Goal: Information Seeking & Learning: Understand process/instructions

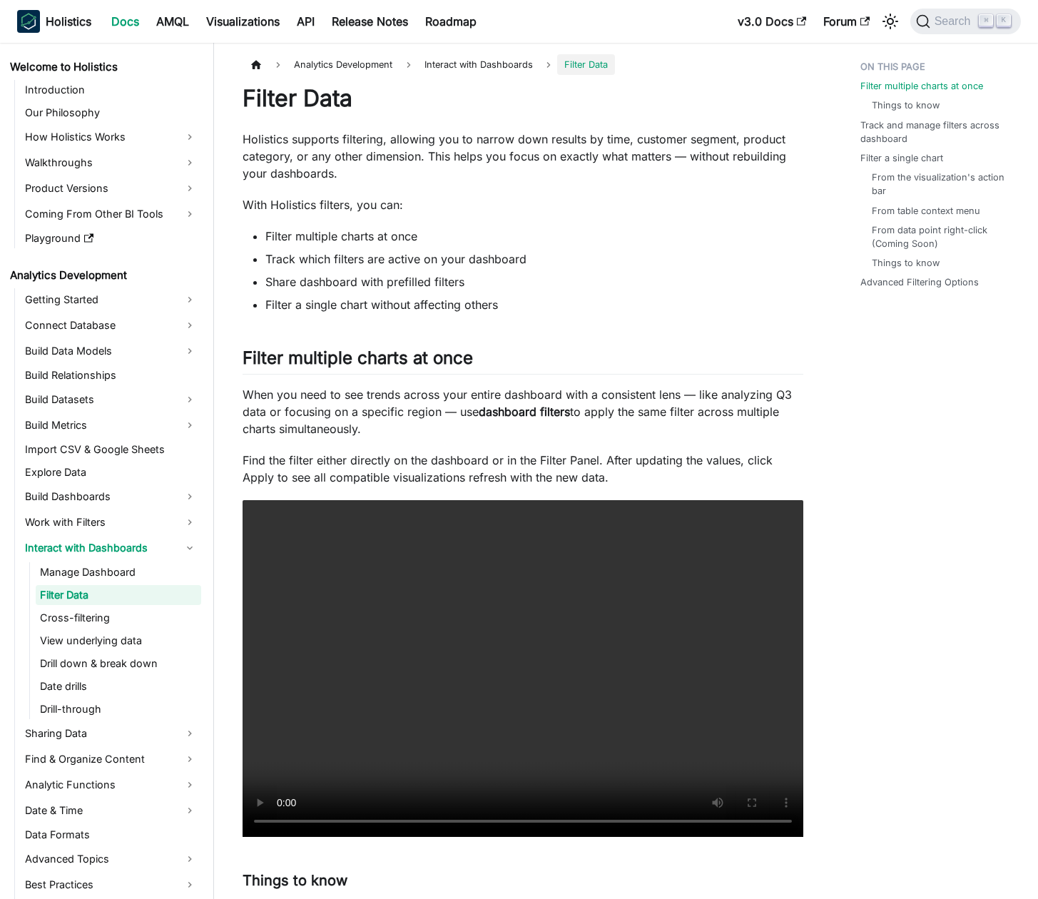
click at [393, 158] on p "Holistics supports filtering, allowing you to narrow down results by time, cust…" at bounding box center [523, 156] width 561 height 51
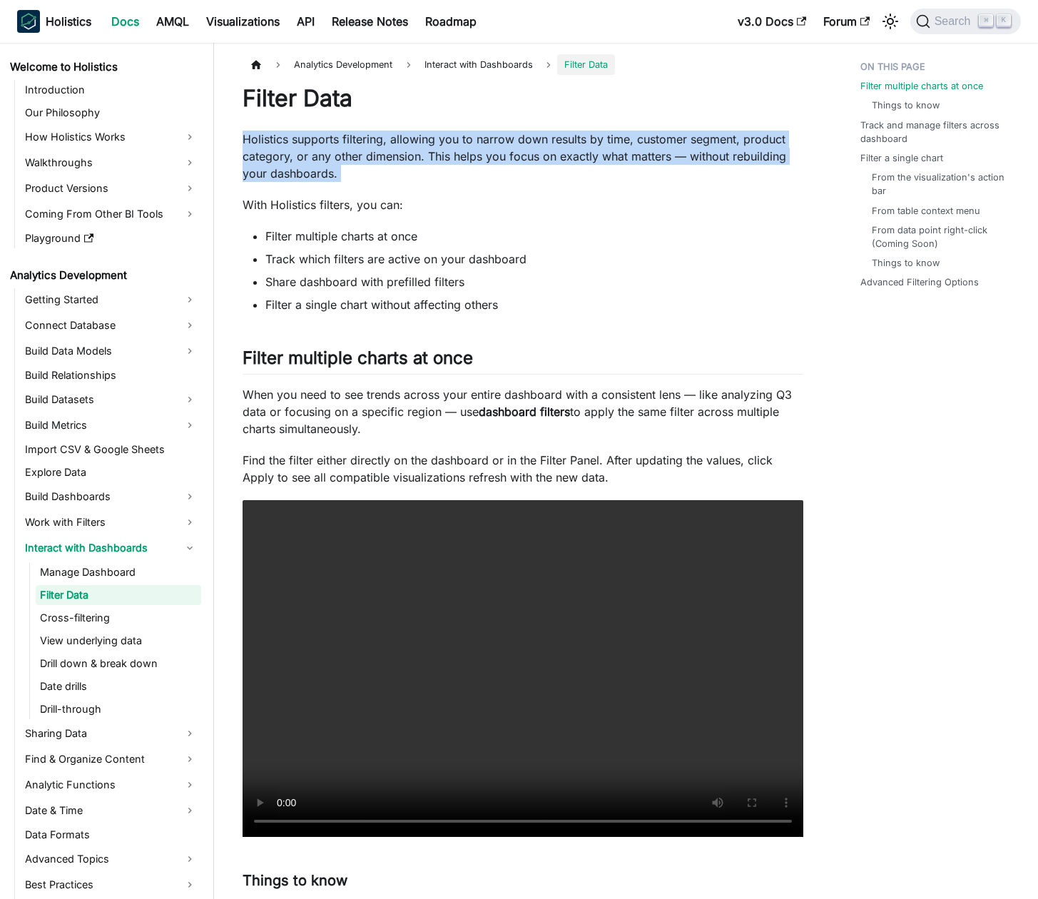
click at [393, 158] on p "Holistics supports filtering, allowing you to narrow down results by time, cust…" at bounding box center [523, 156] width 561 height 51
click at [398, 166] on p "Holistics supports filtering, allowing you to narrow down results by time, cust…" at bounding box center [523, 156] width 561 height 51
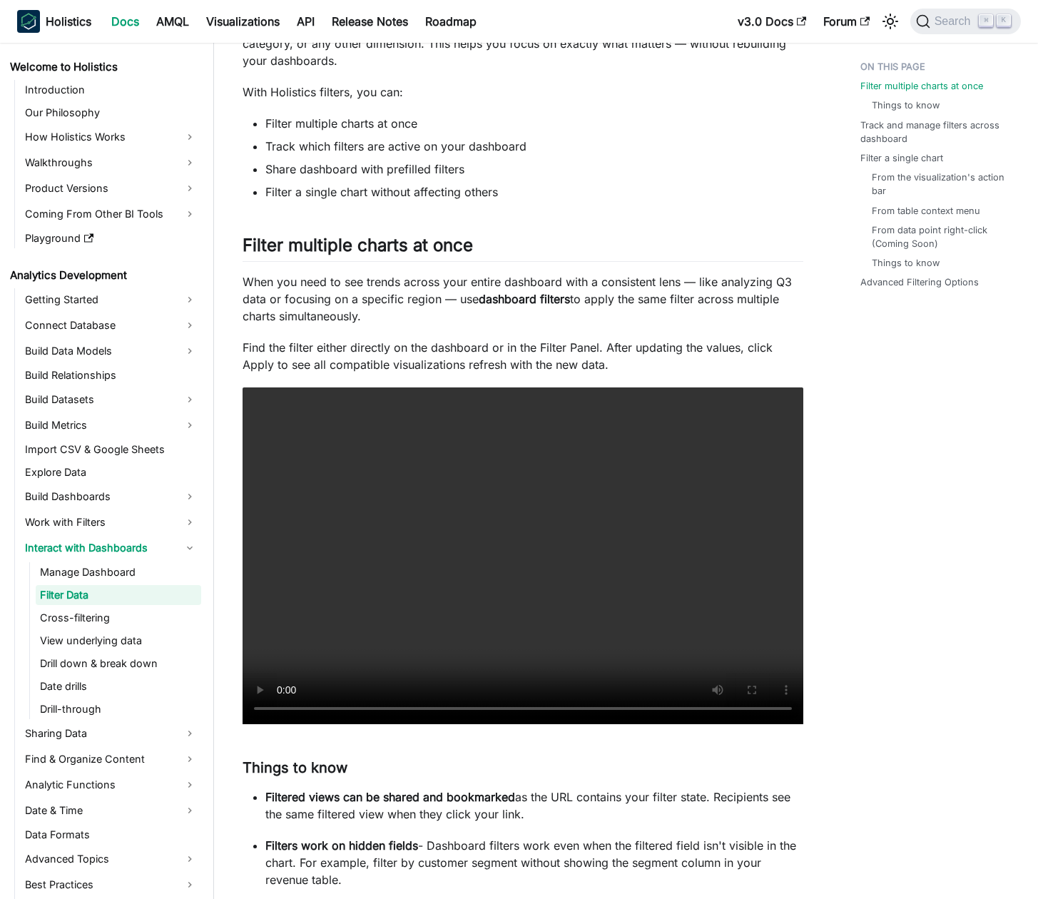
scroll to position [114, 0]
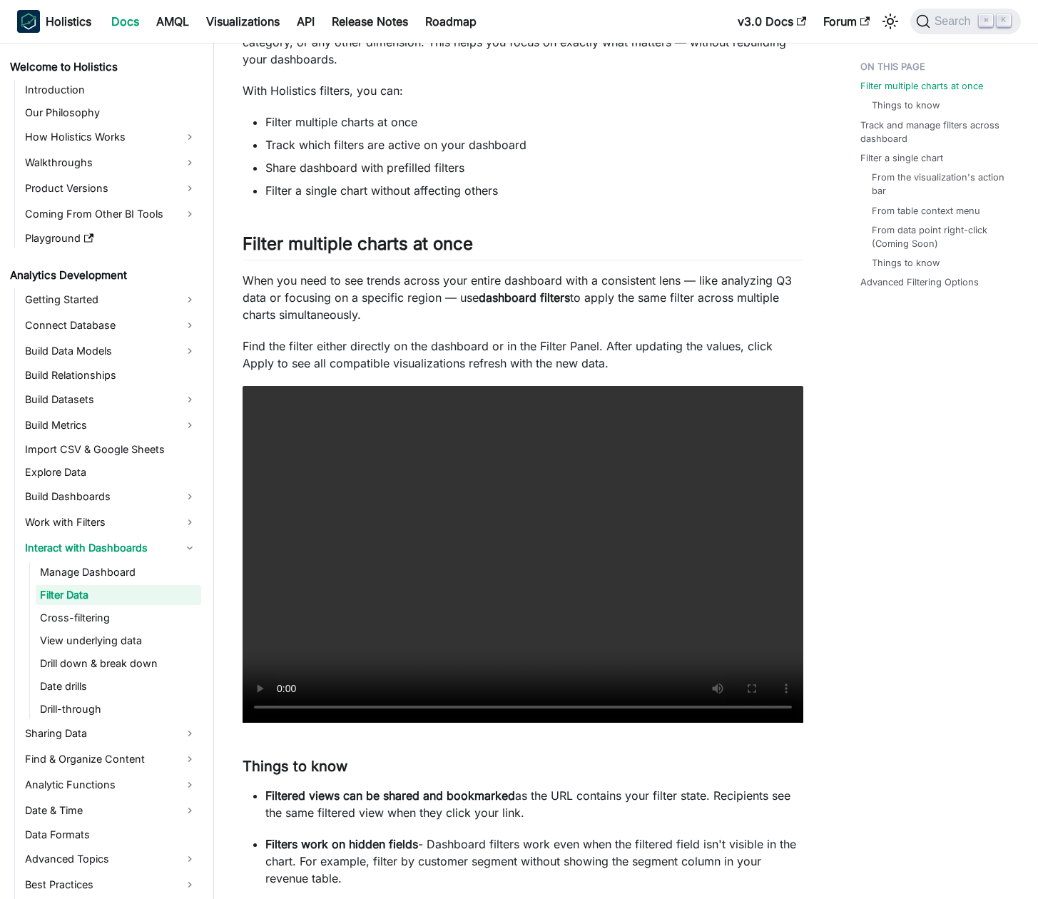
click at [459, 297] on p "When you need to see trends across your entire dashboard with a consistent lens…" at bounding box center [523, 297] width 561 height 51
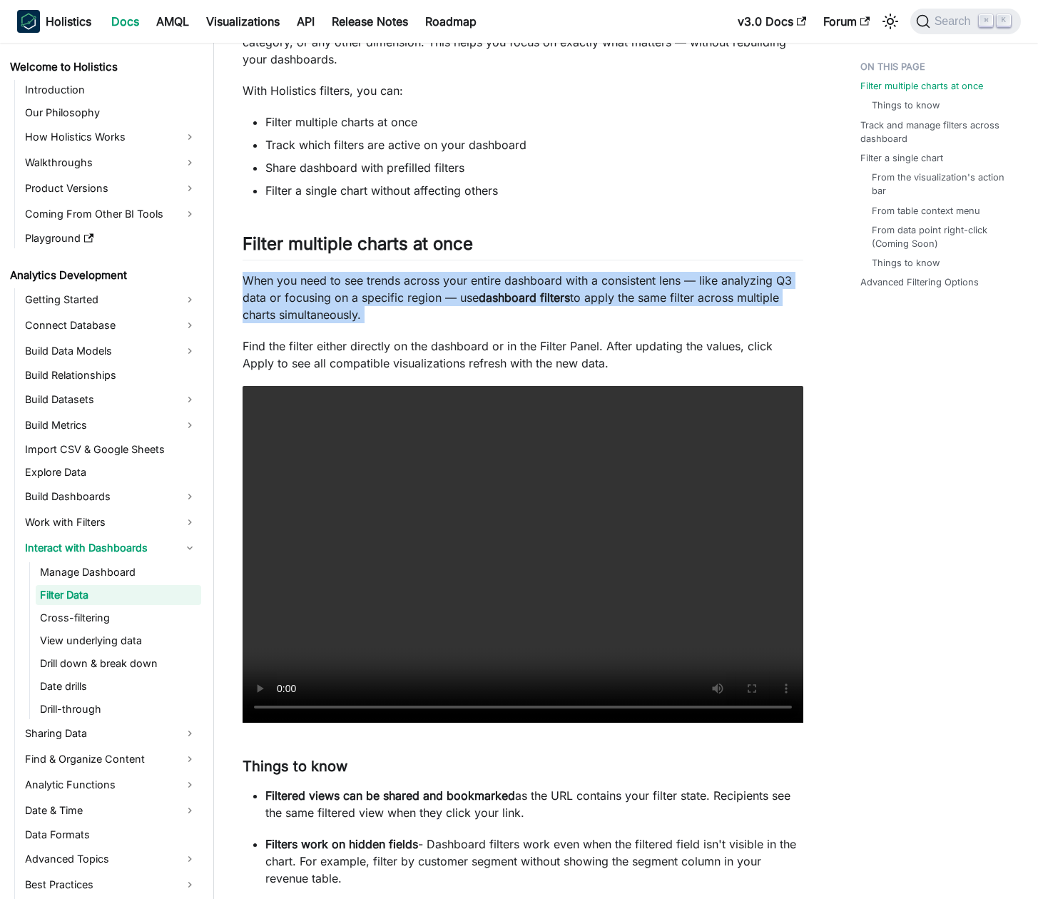
click at [459, 297] on p "When you need to see trends across your entire dashboard with a consistent lens…" at bounding box center [523, 297] width 561 height 51
click at [469, 296] on p "When you need to see trends across your entire dashboard with a consistent lens…" at bounding box center [523, 297] width 561 height 51
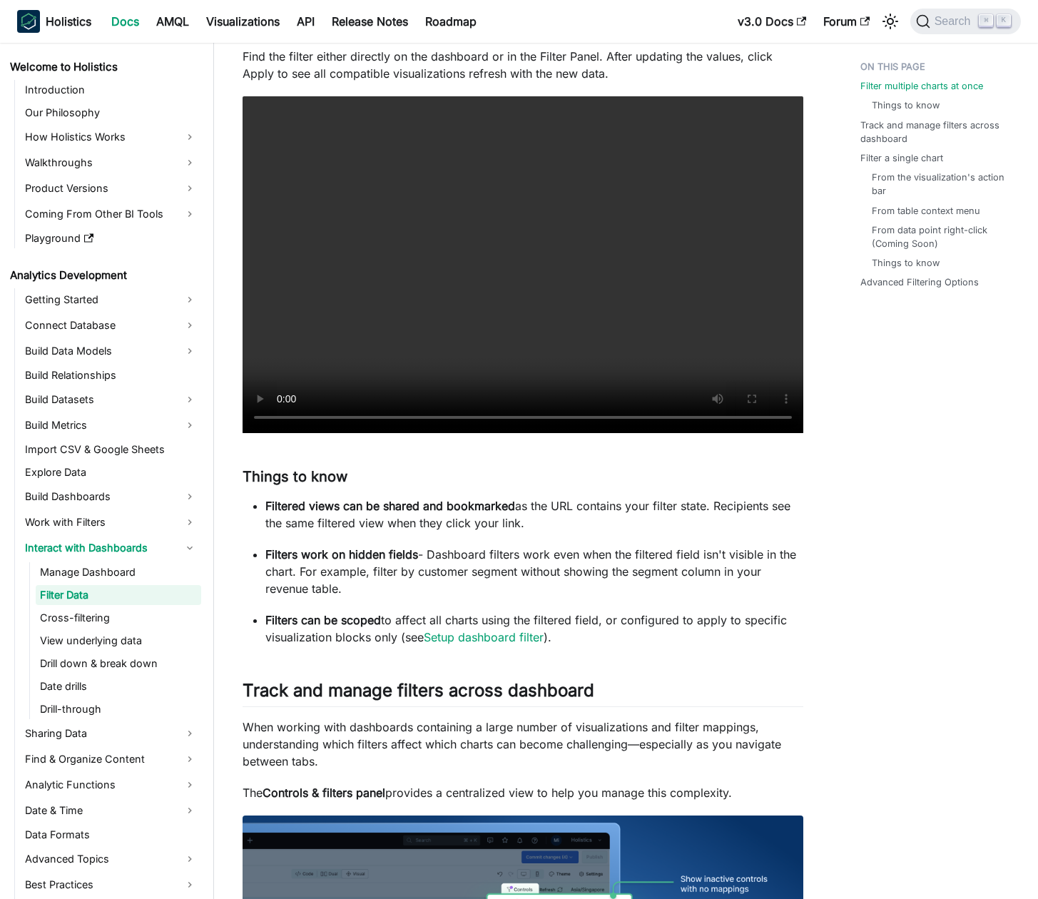
scroll to position [407, 0]
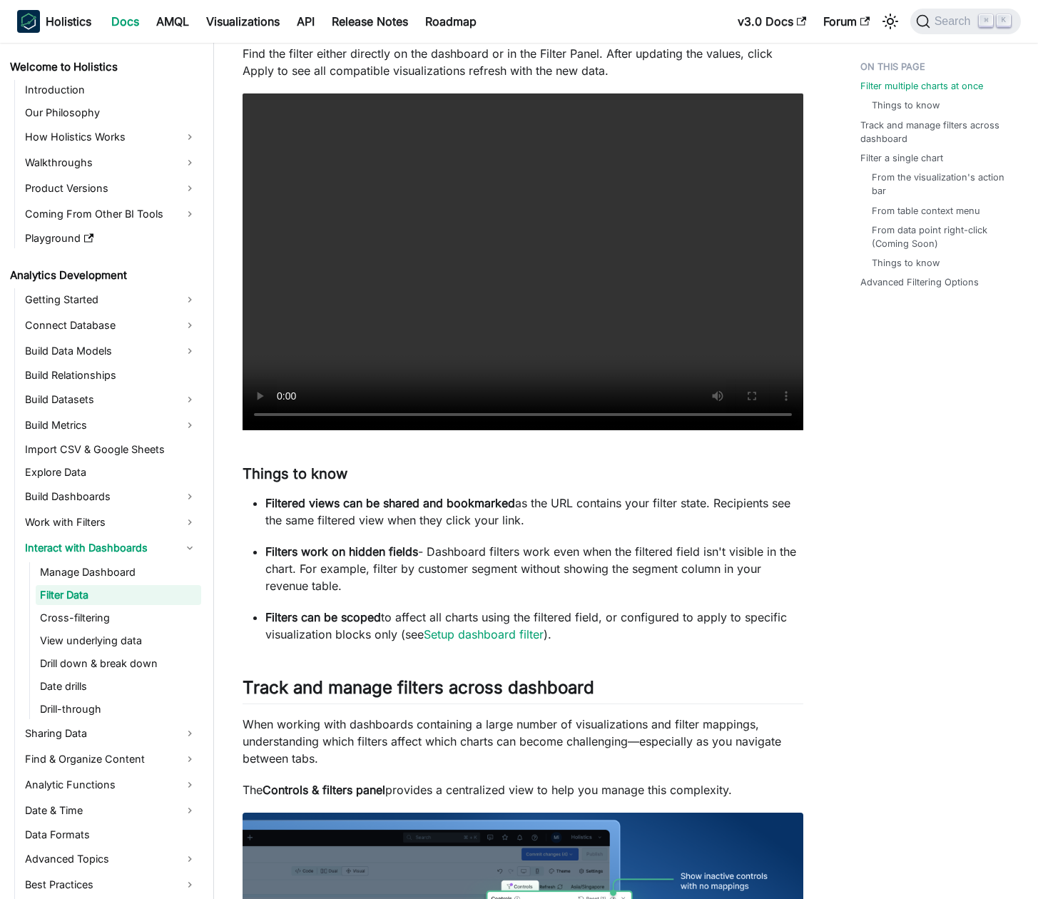
click at [427, 516] on p "Filtered views can be shared and bookmarked as the URL contains your filter sta…" at bounding box center [534, 511] width 538 height 34
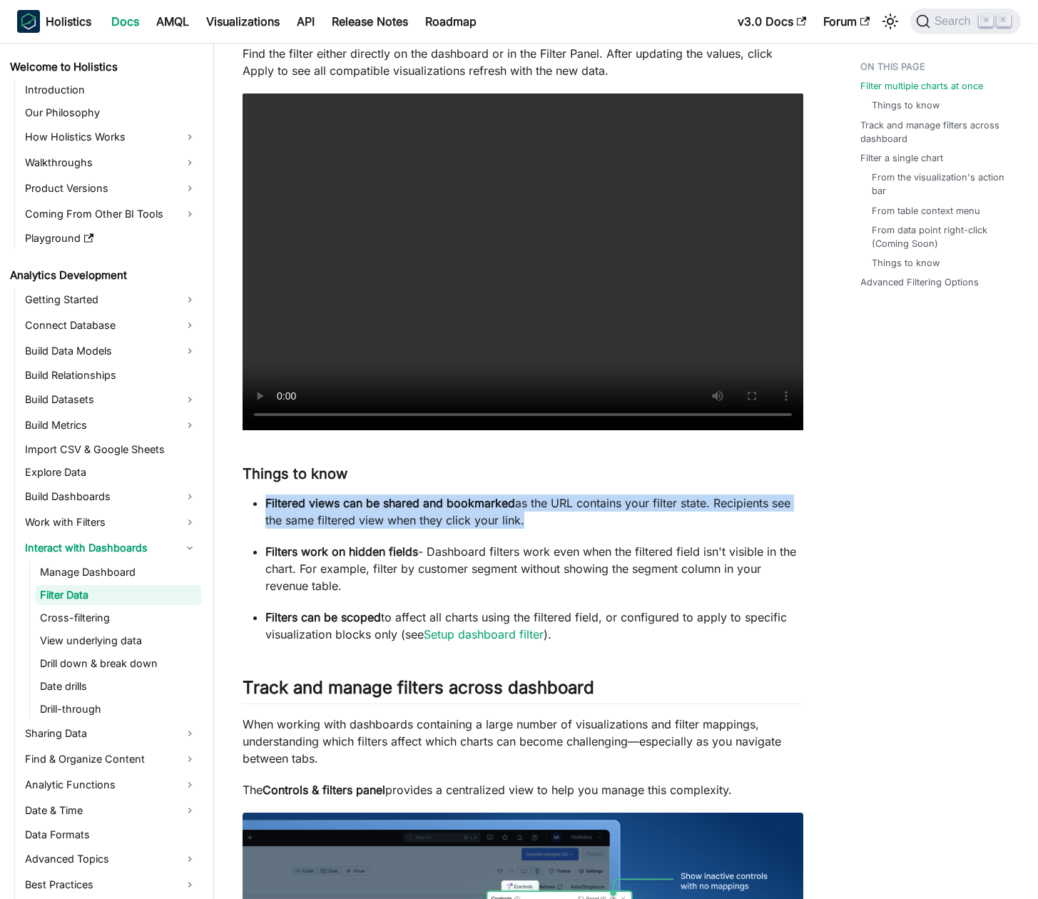
click at [427, 516] on p "Filtered views can be shared and bookmarked as the URL contains your filter sta…" at bounding box center [534, 511] width 538 height 34
click at [432, 517] on p "Filtered views can be shared and bookmarked as the URL contains your filter sta…" at bounding box center [534, 511] width 538 height 34
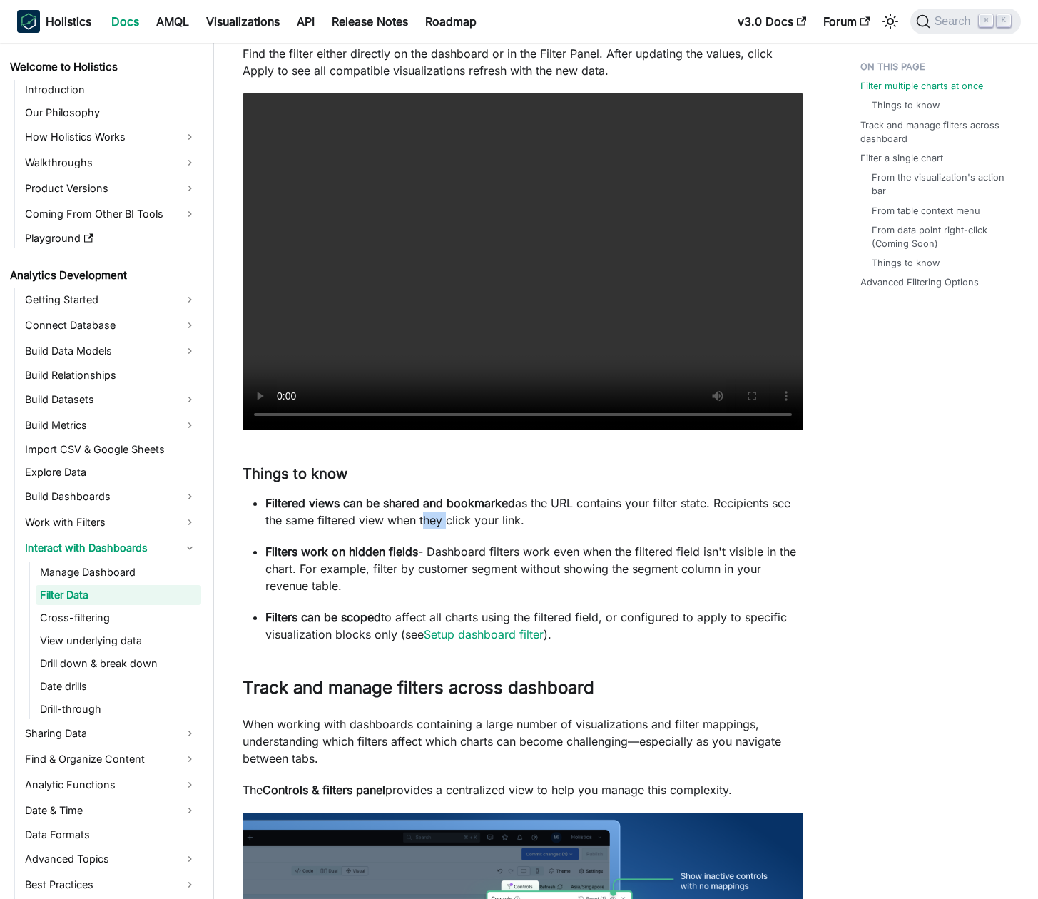
click at [432, 517] on p "Filtered views can be shared and bookmarked as the URL contains your filter sta…" at bounding box center [534, 511] width 538 height 34
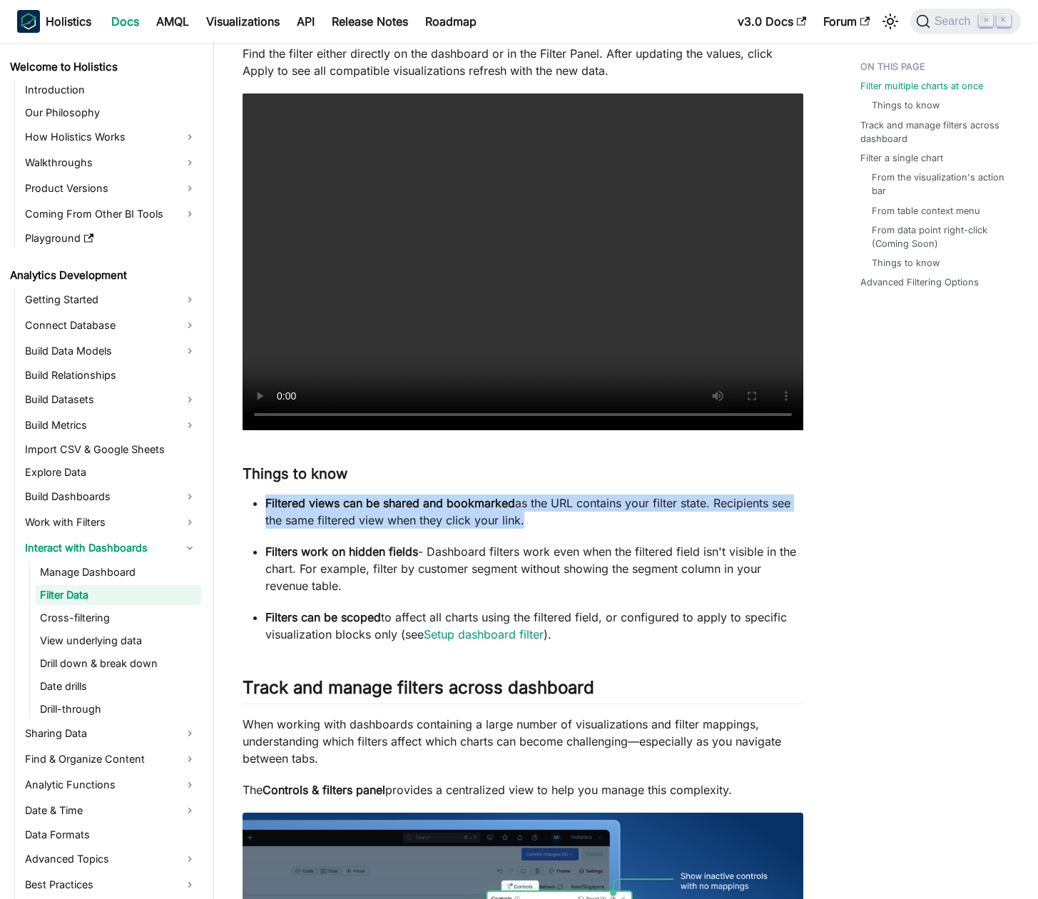
click at [432, 517] on p "Filtered views can be shared and bookmarked as the URL contains your filter sta…" at bounding box center [534, 511] width 538 height 34
click at [447, 521] on p "Filtered views can be shared and bookmarked as the URL contains your filter sta…" at bounding box center [534, 511] width 538 height 34
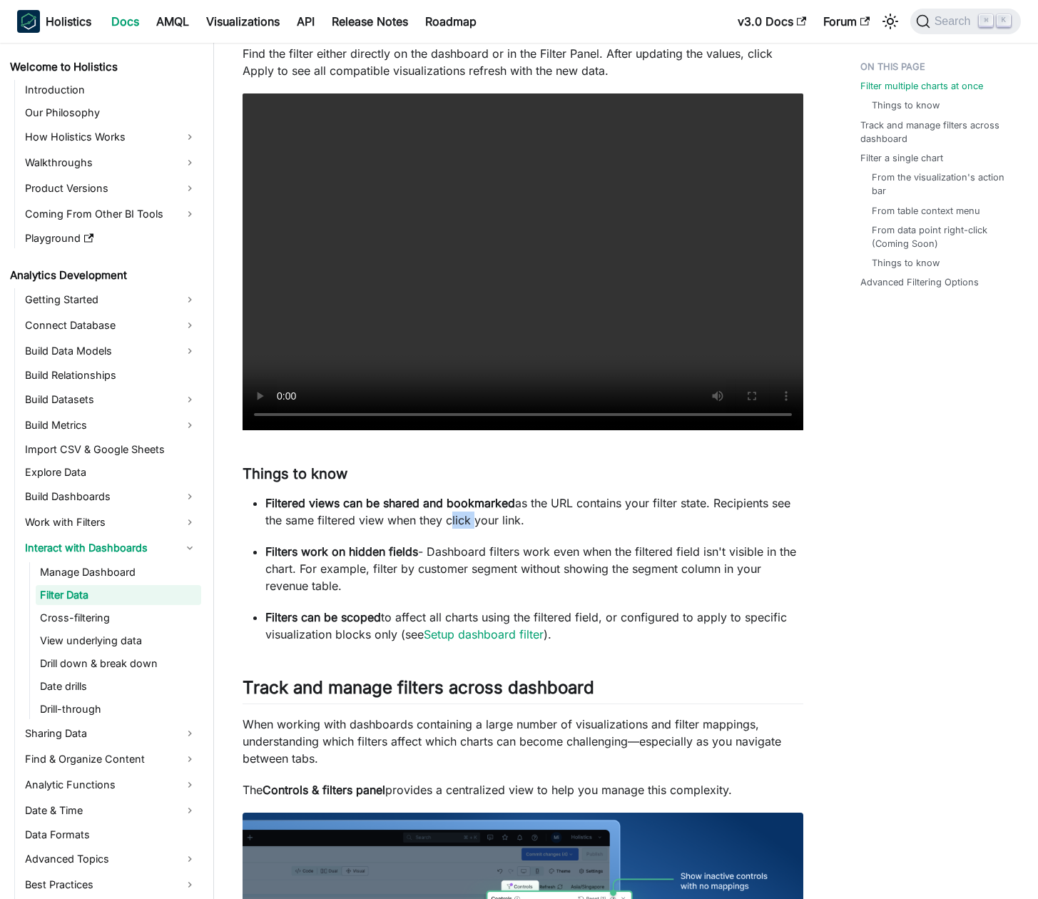
click at [447, 521] on p "Filtered views can be shared and bookmarked as the URL contains your filter sta…" at bounding box center [534, 511] width 538 height 34
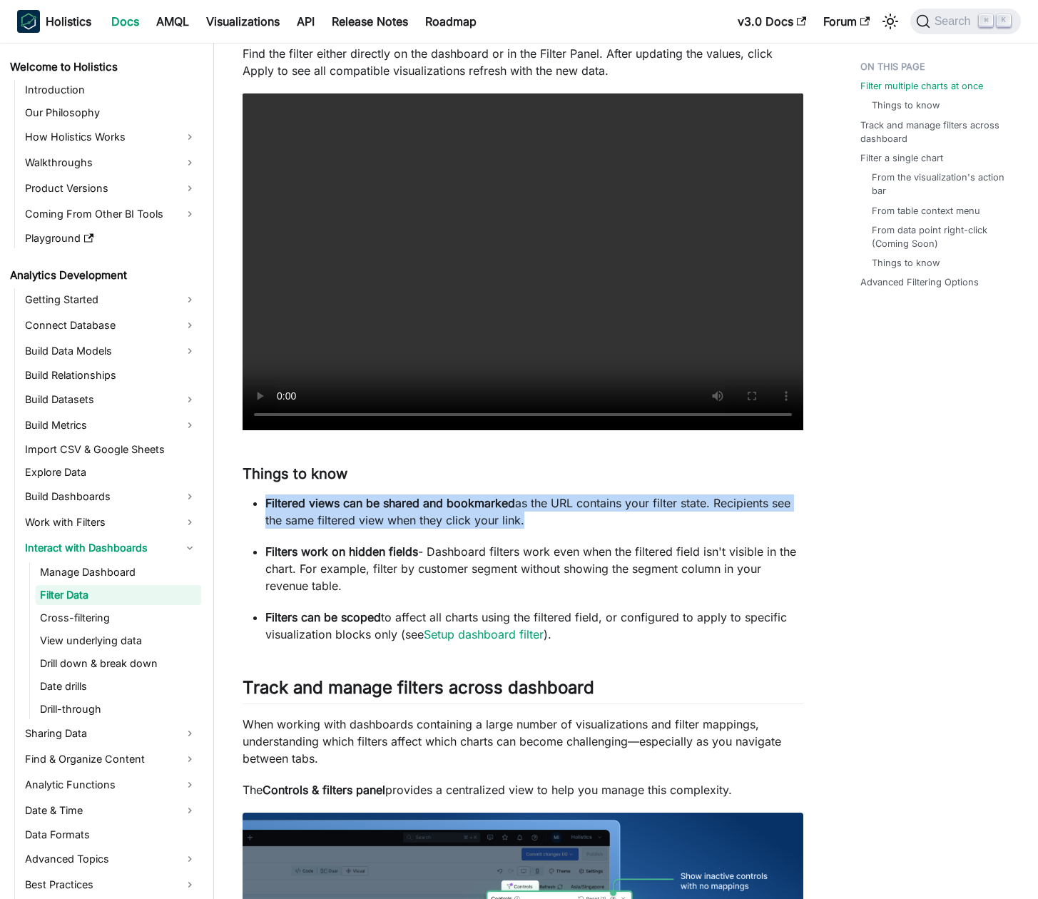
click at [447, 521] on p "Filtered views can be shared and bookmarked as the URL contains your filter sta…" at bounding box center [534, 511] width 538 height 34
click at [435, 519] on p "Filtered views can be shared and bookmarked as the URL contains your filter sta…" at bounding box center [534, 511] width 538 height 34
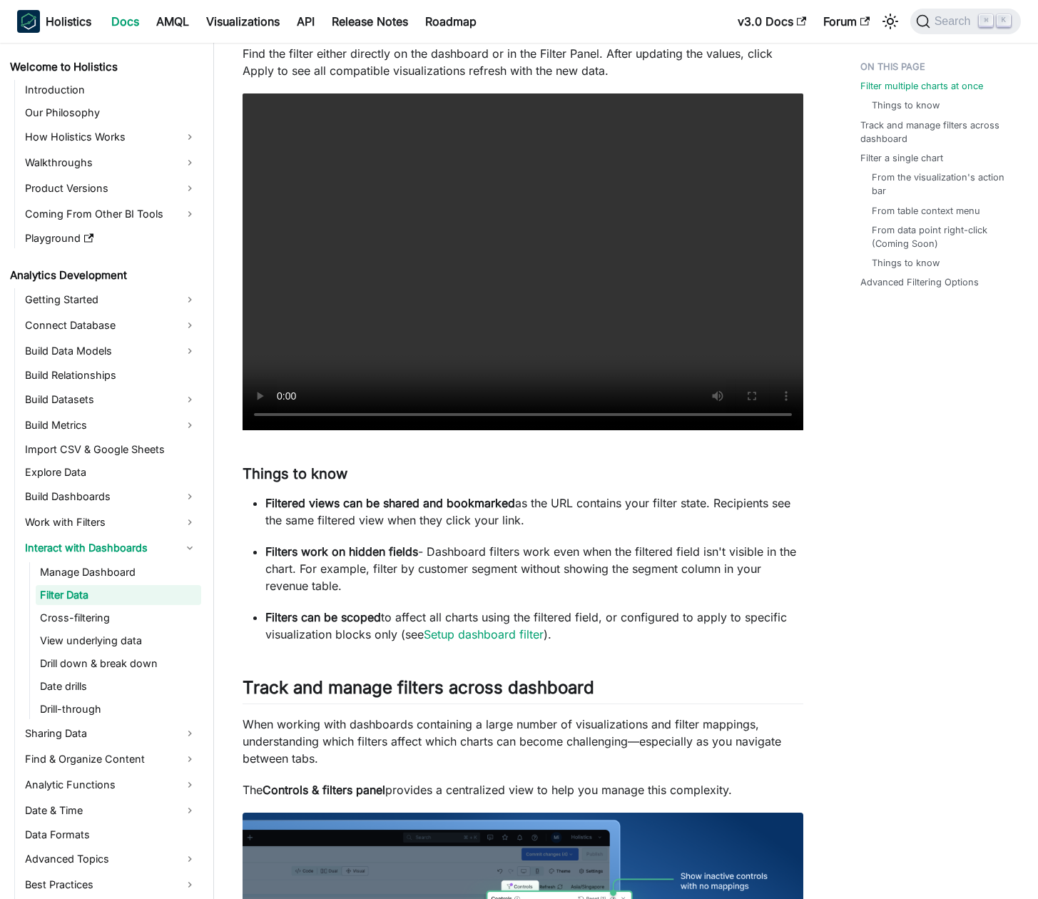
click at [411, 554] on strong "Filters work on hidden fields" at bounding box center [341, 551] width 153 height 14
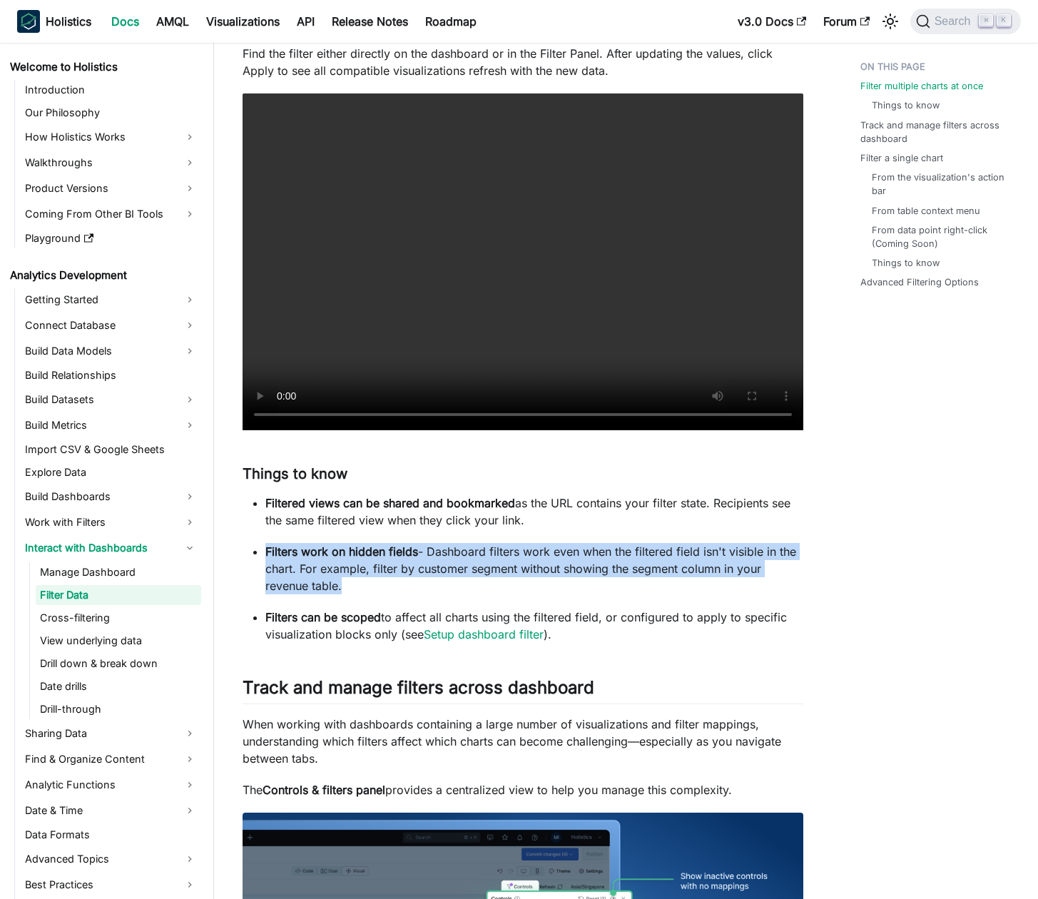
click at [411, 554] on strong "Filters work on hidden fields" at bounding box center [341, 551] width 153 height 14
click at [404, 554] on strong "Filters work on hidden fields" at bounding box center [341, 551] width 153 height 14
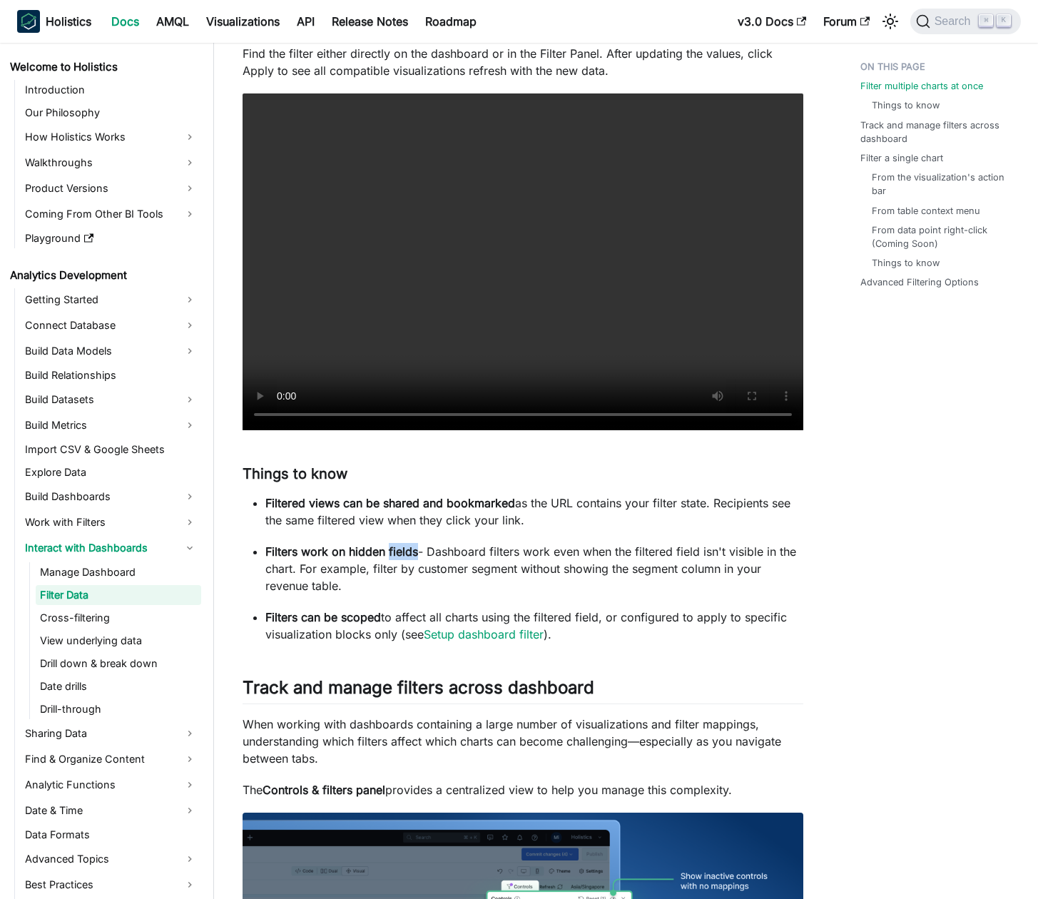
click at [404, 554] on strong "Filters work on hidden fields" at bounding box center [341, 551] width 153 height 14
click at [423, 550] on p "Filters work on hidden fields - Dashboard filters work even when the filtered f…" at bounding box center [534, 568] width 538 height 51
drag, startPoint x: 423, startPoint y: 550, endPoint x: 444, endPoint y: 549, distance: 20.7
click at [437, 549] on p "Filters work on hidden fields - Dashboard filters work even when the filtered f…" at bounding box center [534, 568] width 538 height 51
click at [448, 549] on p "Filters work on hidden fields - Dashboard filters work even when the filtered f…" at bounding box center [534, 568] width 538 height 51
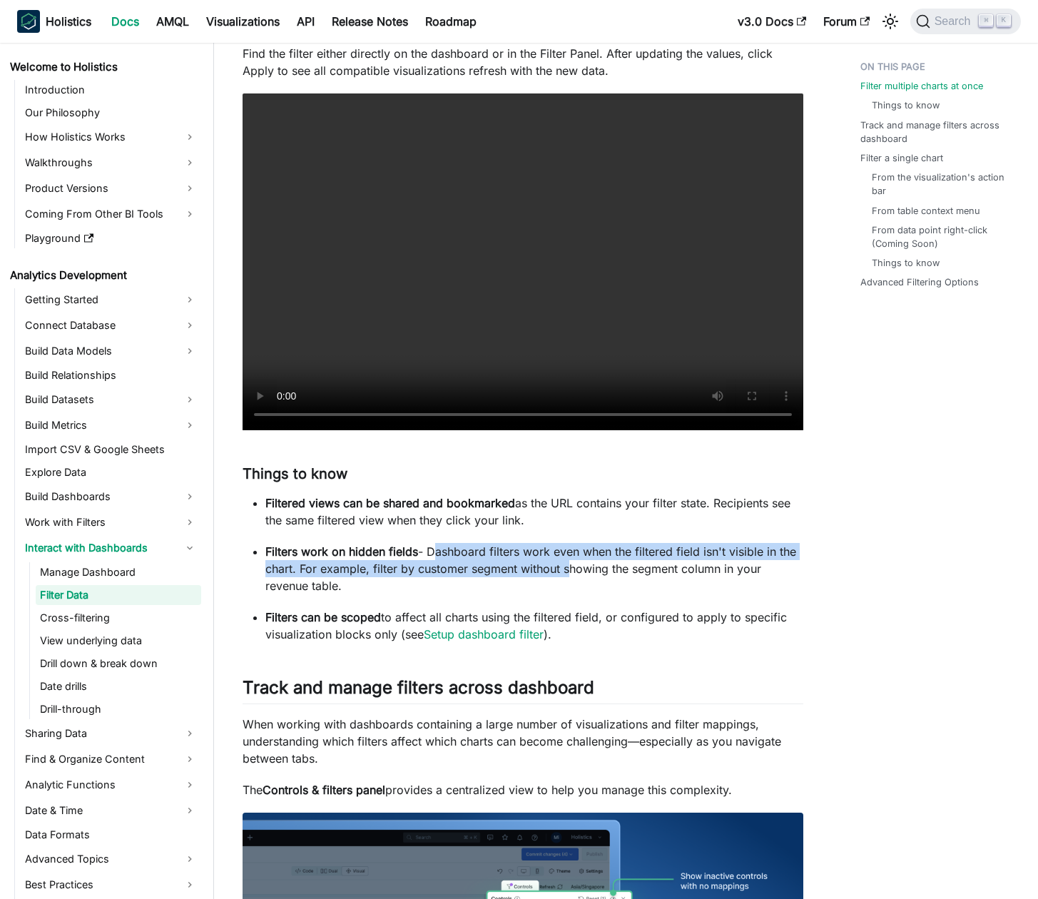
drag, startPoint x: 448, startPoint y: 549, endPoint x: 582, endPoint y: 566, distance: 134.4
click at [572, 564] on p "Filters work on hidden fields - Dashboard filters work even when the filtered f…" at bounding box center [534, 568] width 538 height 51
click at [582, 566] on p "Filters work on hidden fields - Dashboard filters work even when the filtered f…" at bounding box center [534, 568] width 538 height 51
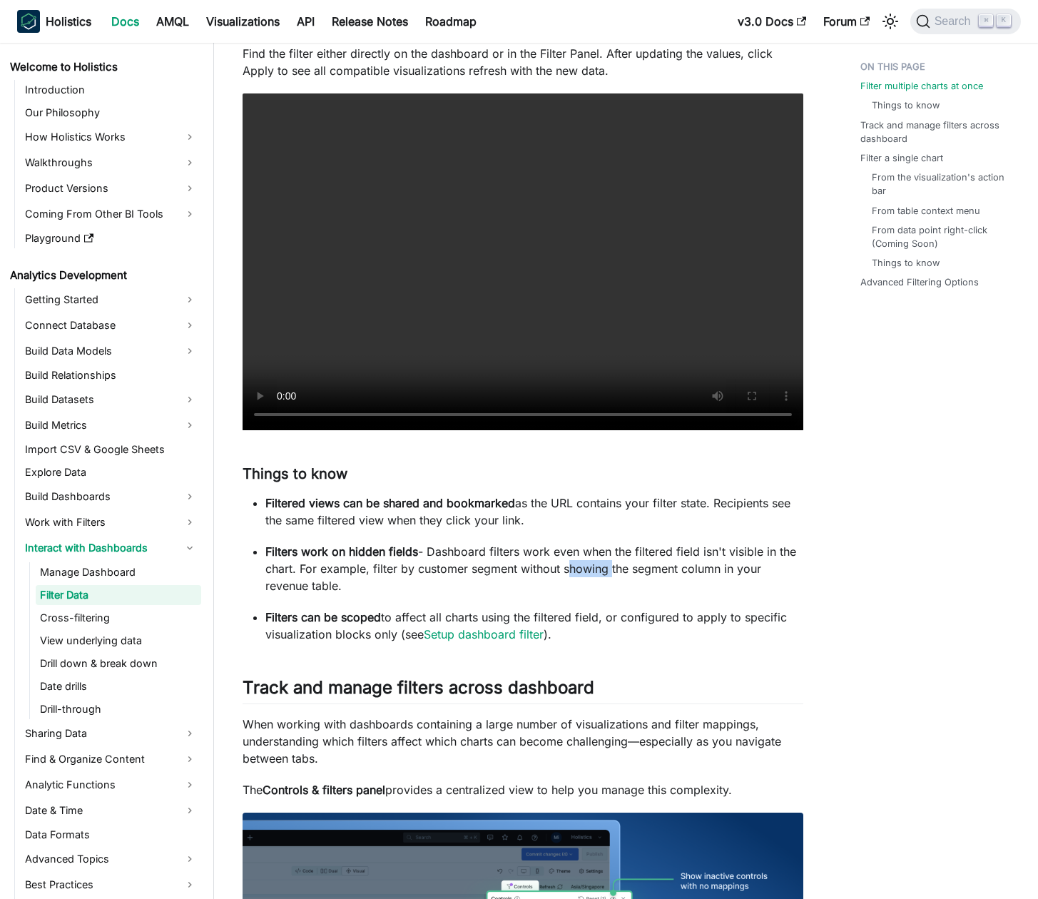
click at [582, 566] on p "Filters work on hidden fields - Dashboard filters work even when the filtered f…" at bounding box center [534, 568] width 538 height 51
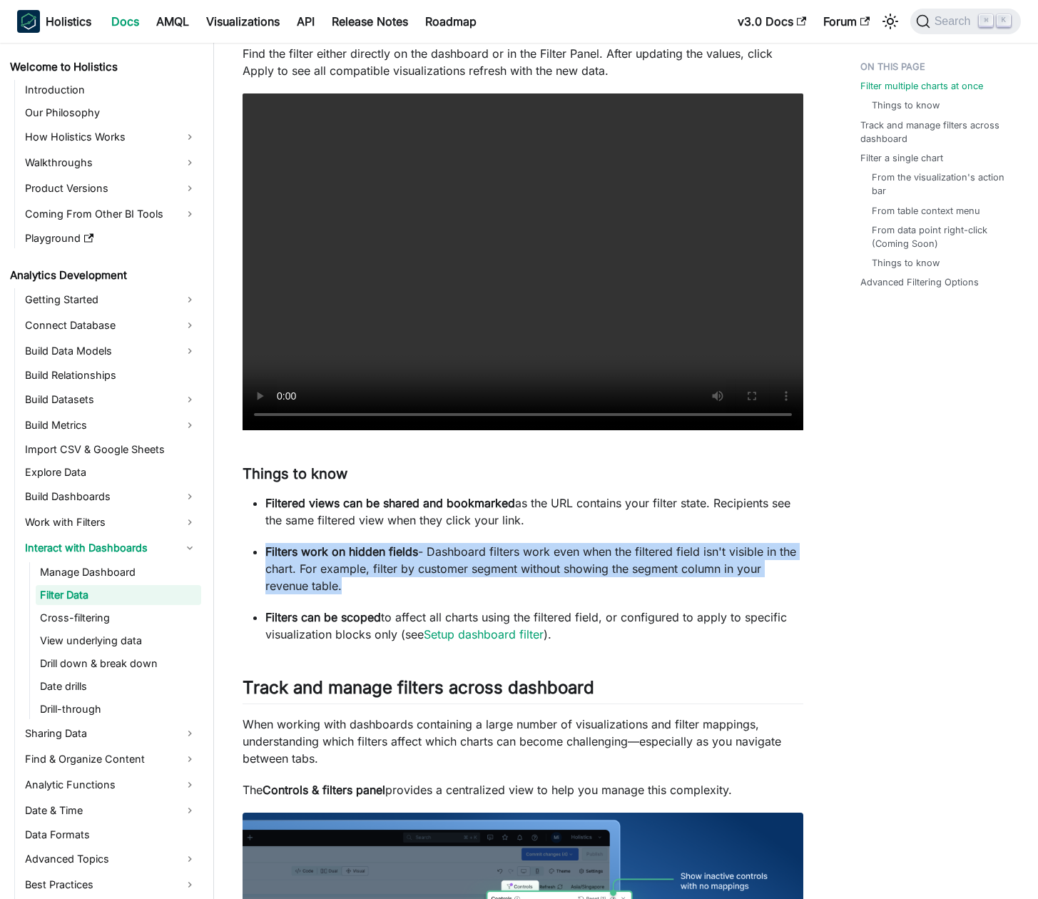
click at [582, 566] on p "Filters work on hidden fields - Dashboard filters work even when the filtered f…" at bounding box center [534, 568] width 538 height 51
click at [581, 565] on p "Filters work on hidden fields - Dashboard filters work even when the filtered f…" at bounding box center [534, 568] width 538 height 51
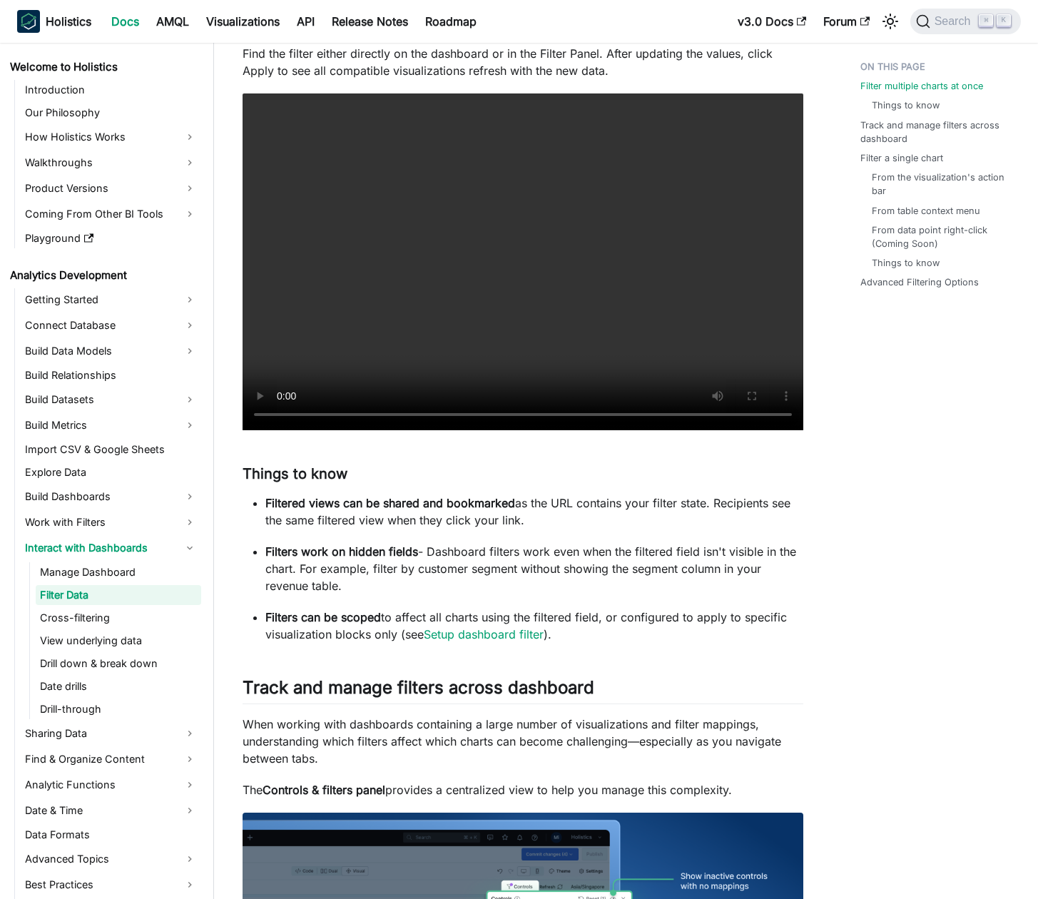
click at [353, 611] on strong "Filters can be scoped" at bounding box center [323, 617] width 116 height 14
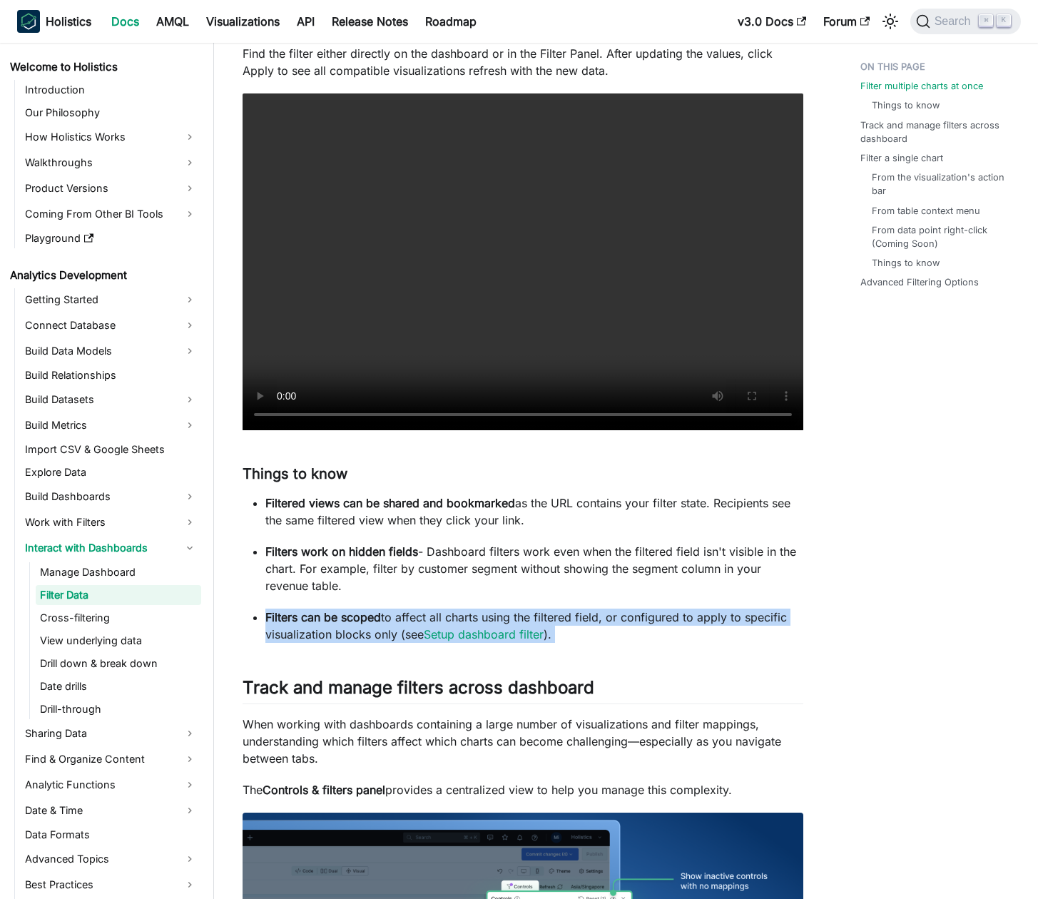
click at [353, 611] on strong "Filters can be scoped" at bounding box center [323, 617] width 116 height 14
click at [355, 613] on strong "Filters can be scoped" at bounding box center [323, 617] width 116 height 14
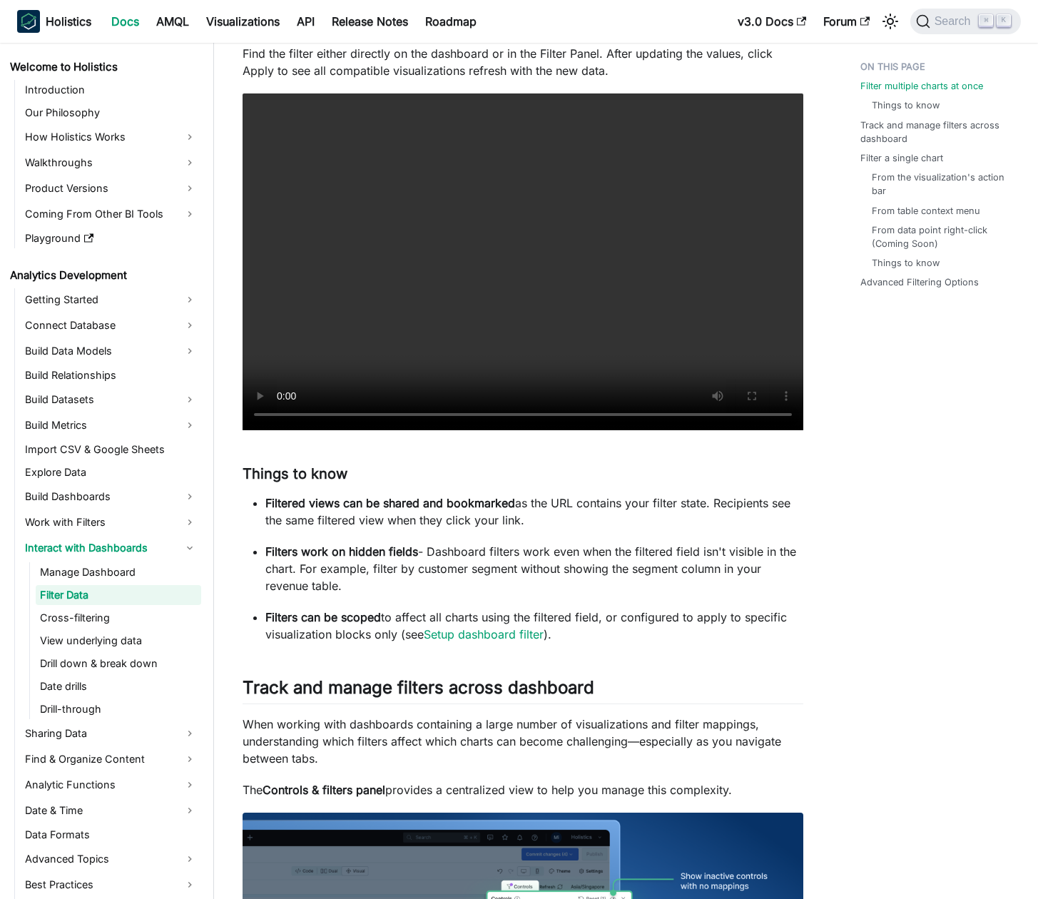
click at [377, 587] on p "Filters work on hidden fields - Dashboard filters work even when the filtered f…" at bounding box center [534, 568] width 538 height 51
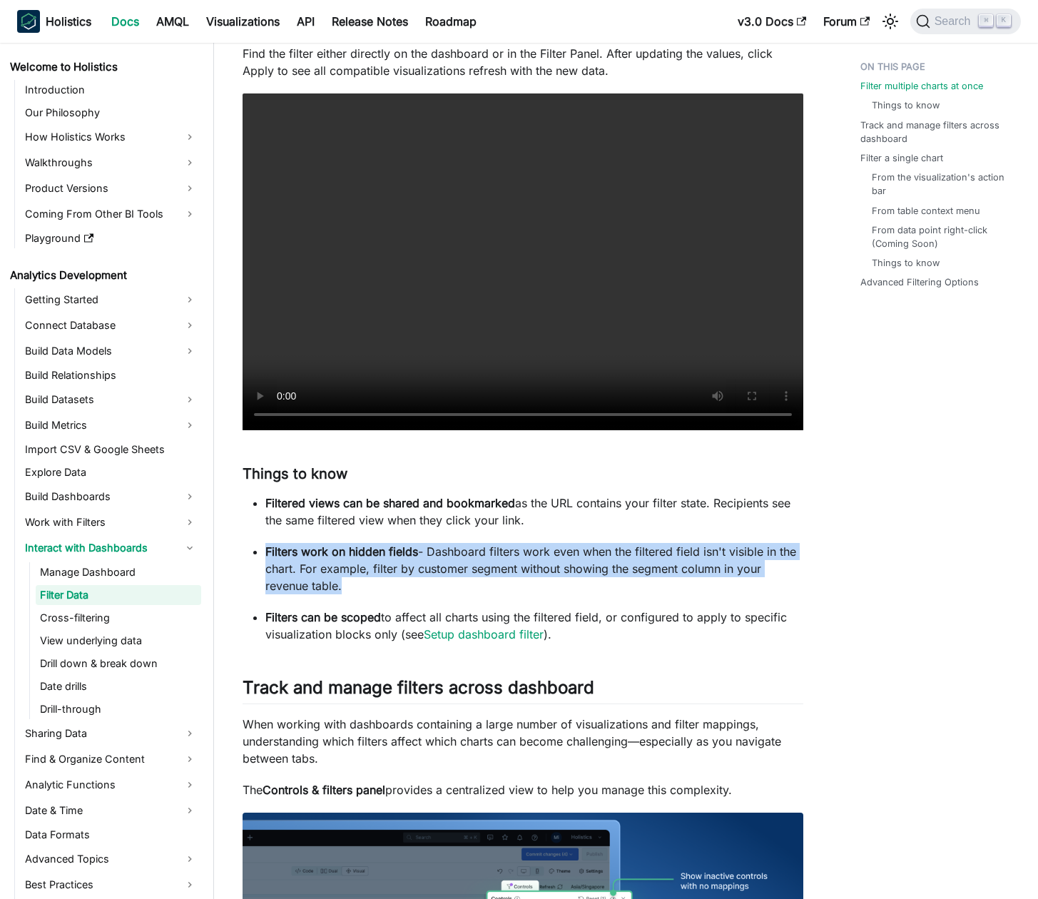
click at [377, 587] on p "Filters work on hidden fields - Dashboard filters work even when the filtered f…" at bounding box center [534, 568] width 538 height 51
click at [393, 582] on p "Filters work on hidden fields - Dashboard filters work even when the filtered f…" at bounding box center [534, 568] width 538 height 51
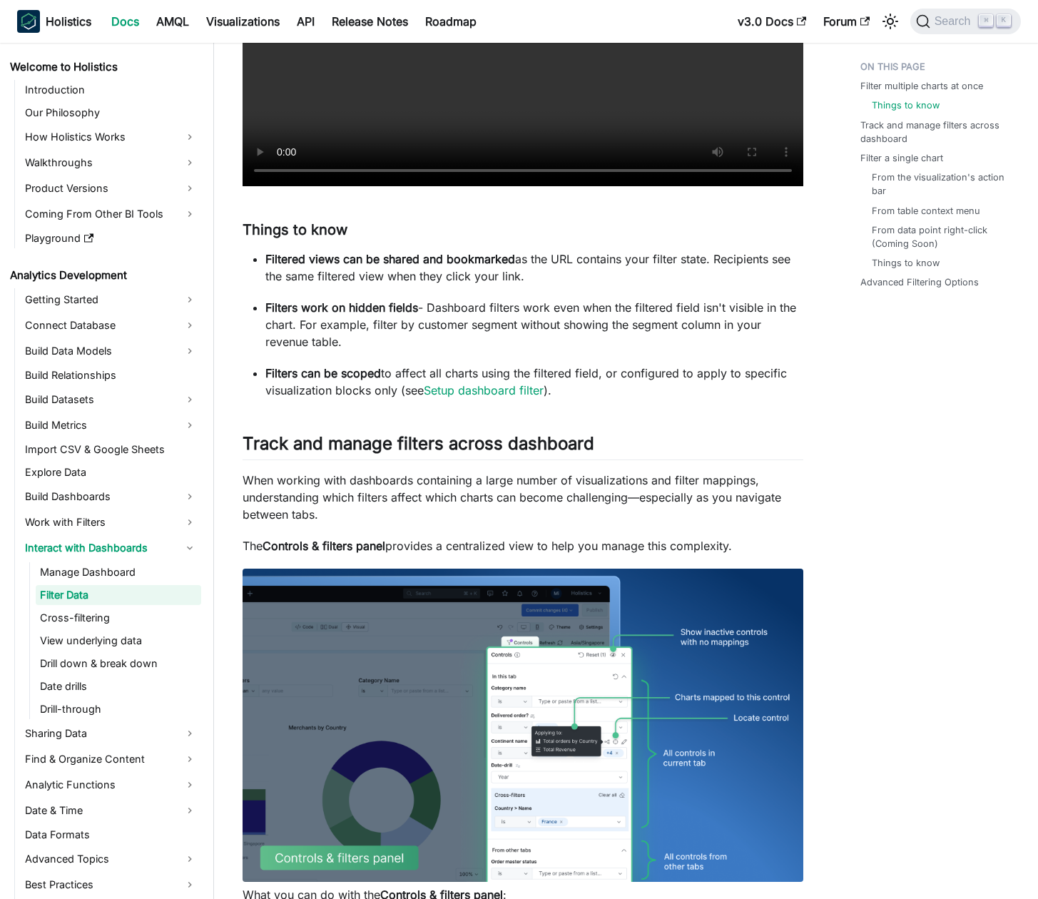
scroll to position [722, 0]
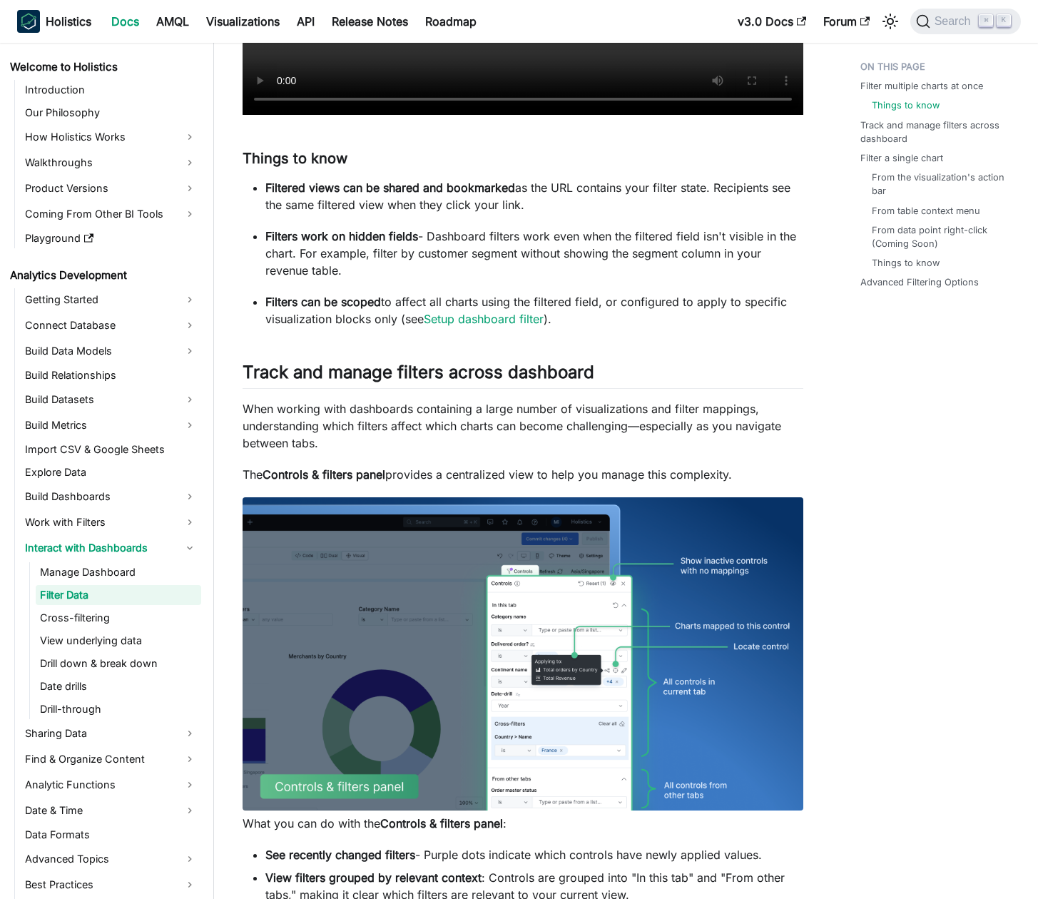
click at [499, 445] on p "When working with dashboards containing a large number of visualizations and fi…" at bounding box center [523, 425] width 561 height 51
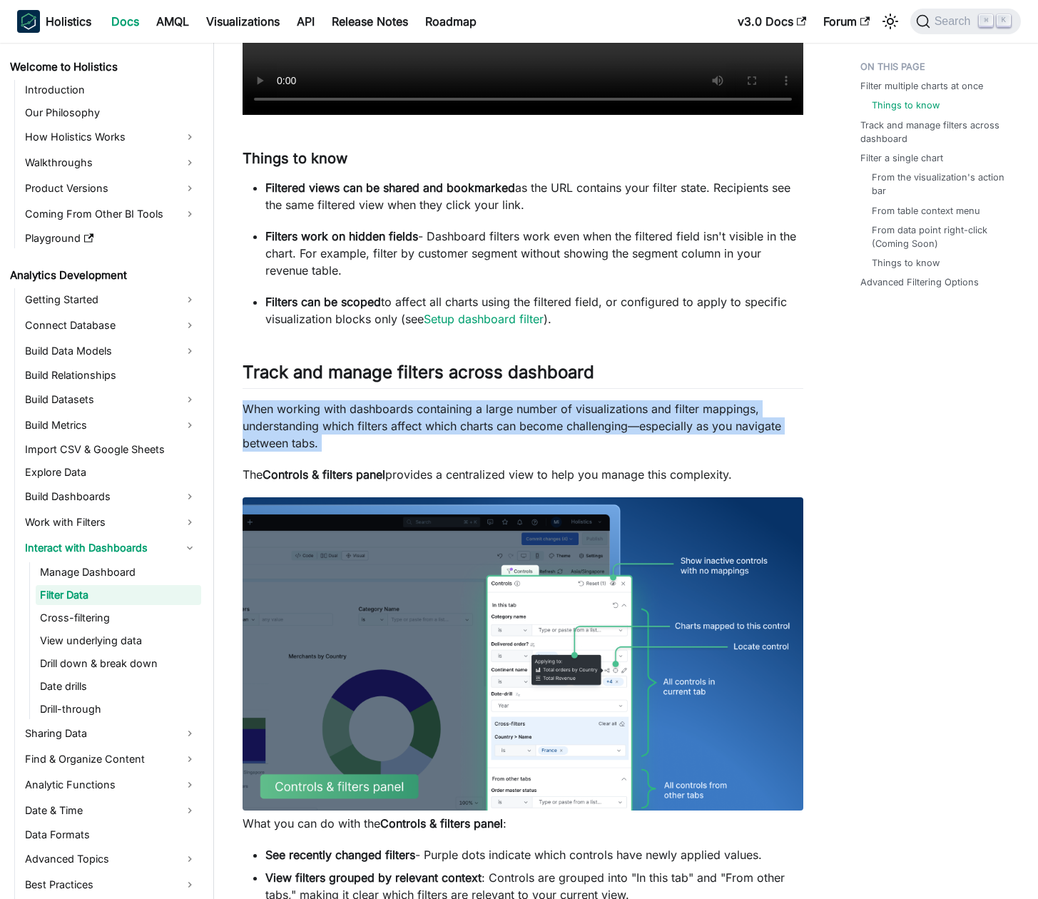
click at [499, 445] on p "When working with dashboards containing a large number of visualizations and fi…" at bounding box center [523, 425] width 561 height 51
click at [509, 442] on p "When working with dashboards containing a large number of visualizations and fi…" at bounding box center [523, 425] width 561 height 51
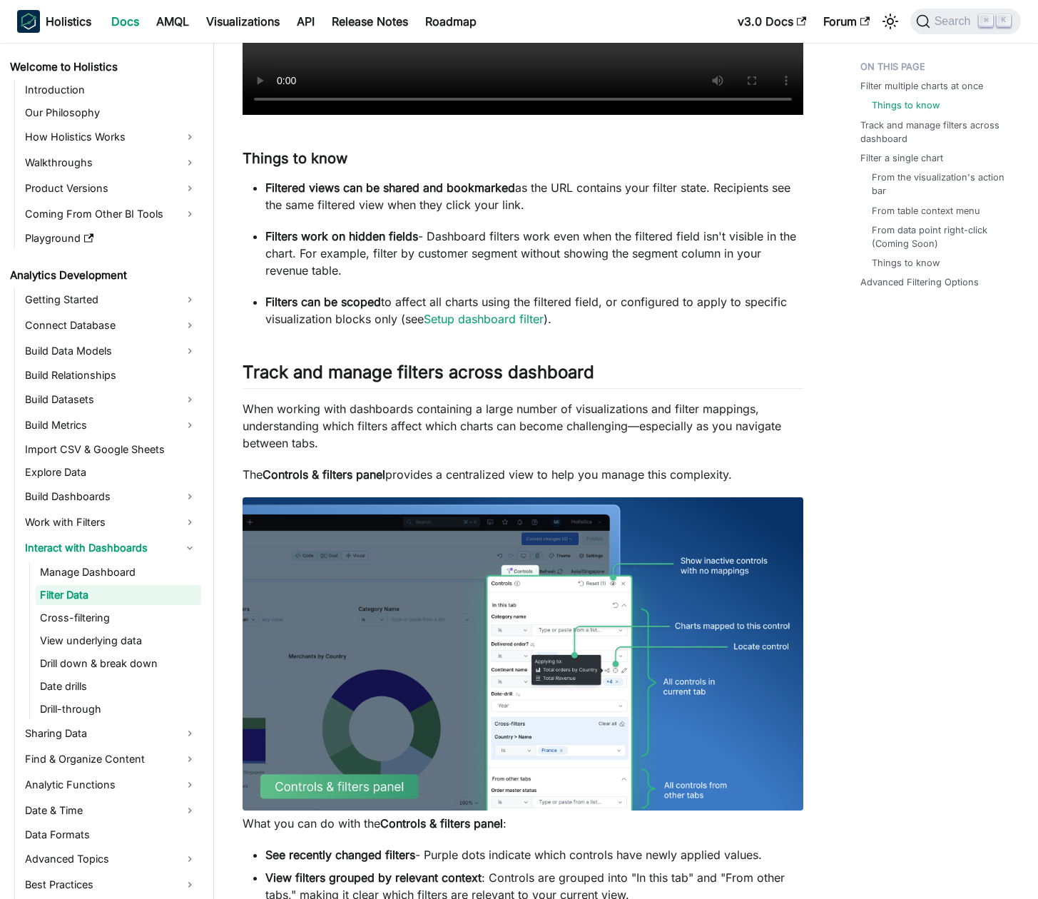
drag, startPoint x: 493, startPoint y: 445, endPoint x: 492, endPoint y: 464, distance: 18.6
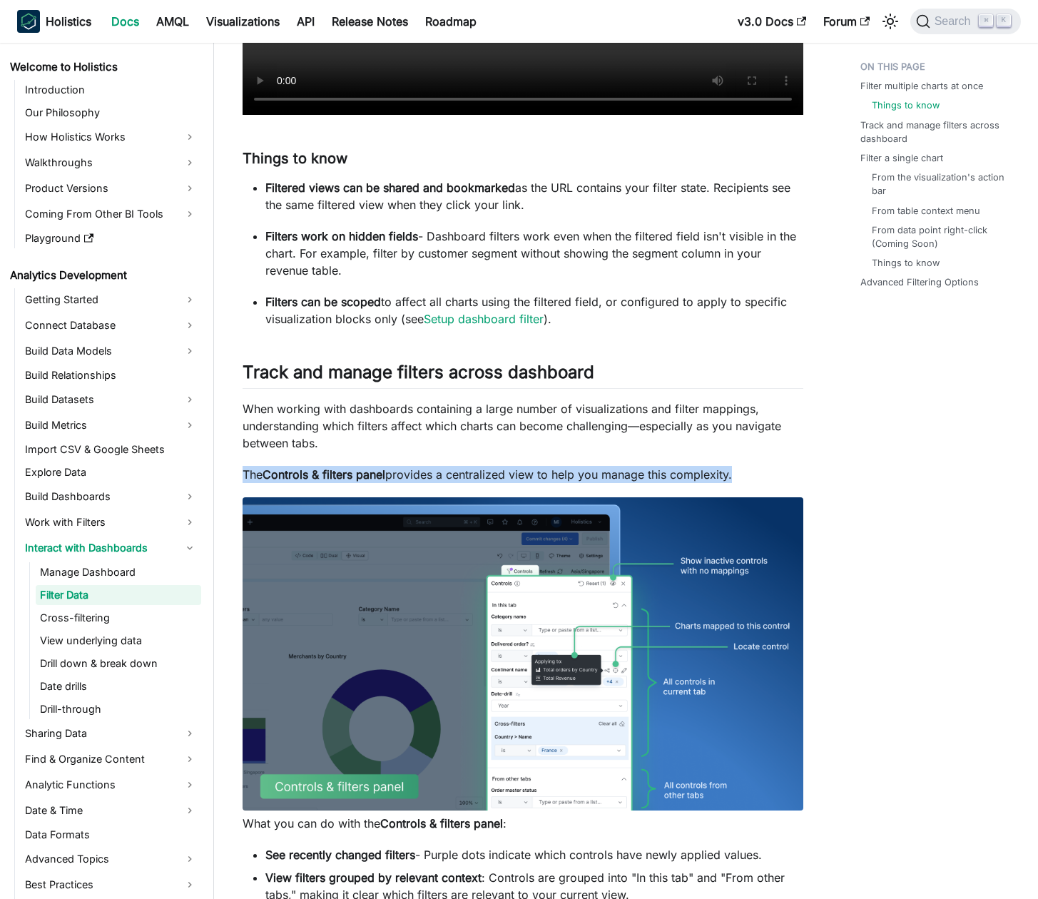
click at [497, 467] on p "The Controls & filters panel provides a centralized view to help you manage thi…" at bounding box center [523, 474] width 561 height 17
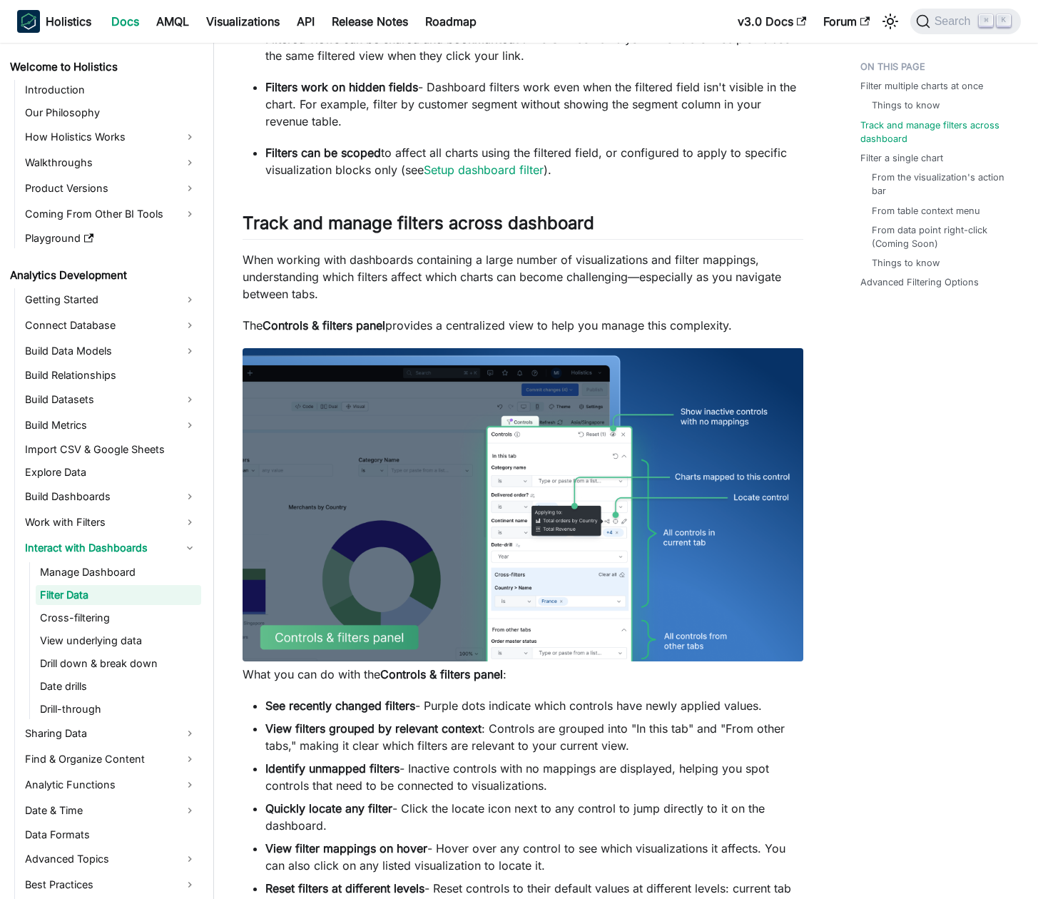
scroll to position [941, 0]
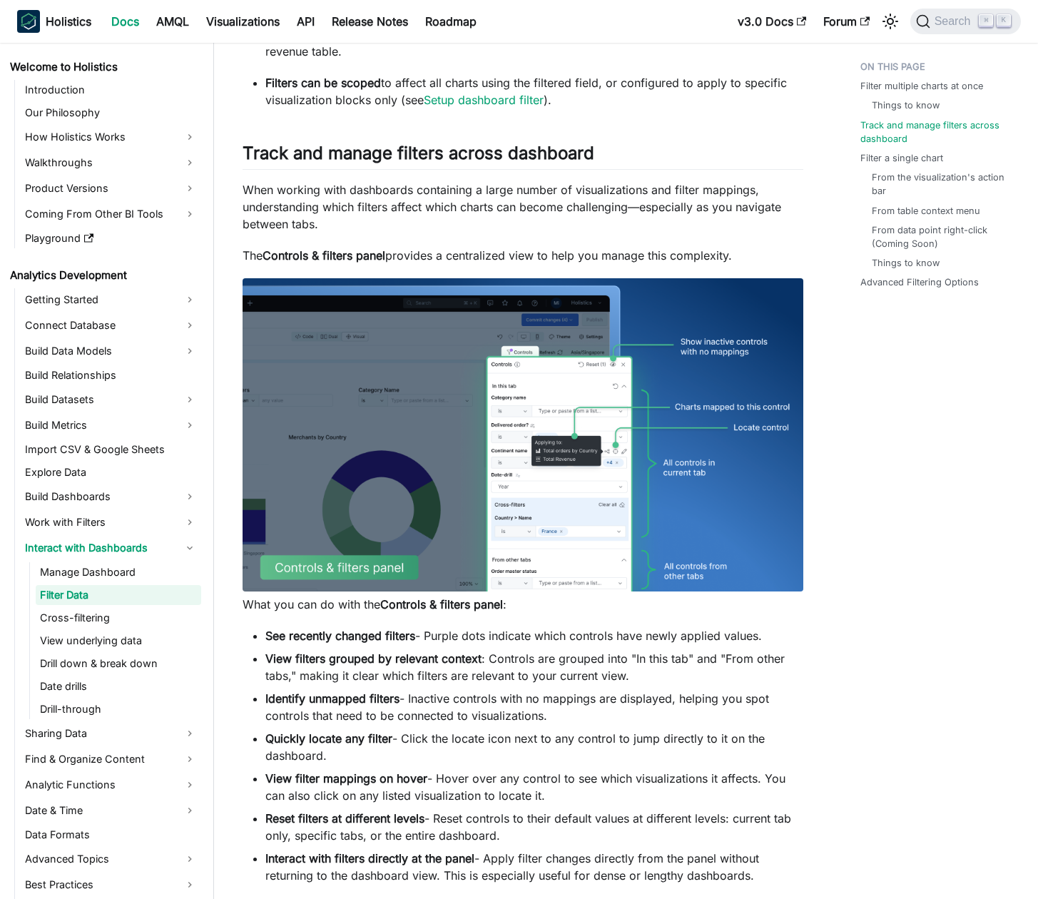
click at [584, 463] on img at bounding box center [523, 434] width 561 height 313
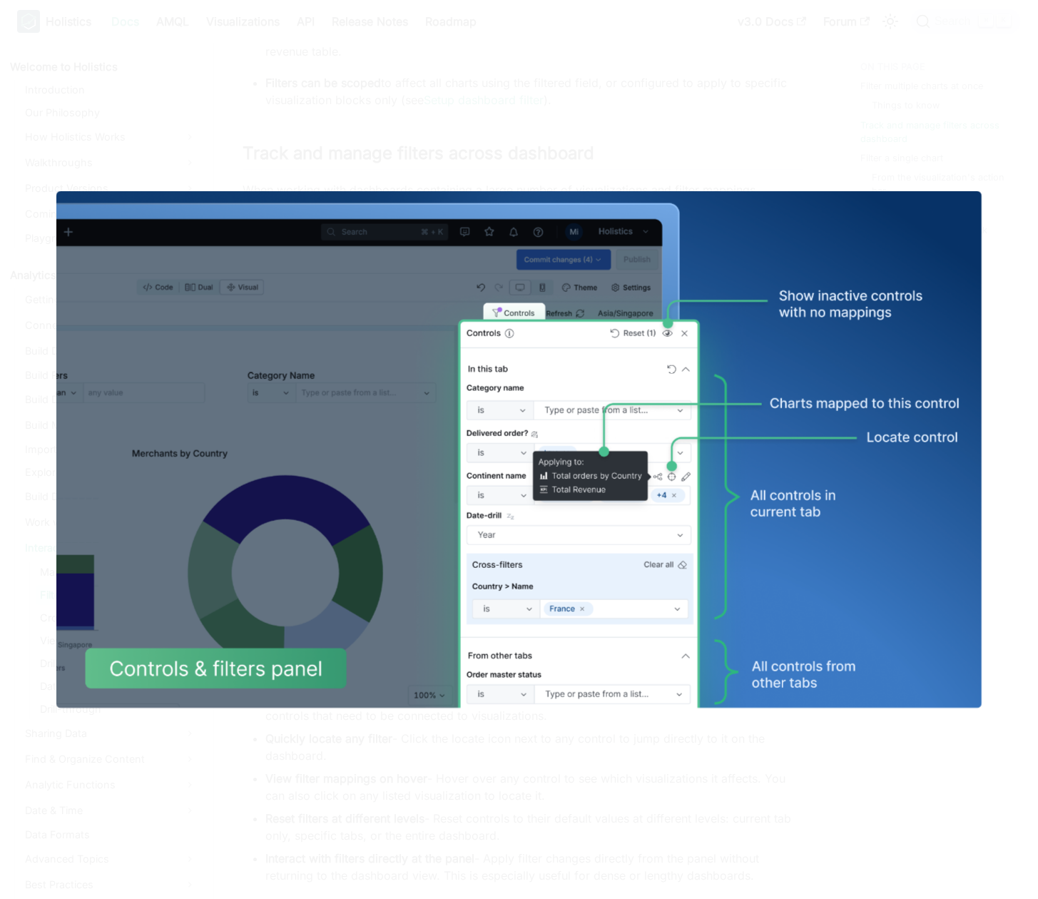
click at [631, 101] on div at bounding box center [519, 449] width 1038 height 899
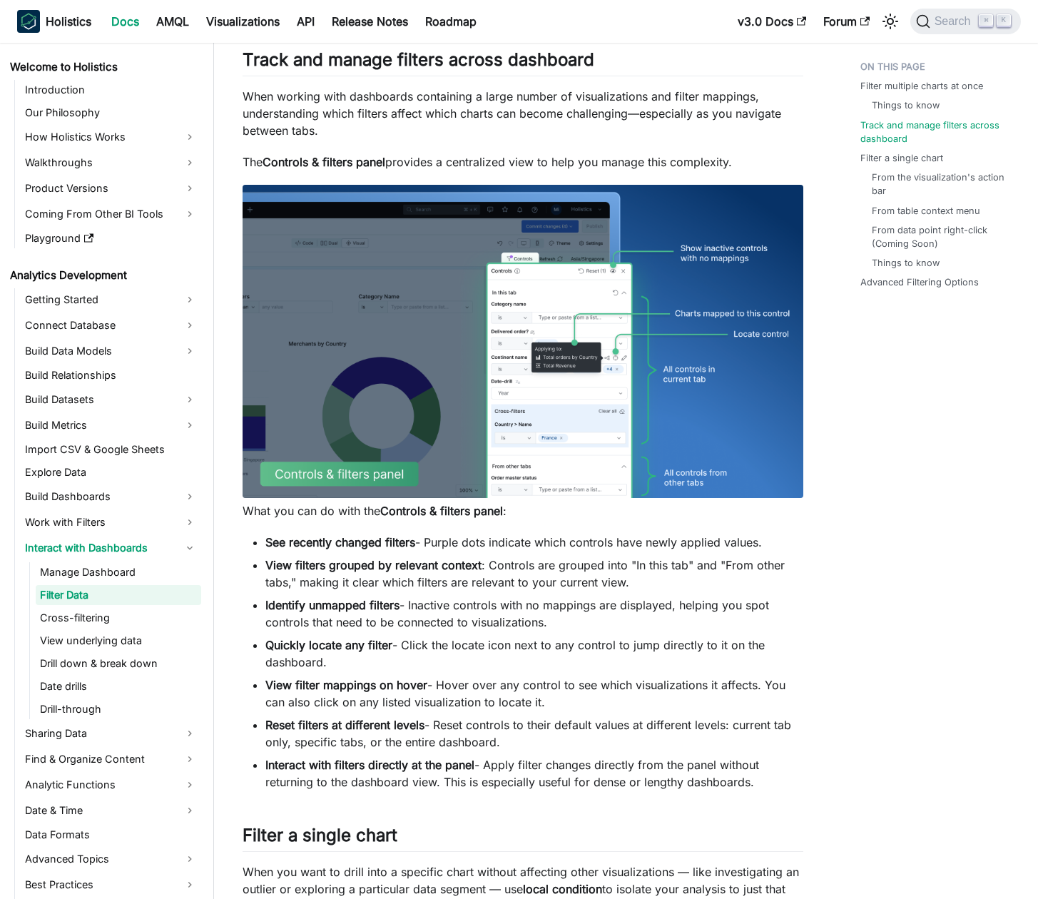
scroll to position [1057, 0]
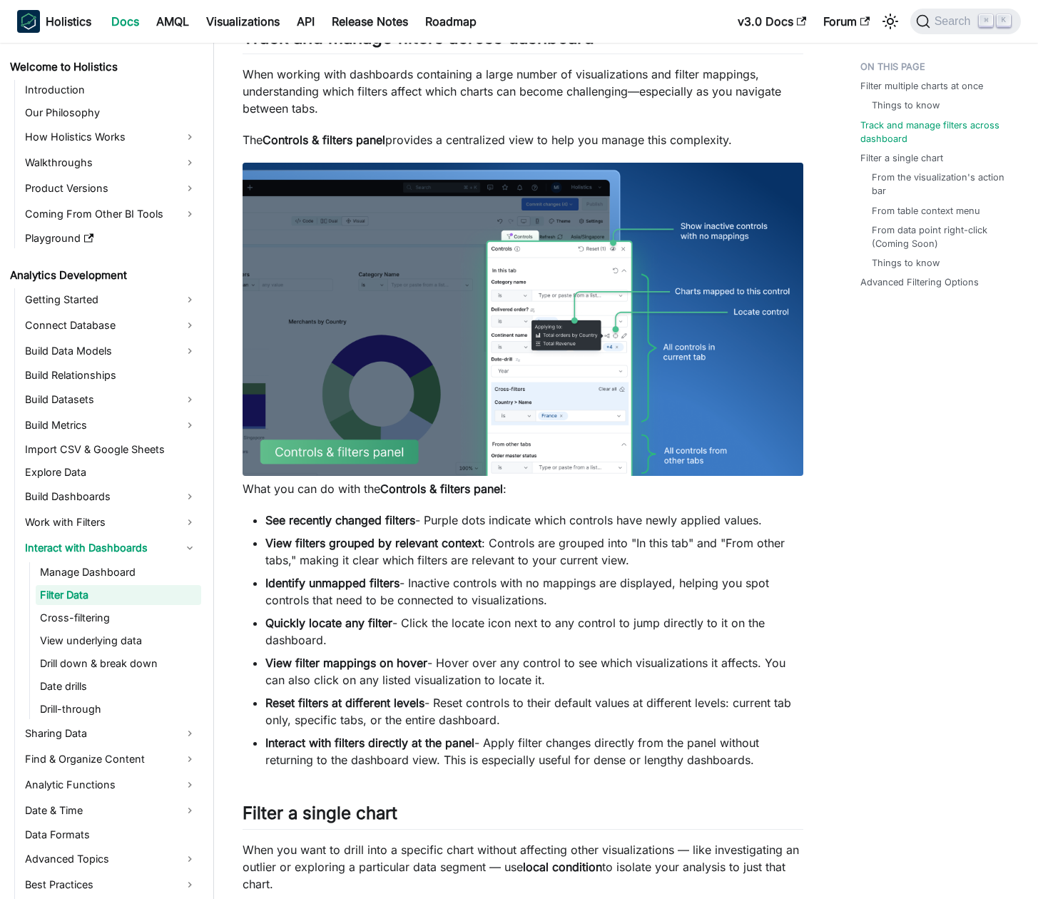
click at [458, 520] on li "See recently changed filters - Purple dots indicate which controls have newly a…" at bounding box center [534, 520] width 538 height 17
click at [460, 522] on li "See recently changed filters - Purple dots indicate which controls have newly a…" at bounding box center [534, 520] width 538 height 17
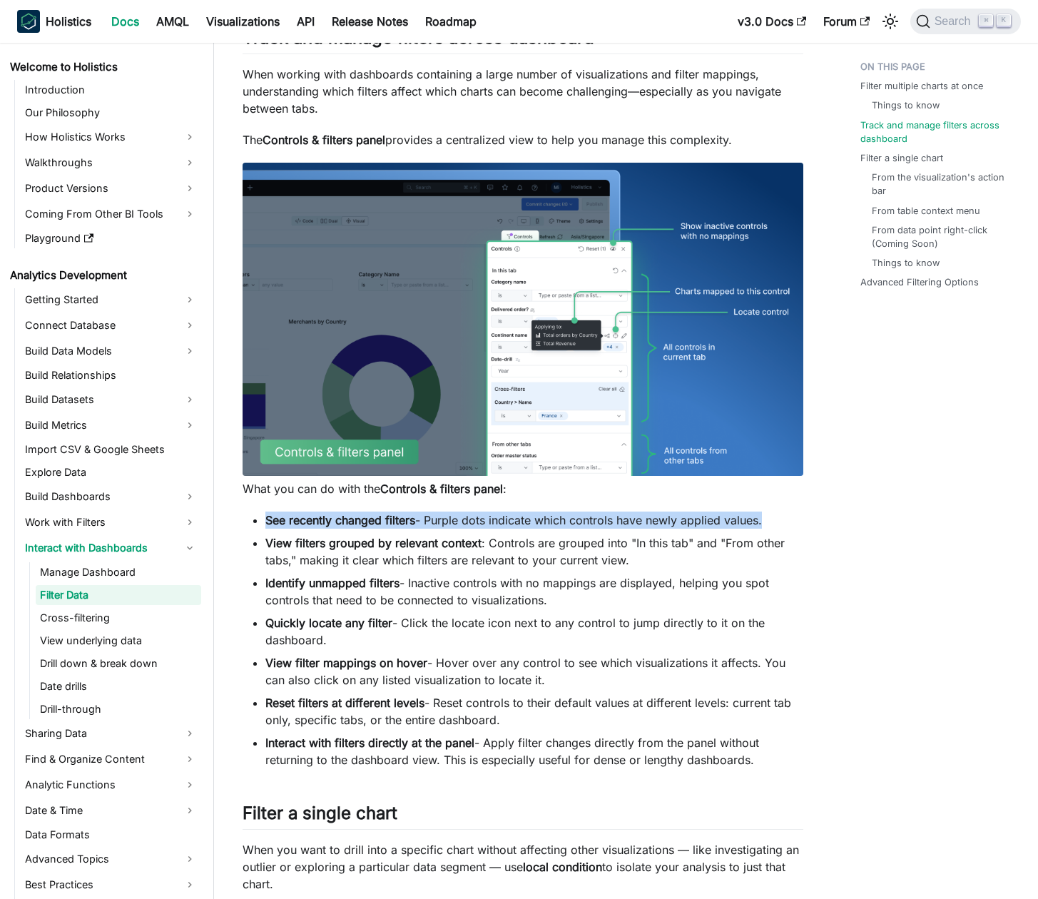
click at [460, 522] on li "See recently changed filters - Purple dots indicate which controls have newly a…" at bounding box center [534, 520] width 538 height 17
click at [467, 521] on li "See recently changed filters - Purple dots indicate which controls have newly a…" at bounding box center [534, 520] width 538 height 17
click at [465, 544] on strong "View filters grouped by relevant context" at bounding box center [373, 543] width 216 height 14
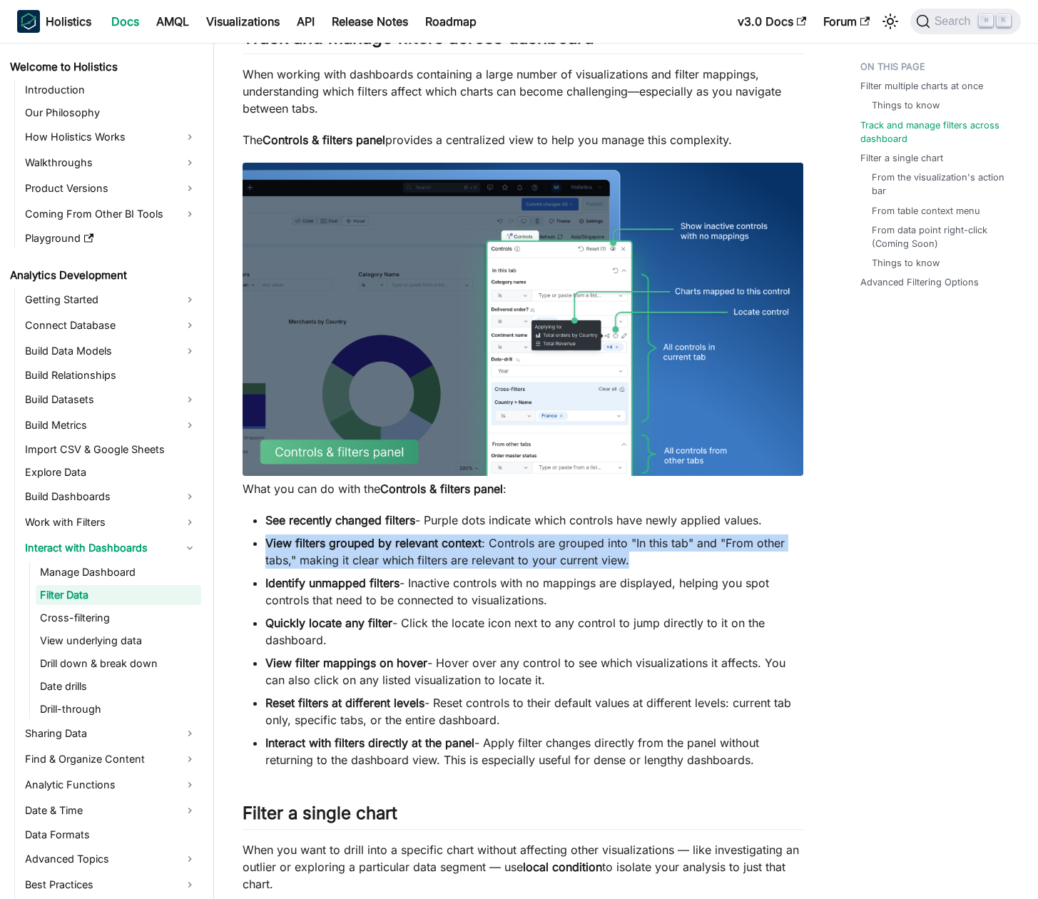
click at [465, 544] on strong "View filters grouped by relevant context" at bounding box center [373, 543] width 216 height 14
click at [455, 547] on strong "View filters grouped by relevant context" at bounding box center [373, 543] width 216 height 14
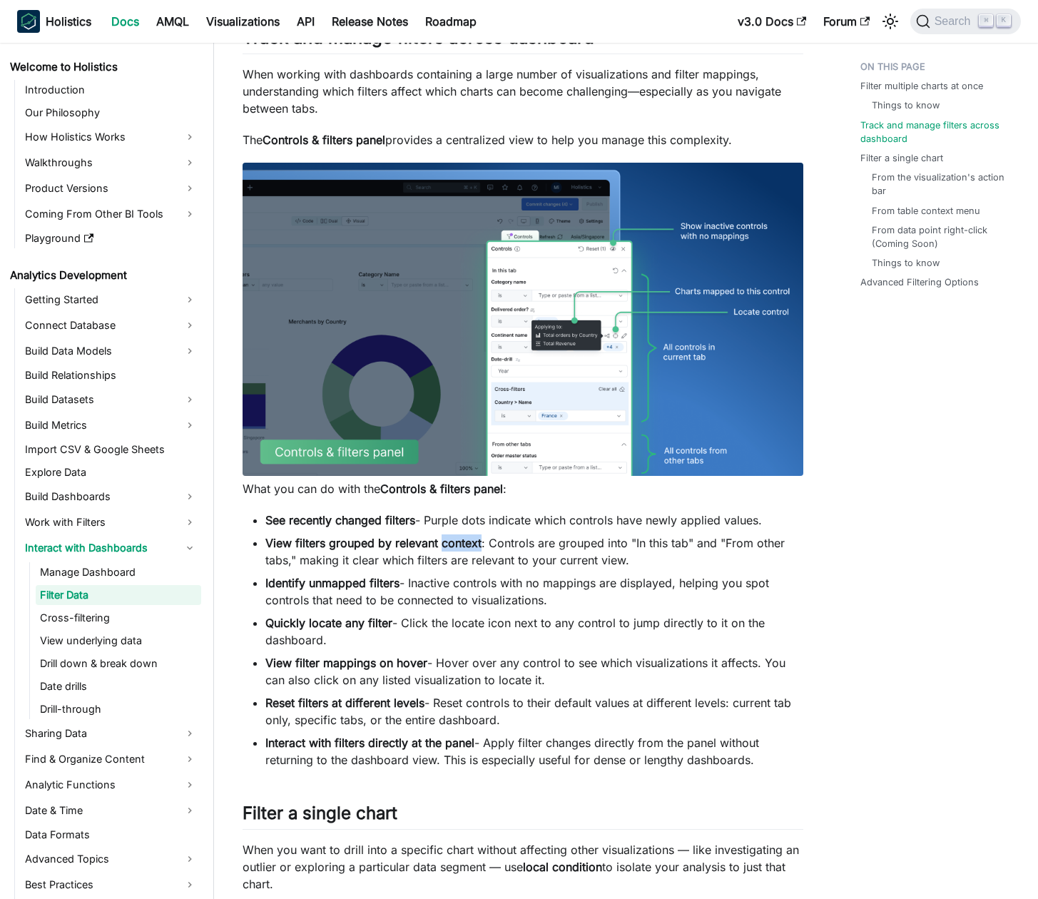
click at [455, 547] on strong "View filters grouped by relevant context" at bounding box center [373, 543] width 216 height 14
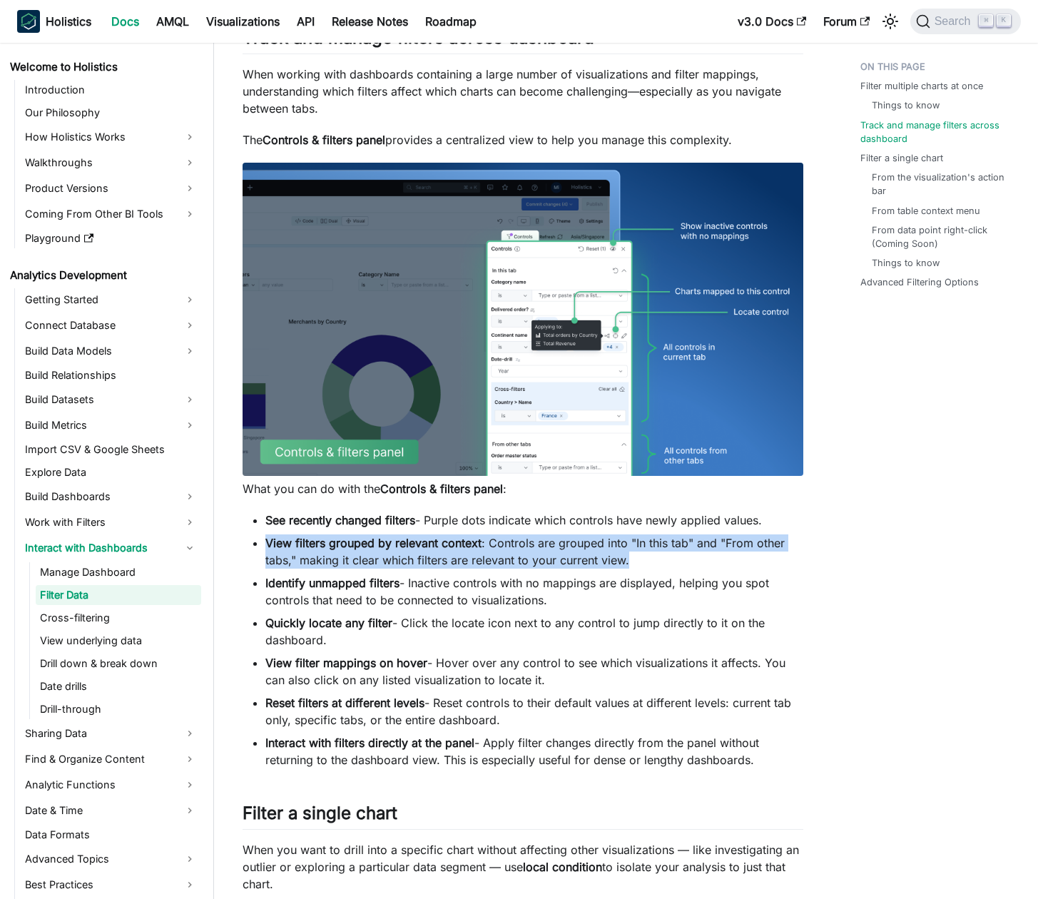
click at [455, 547] on strong "View filters grouped by relevant context" at bounding box center [373, 543] width 216 height 14
click at [449, 547] on strong "View filters grouped by relevant context" at bounding box center [373, 543] width 216 height 14
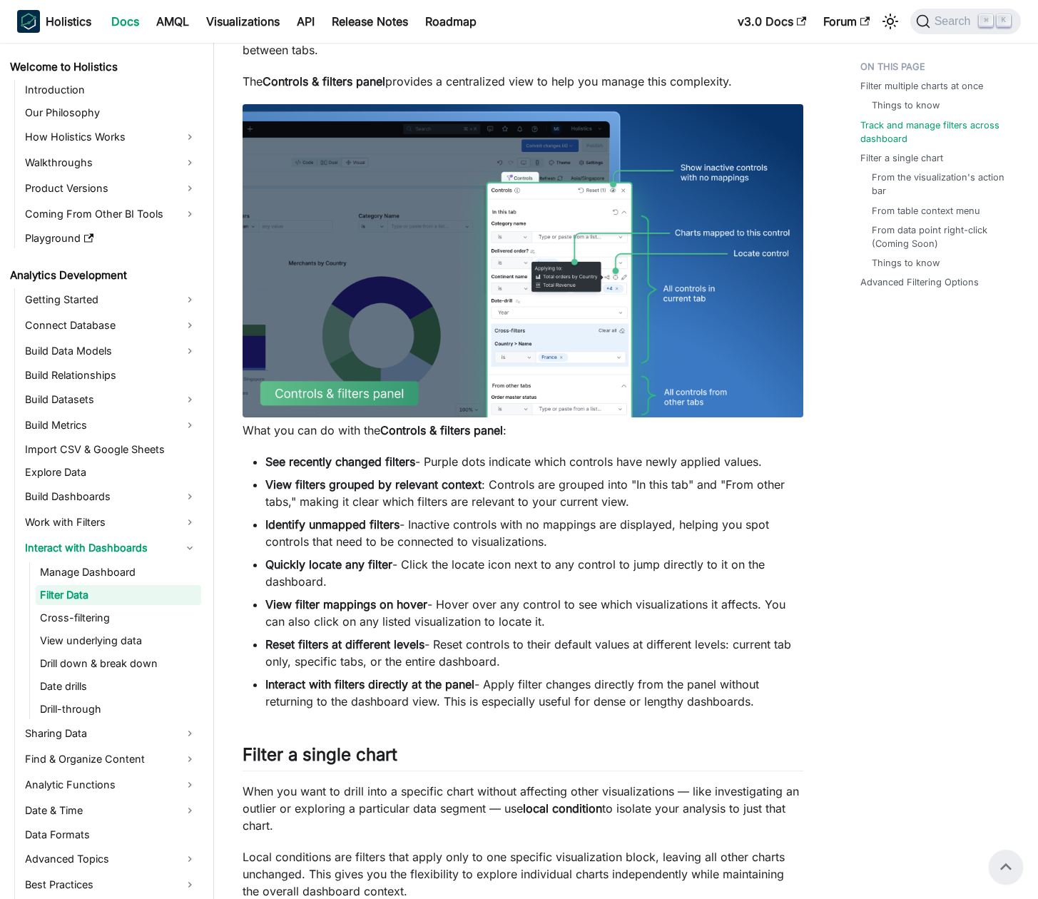
scroll to position [980, 0]
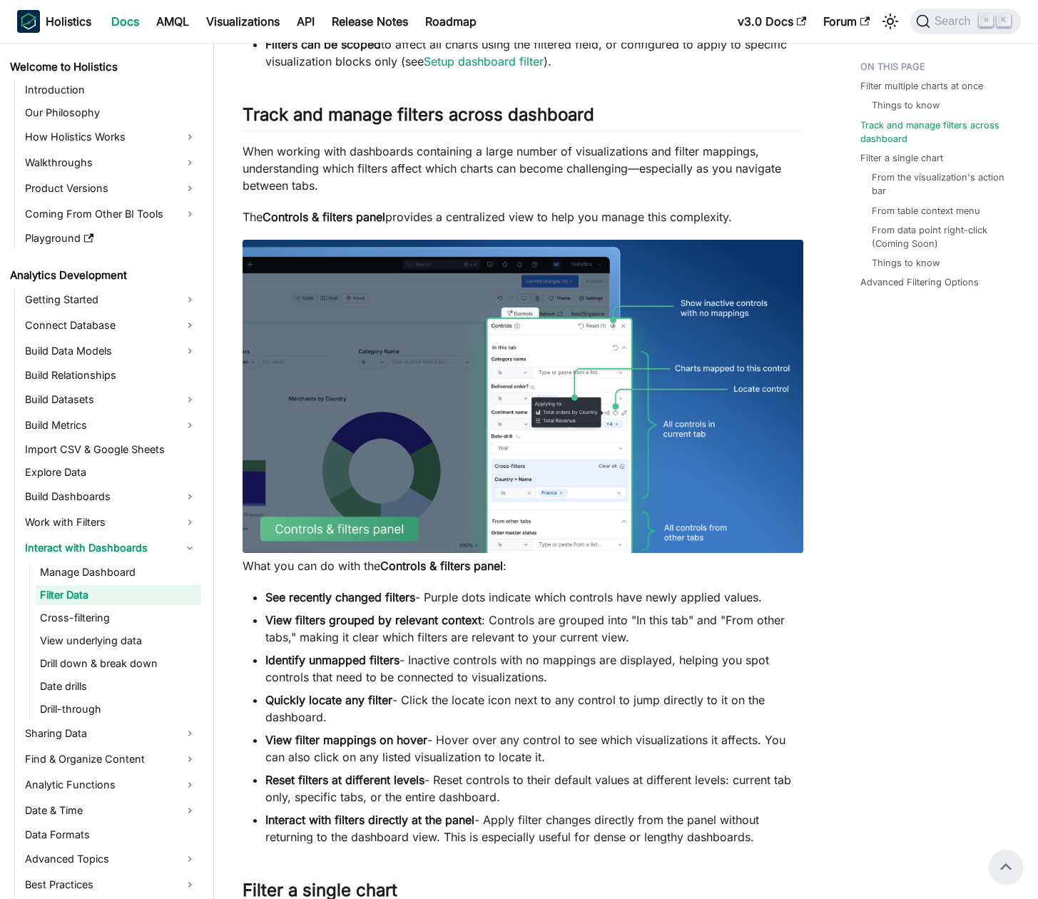
click at [522, 611] on li "View filters grouped by relevant context : Controls are grouped into "In this t…" at bounding box center [534, 628] width 538 height 34
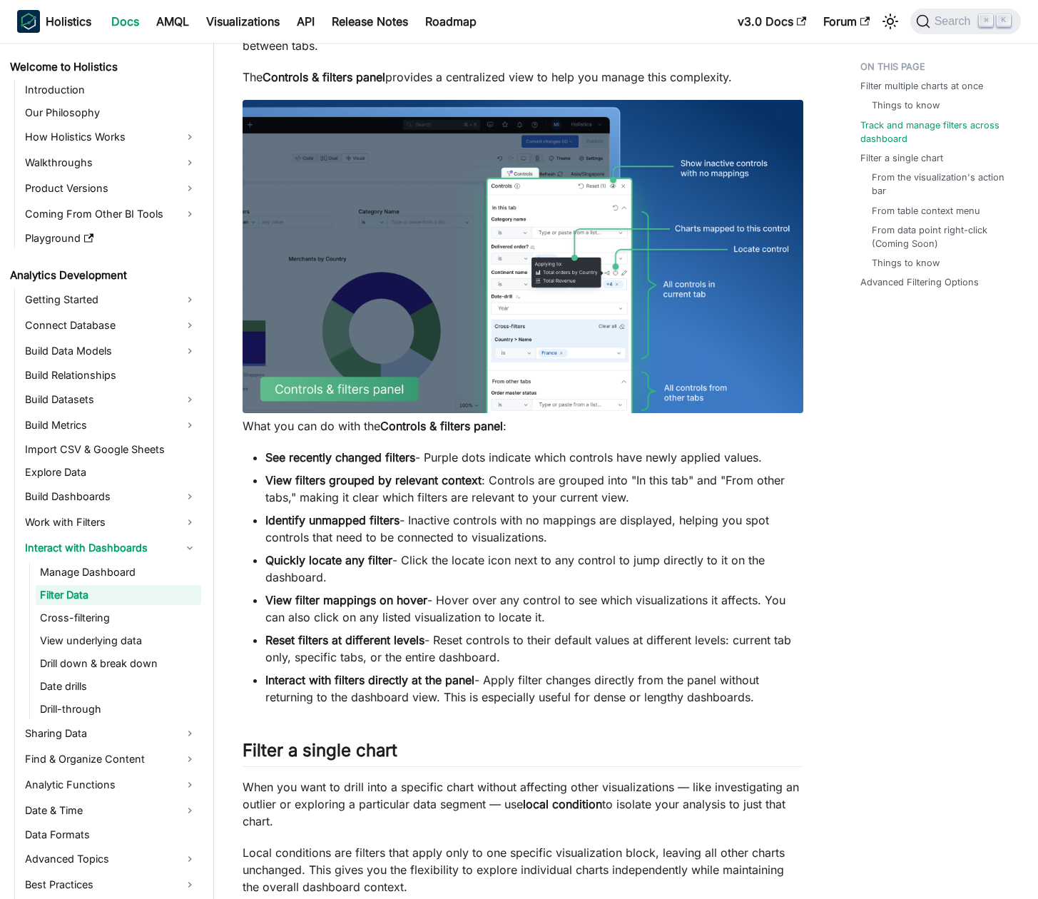
scroll to position [1276, 0]
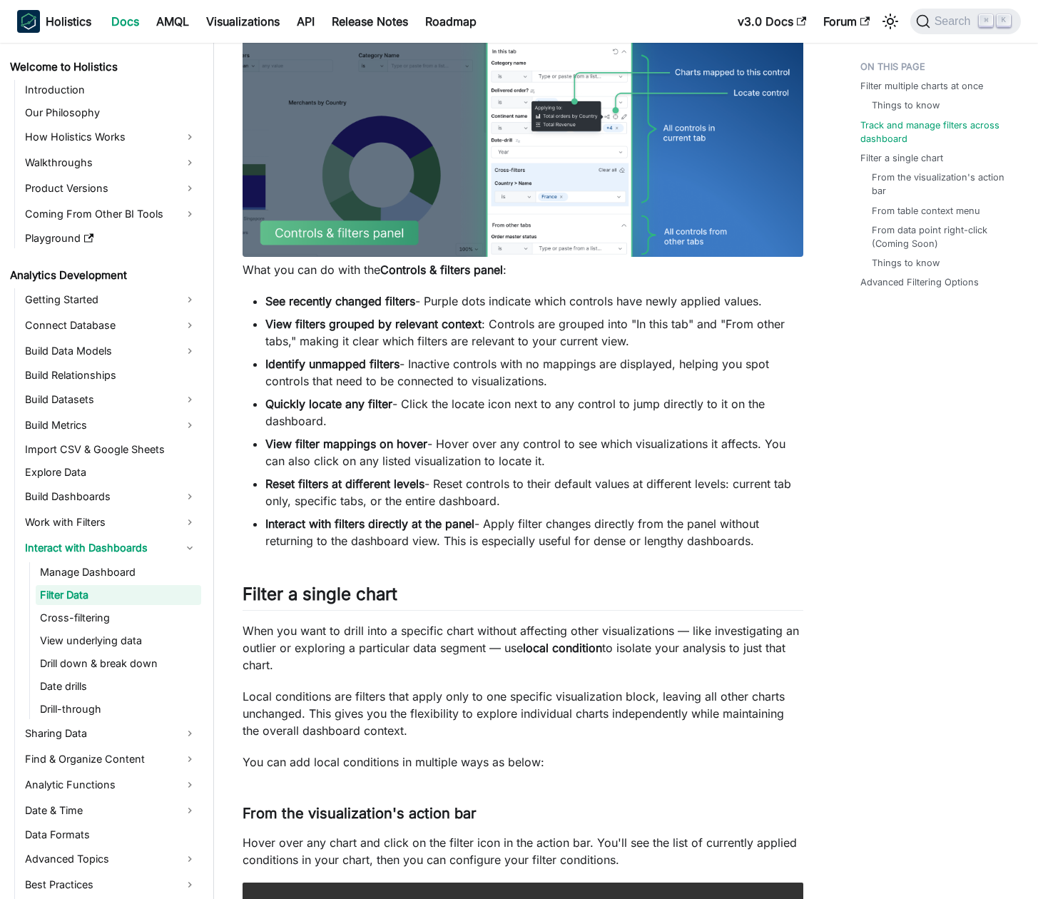
click at [497, 631] on p "When you want to drill into a specific chart without affecting other visualizat…" at bounding box center [523, 647] width 561 height 51
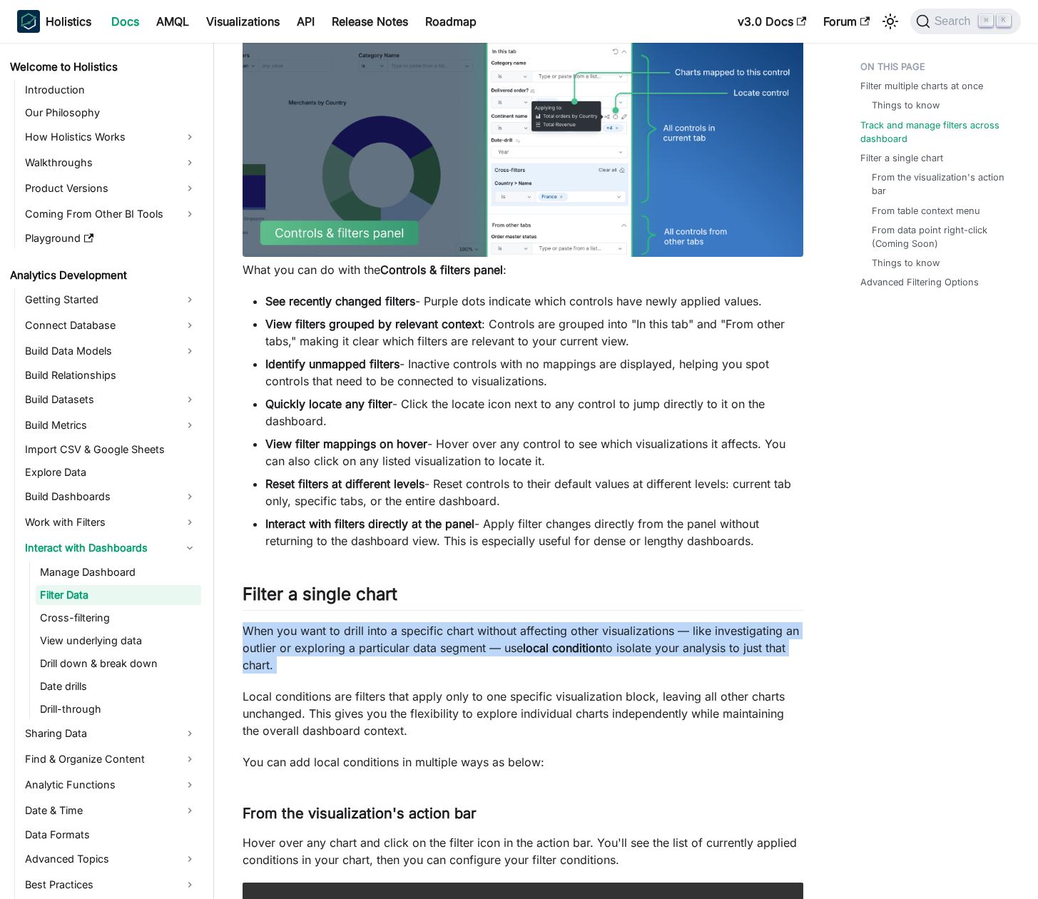
click at [497, 631] on p "When you want to drill into a specific chart without affecting other visualizat…" at bounding box center [523, 647] width 561 height 51
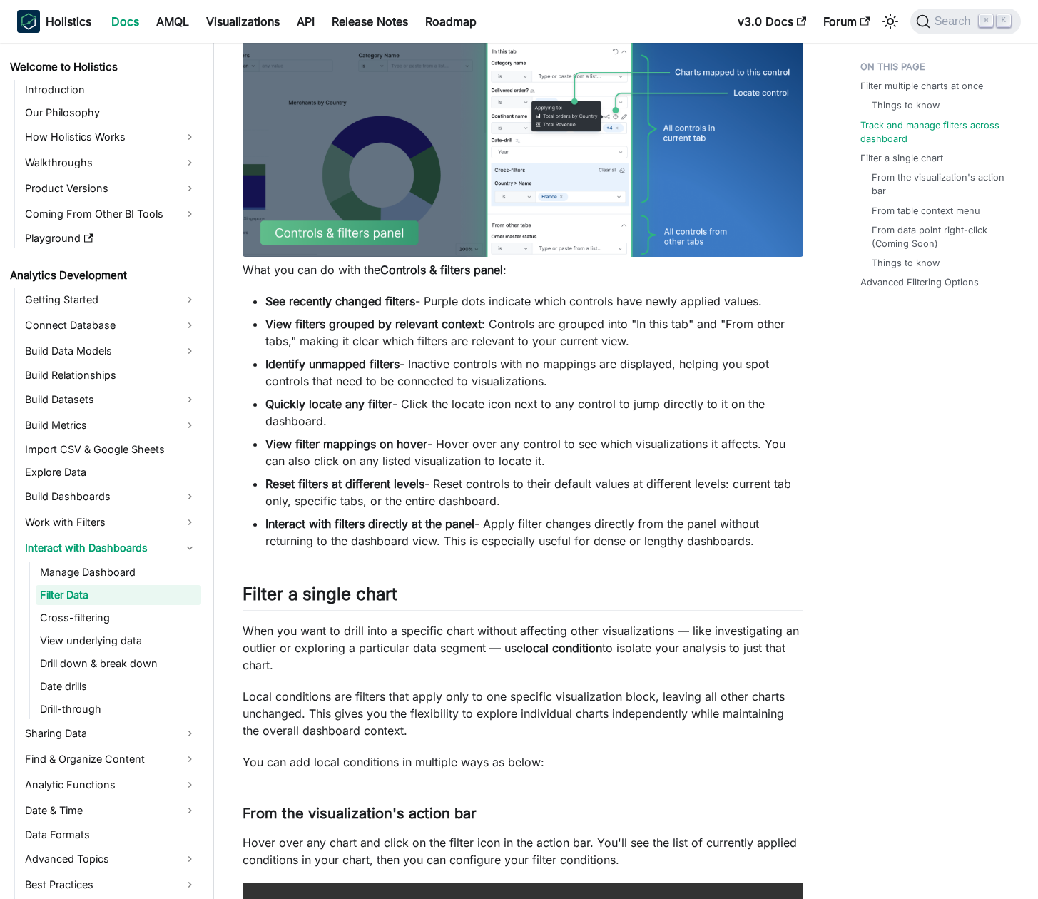
click at [503, 640] on p "When you want to drill into a specific chart without affecting other visualizat…" at bounding box center [523, 647] width 561 height 51
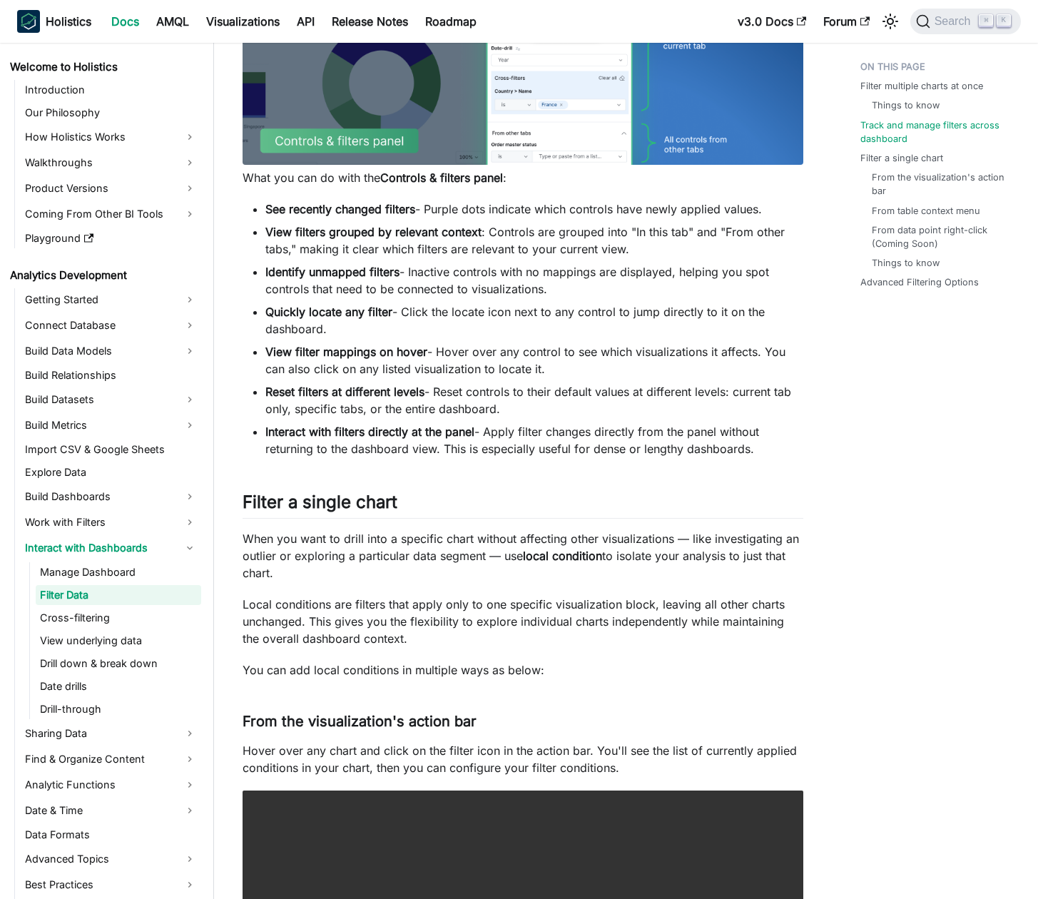
scroll to position [1371, 0]
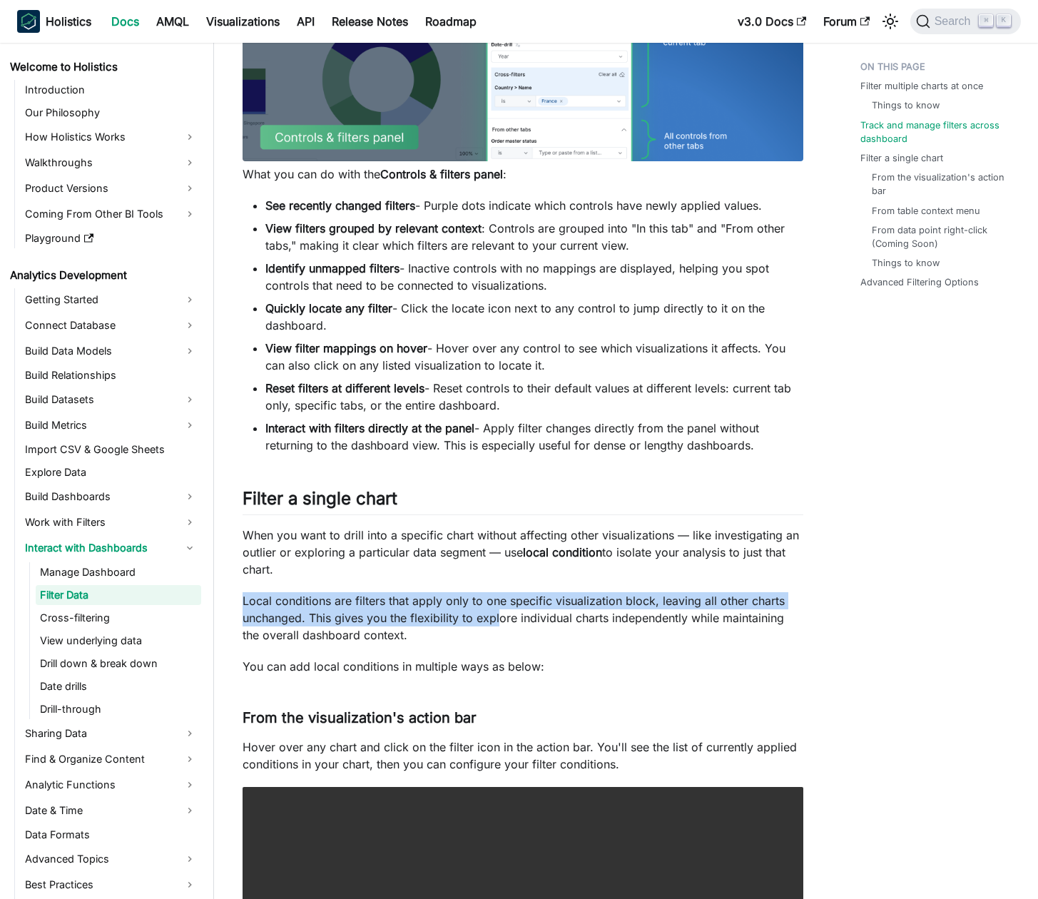
drag, startPoint x: 499, startPoint y: 596, endPoint x: 499, endPoint y: 625, distance: 28.5
click at [499, 624] on div "Filter Data Holistics supports filtering, allowing you to narrow down results b…" at bounding box center [523, 484] width 561 height 3543
click at [499, 625] on p "Local conditions are filters that apply only to one specific visualization bloc…" at bounding box center [523, 617] width 561 height 51
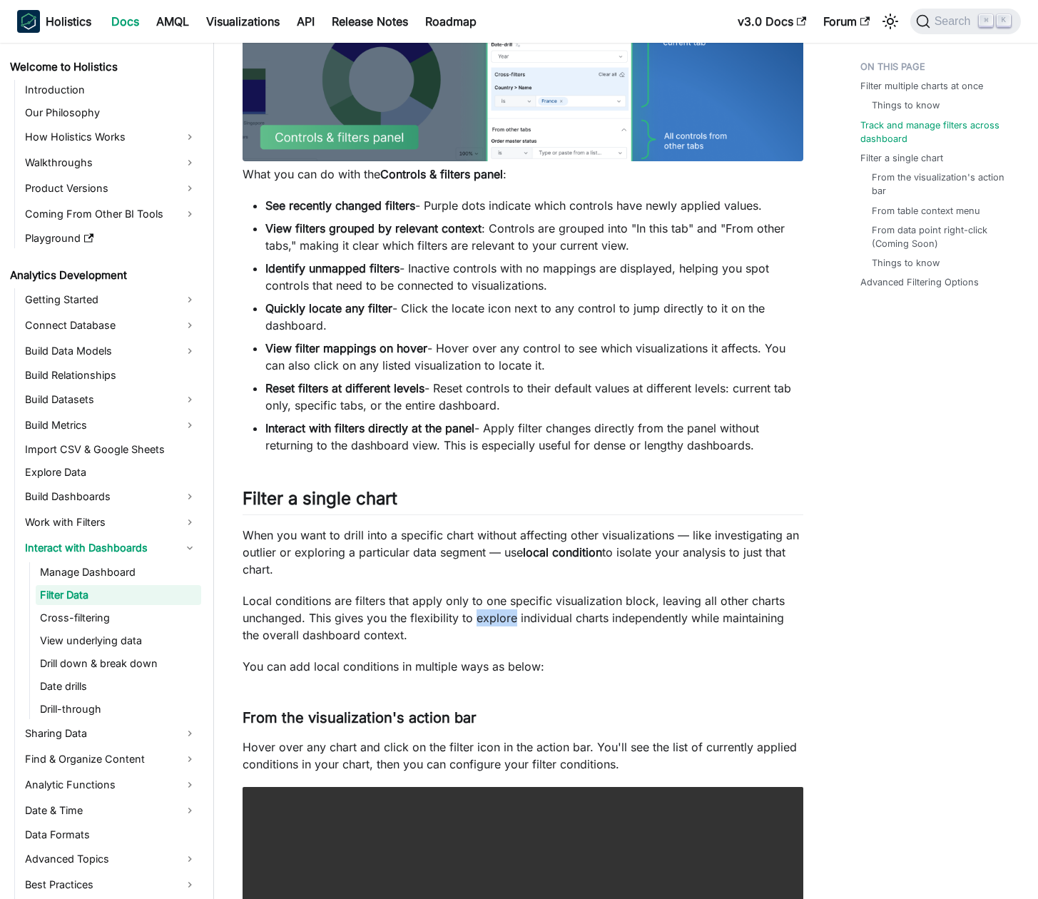
click at [499, 625] on p "Local conditions are filters that apply only to one specific visualization bloc…" at bounding box center [523, 617] width 561 height 51
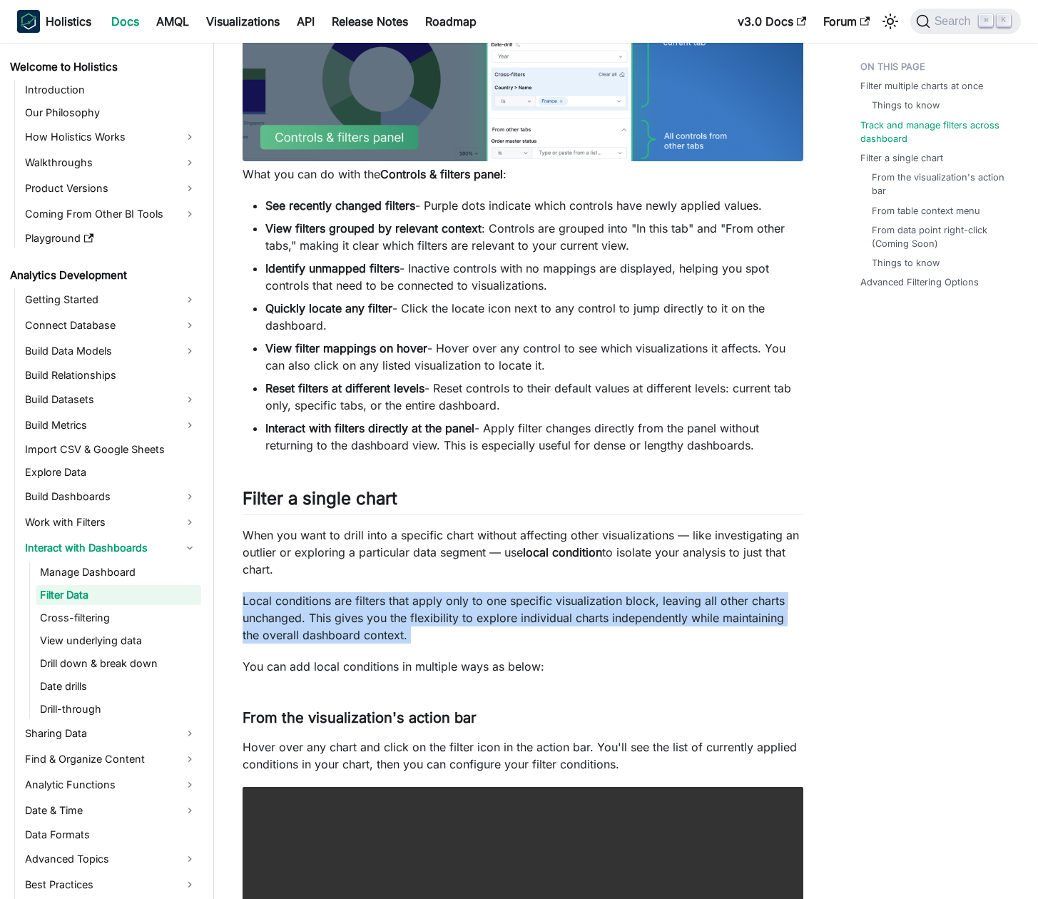
click at [499, 625] on p "Local conditions are filters that apply only to one specific visualization bloc…" at bounding box center [523, 617] width 561 height 51
click at [504, 626] on p "Local conditions are filters that apply only to one specific visualization bloc…" at bounding box center [523, 617] width 561 height 51
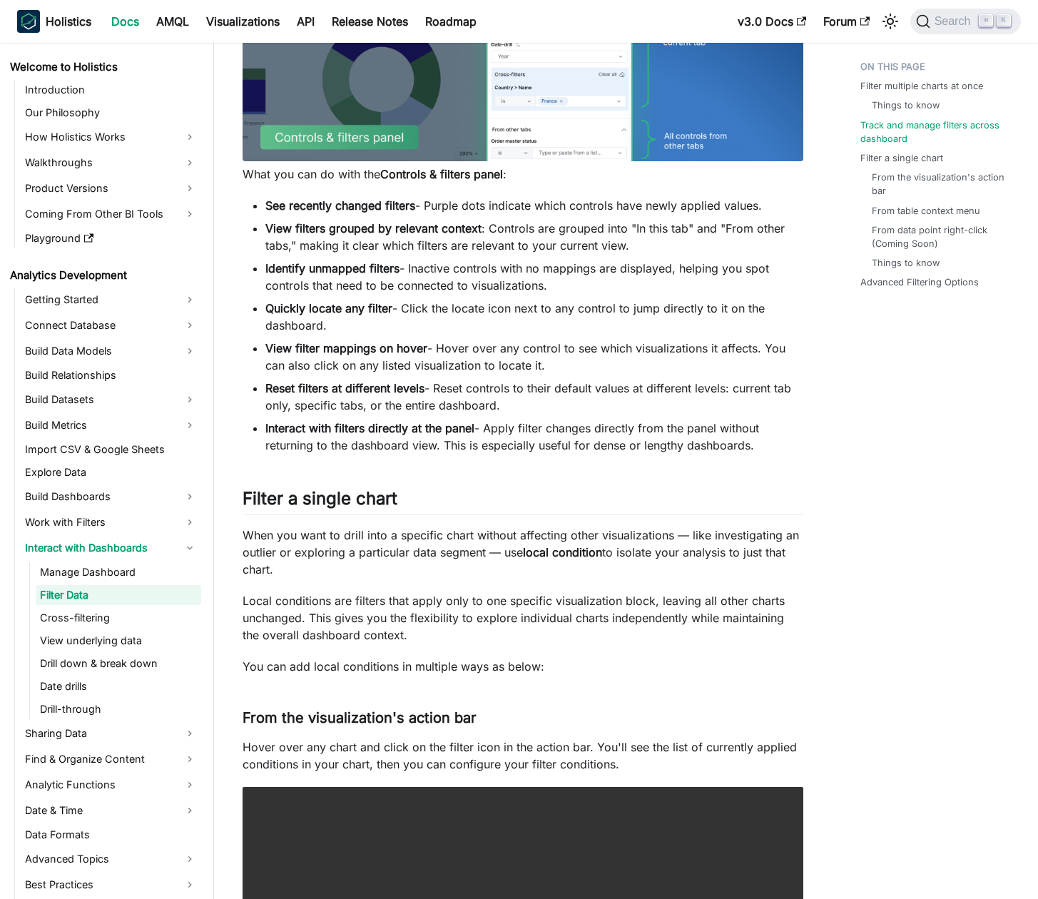
click at [504, 626] on p "Local conditions are filters that apply only to one specific visualization bloc…" at bounding box center [523, 617] width 561 height 51
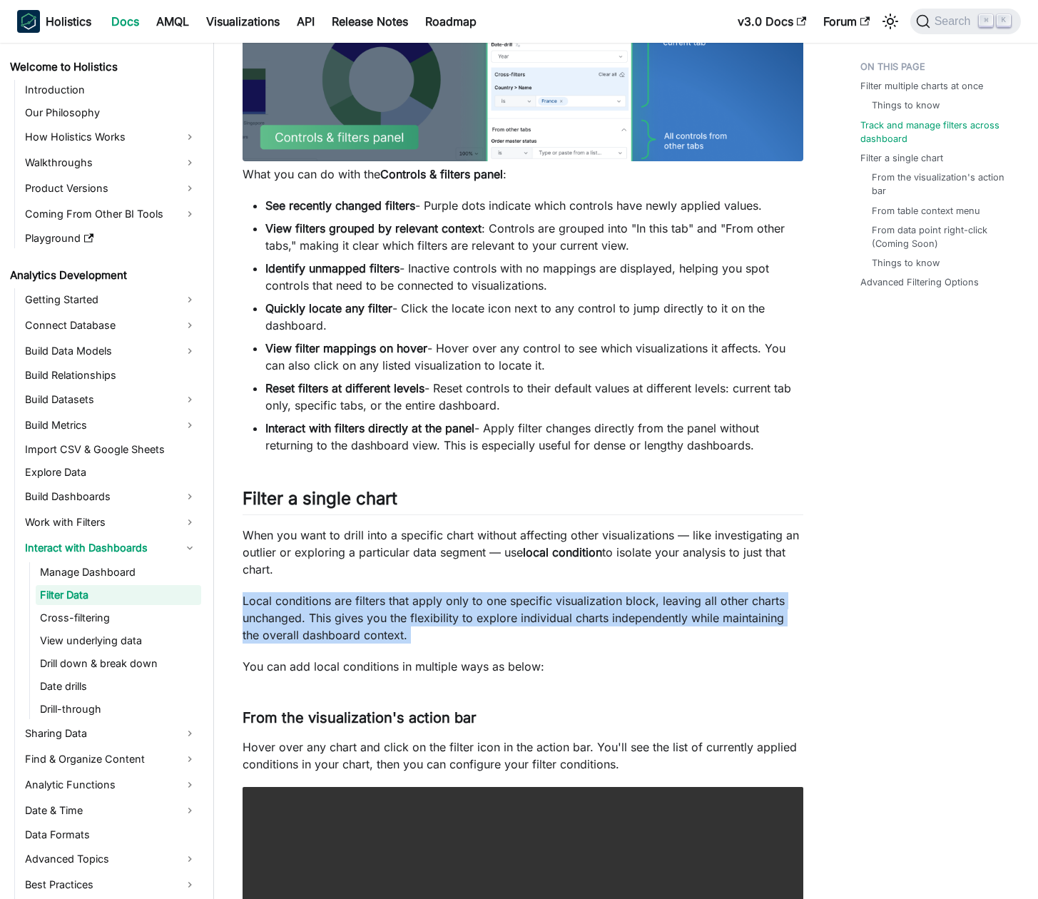
click at [504, 626] on p "Local conditions are filters that apply only to one specific visualization bloc…" at bounding box center [523, 617] width 561 height 51
click at [509, 627] on p "Local conditions are filters that apply only to one specific visualization bloc…" at bounding box center [523, 617] width 561 height 51
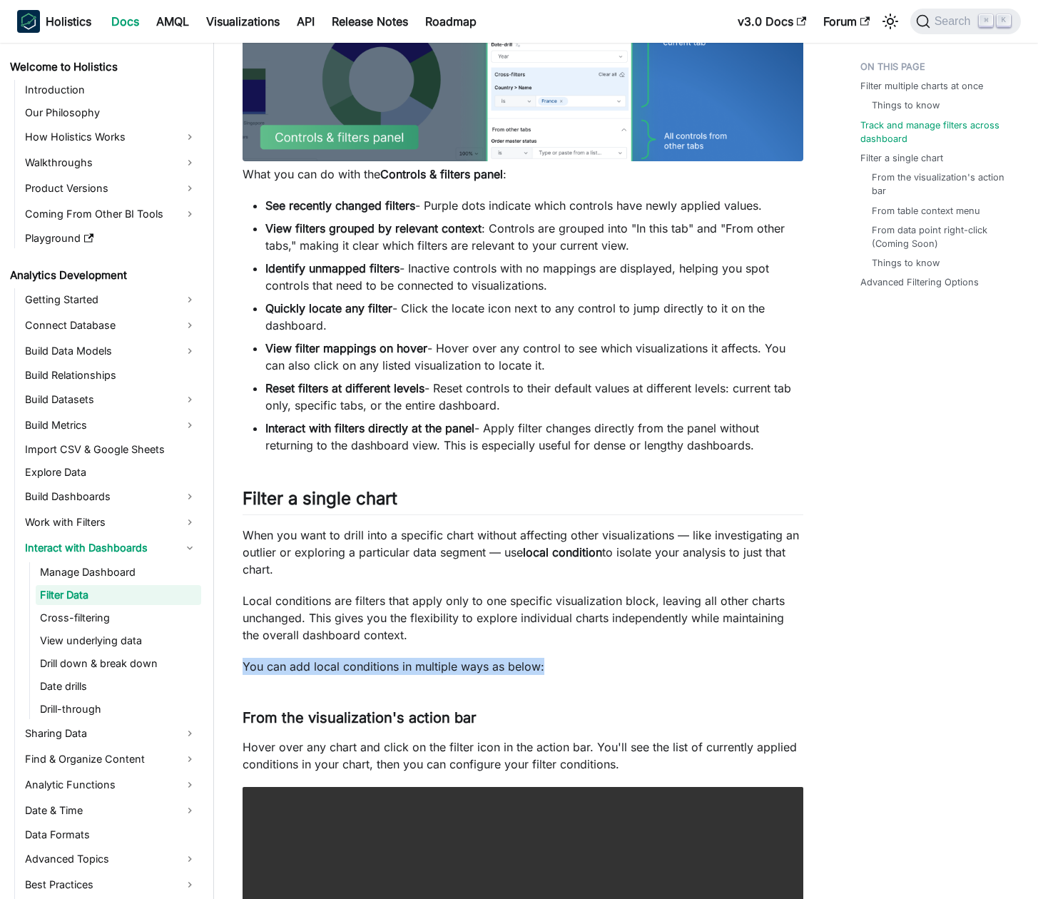
click at [627, 665] on div "Filter Data Holistics supports filtering, allowing you to narrow down results b…" at bounding box center [523, 484] width 561 height 3543
click at [628, 666] on p "You can add local conditions in multiple ways as below:" at bounding box center [523, 666] width 561 height 17
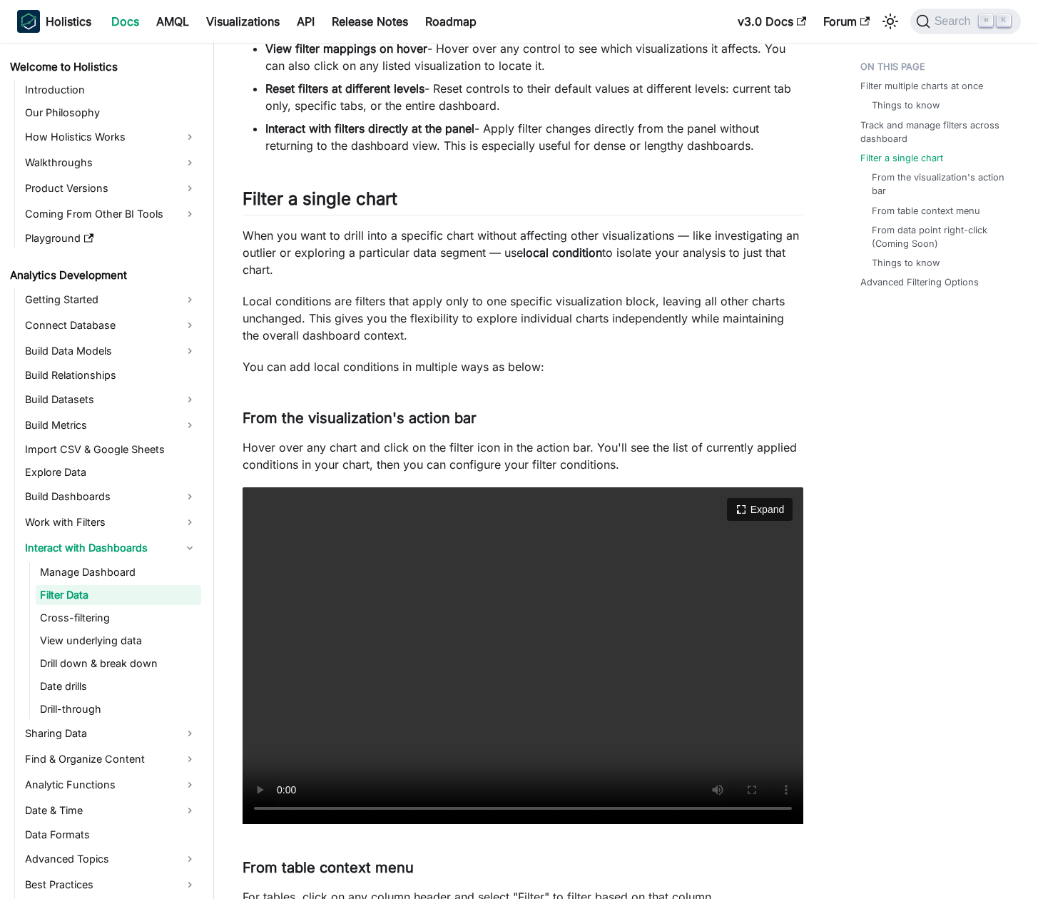
scroll to position [1742, 0]
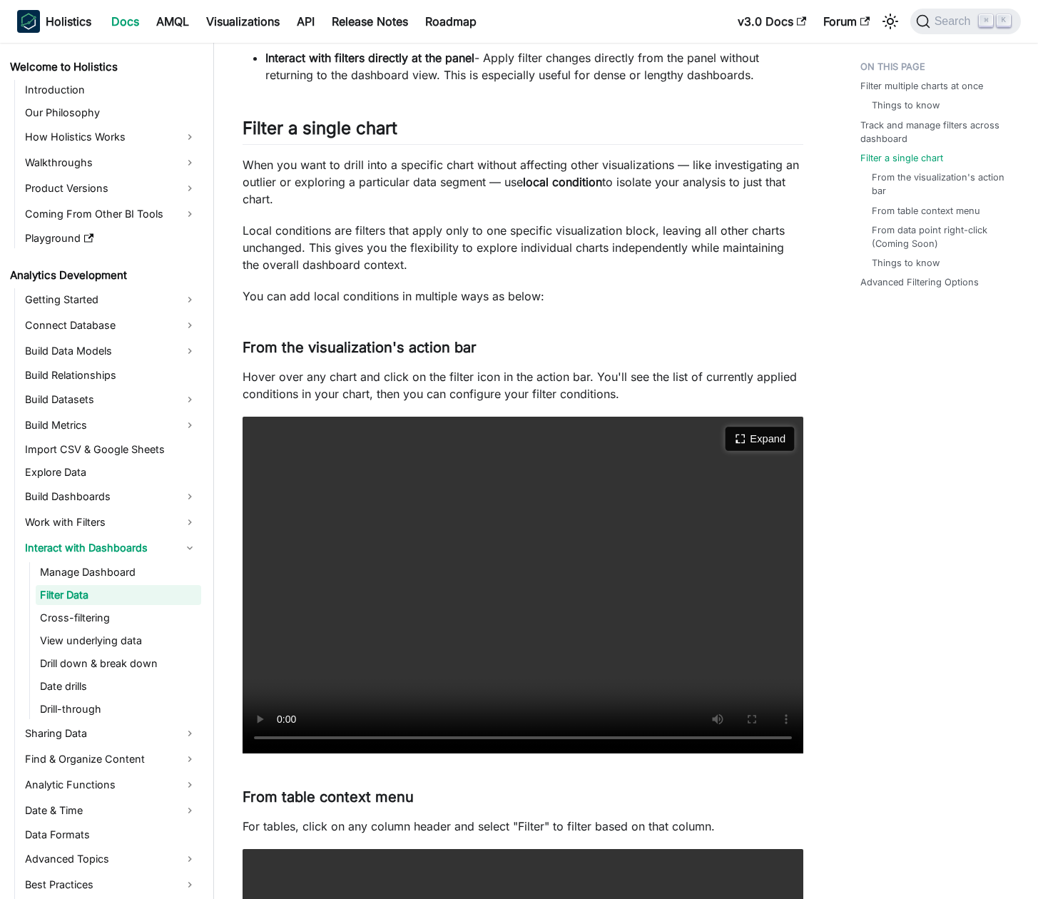
click at [768, 441] on button "Expand" at bounding box center [759, 439] width 69 height 24
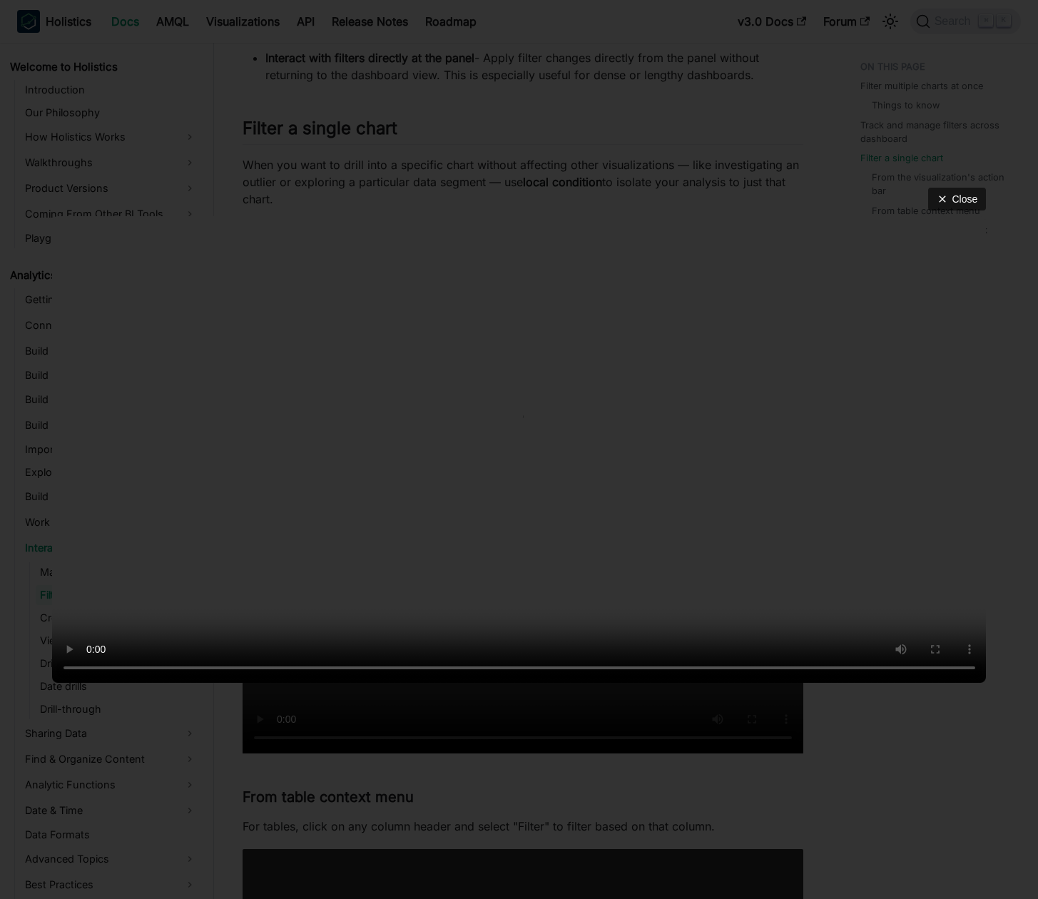
click at [587, 136] on div "Close" at bounding box center [519, 449] width 1038 height 899
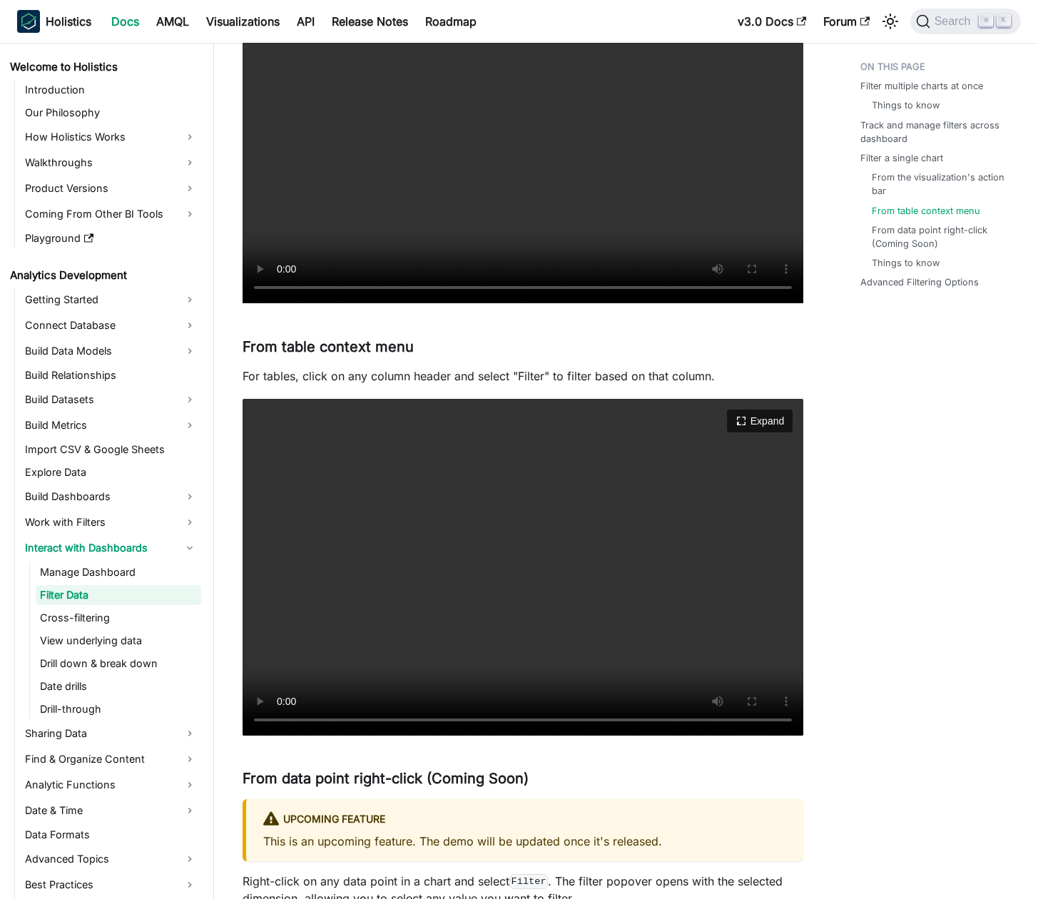
scroll to position [2284, 0]
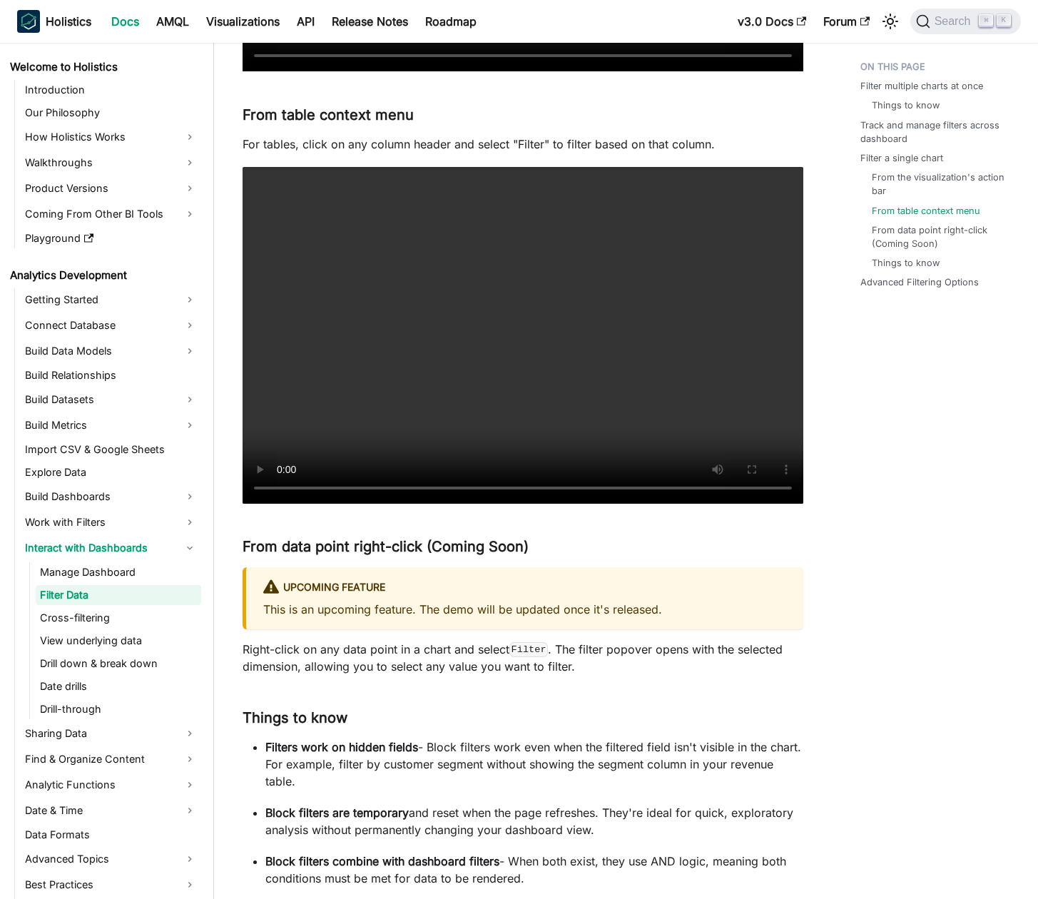
scroll to position [2485, 0]
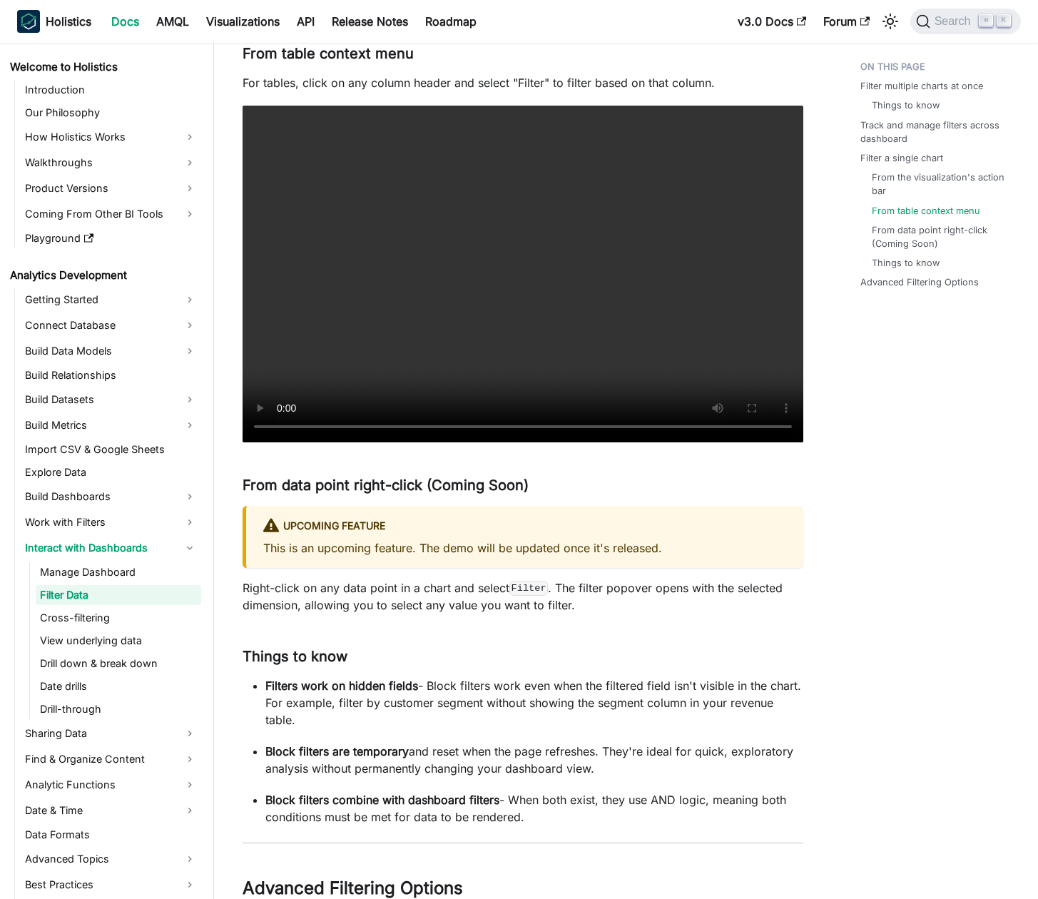
click at [427, 548] on p "This is an upcoming feature. The demo will be updated once it's released." at bounding box center [524, 547] width 523 height 17
click at [420, 547] on p "This is an upcoming feature. The demo will be updated once it's released." at bounding box center [524, 547] width 523 height 17
click at [411, 587] on p "Right-click on any data point in a chart and select Filter . The filter popover…" at bounding box center [523, 596] width 561 height 34
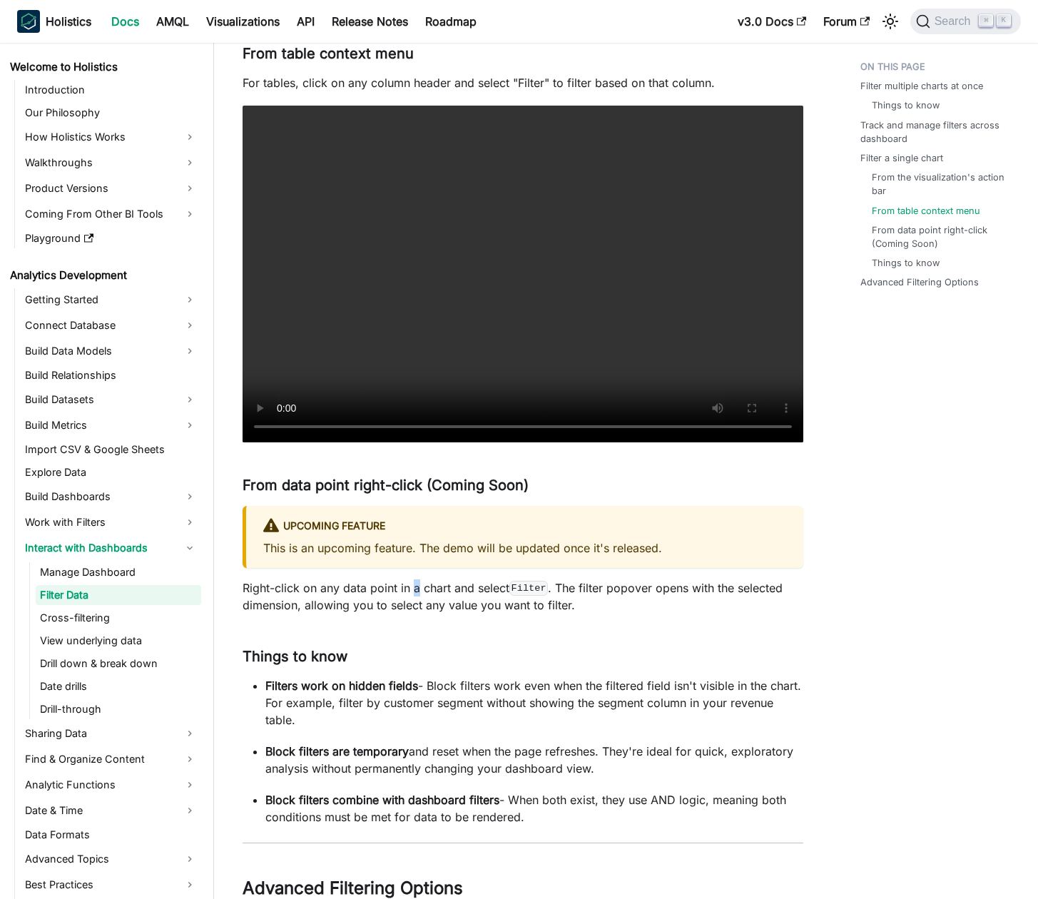
click at [411, 587] on p "Right-click on any data point in a chart and select Filter . The filter popover…" at bounding box center [523, 596] width 561 height 34
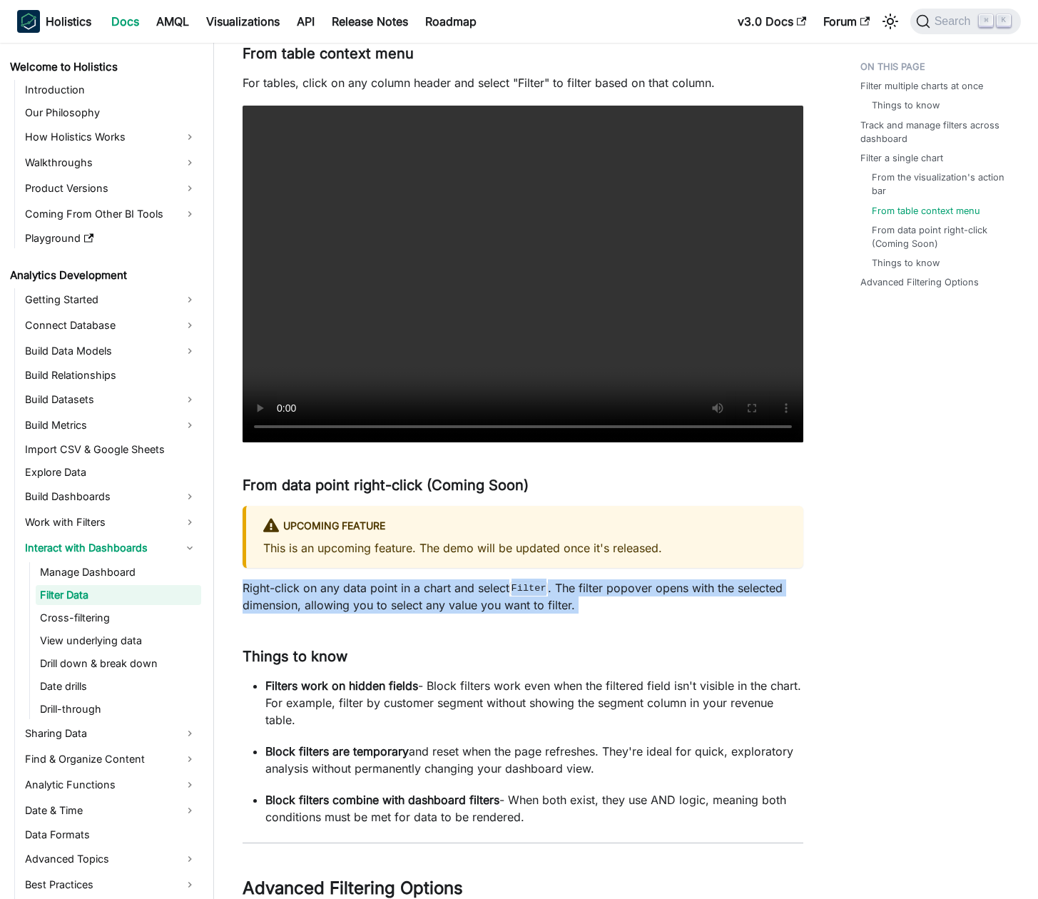
click at [411, 587] on p "Right-click on any data point in a chart and select Filter . The filter popover…" at bounding box center [523, 596] width 561 height 34
click at [420, 589] on p "Right-click on any data point in a chart and select Filter . The filter popover…" at bounding box center [523, 596] width 561 height 34
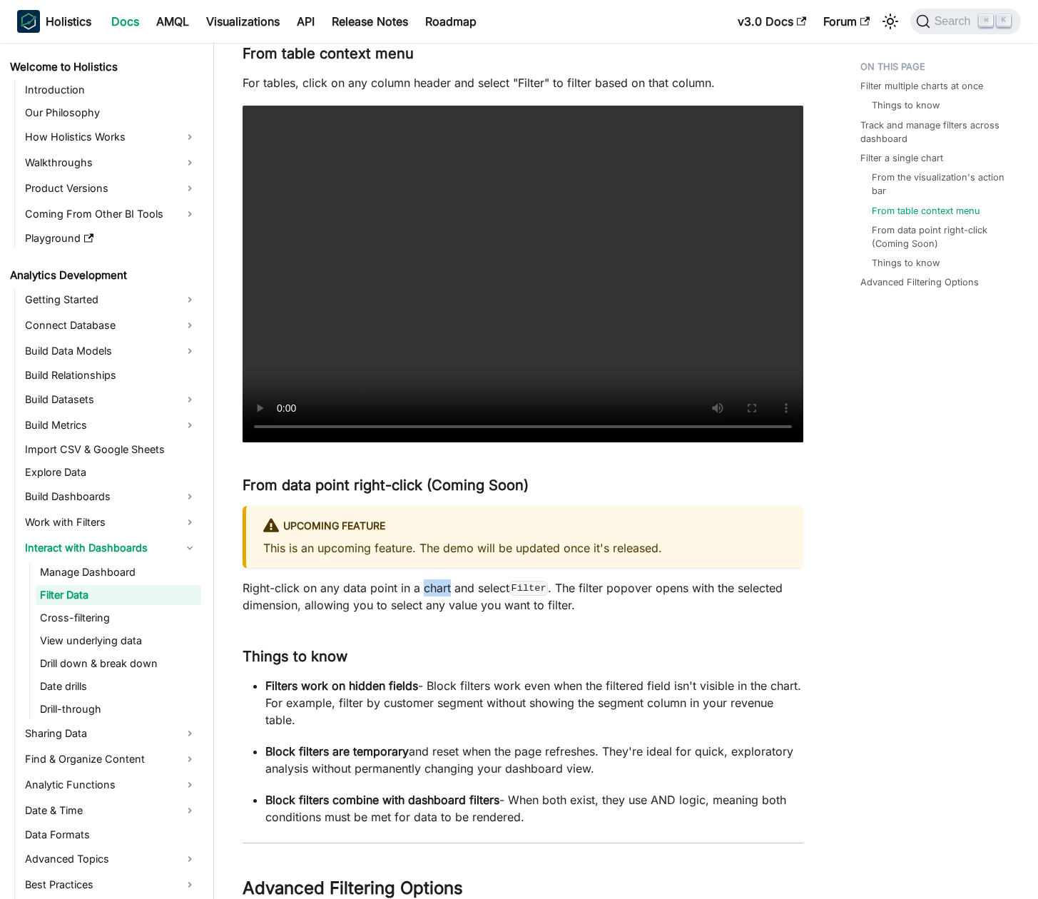
click at [420, 589] on p "Right-click on any data point in a chart and select Filter . The filter popover…" at bounding box center [523, 596] width 561 height 34
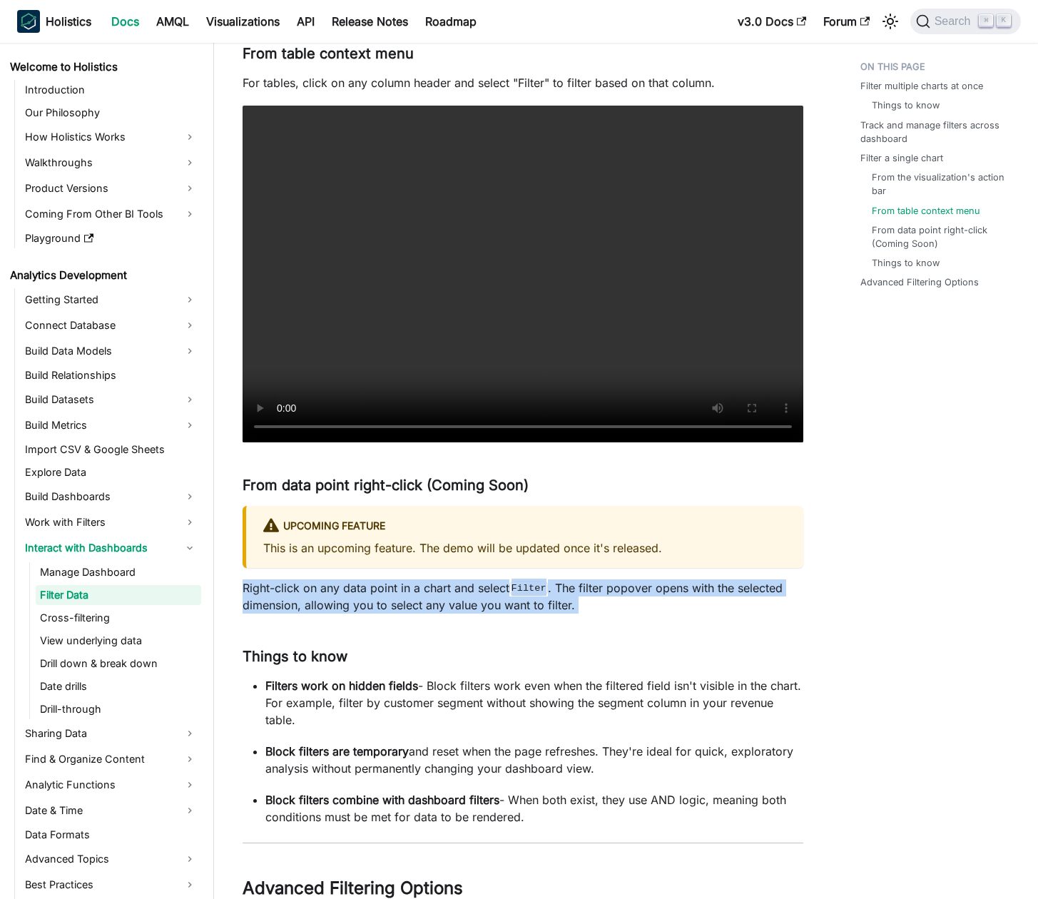
click at [420, 589] on p "Right-click on any data point in a chart and select Filter . The filter popover…" at bounding box center [523, 596] width 561 height 34
click at [410, 591] on p "Right-click on any data point in a chart and select Filter . The filter popover…" at bounding box center [523, 596] width 561 height 34
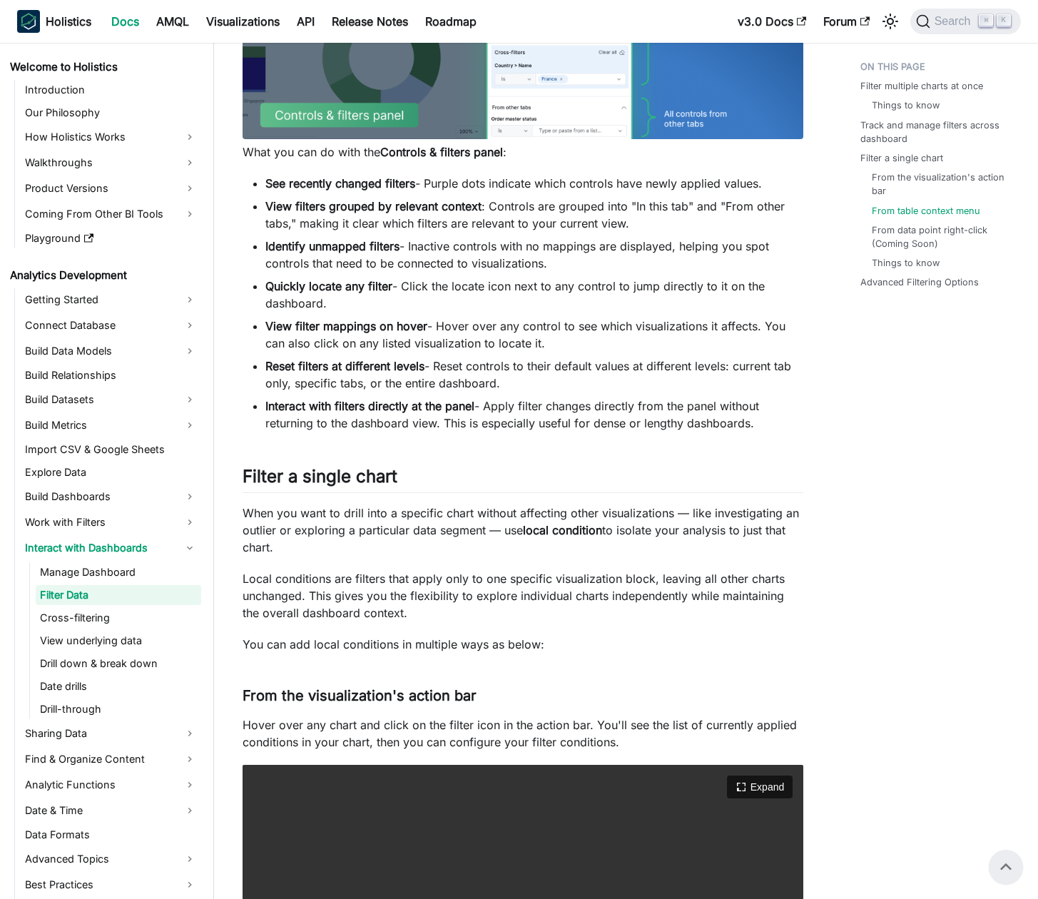
scroll to position [0, 0]
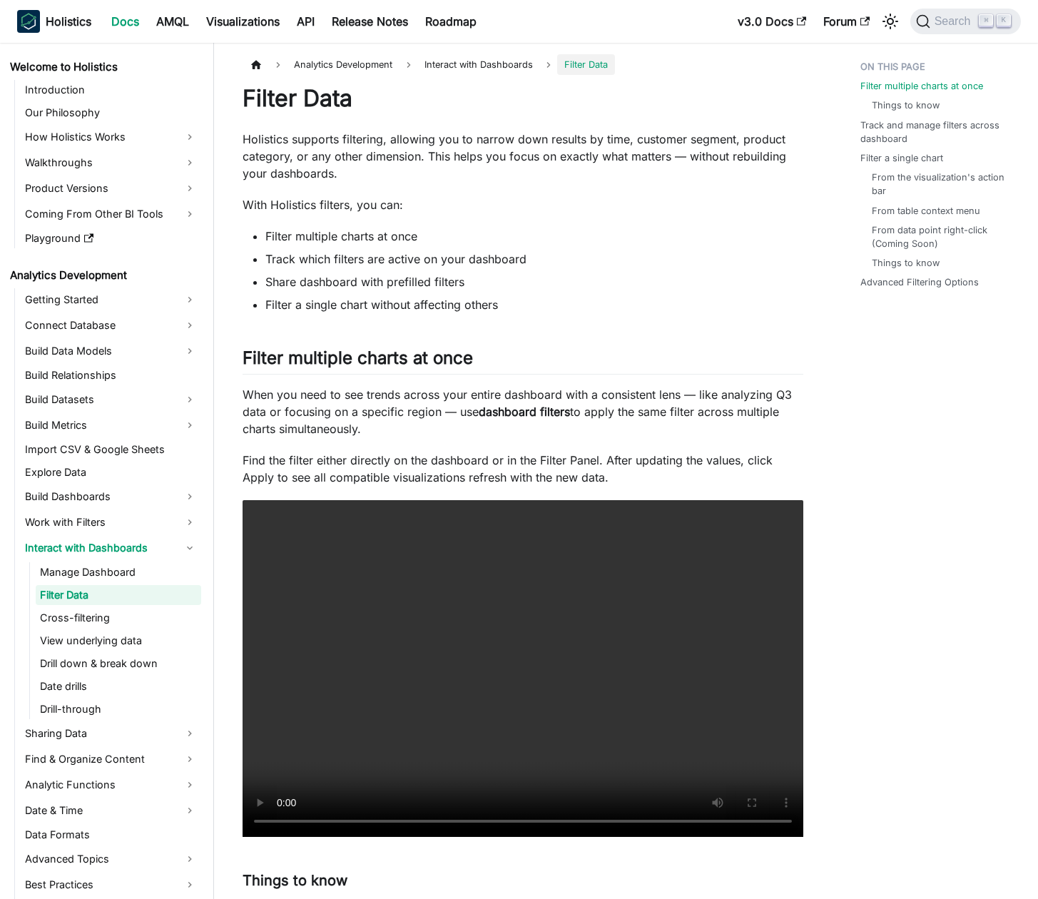
click at [368, 297] on li "Filter a single chart without affecting others" at bounding box center [534, 304] width 538 height 17
click at [380, 290] on ul "Filter multiple charts at once Track which filters are active on your dashboard…" at bounding box center [523, 271] width 561 height 86
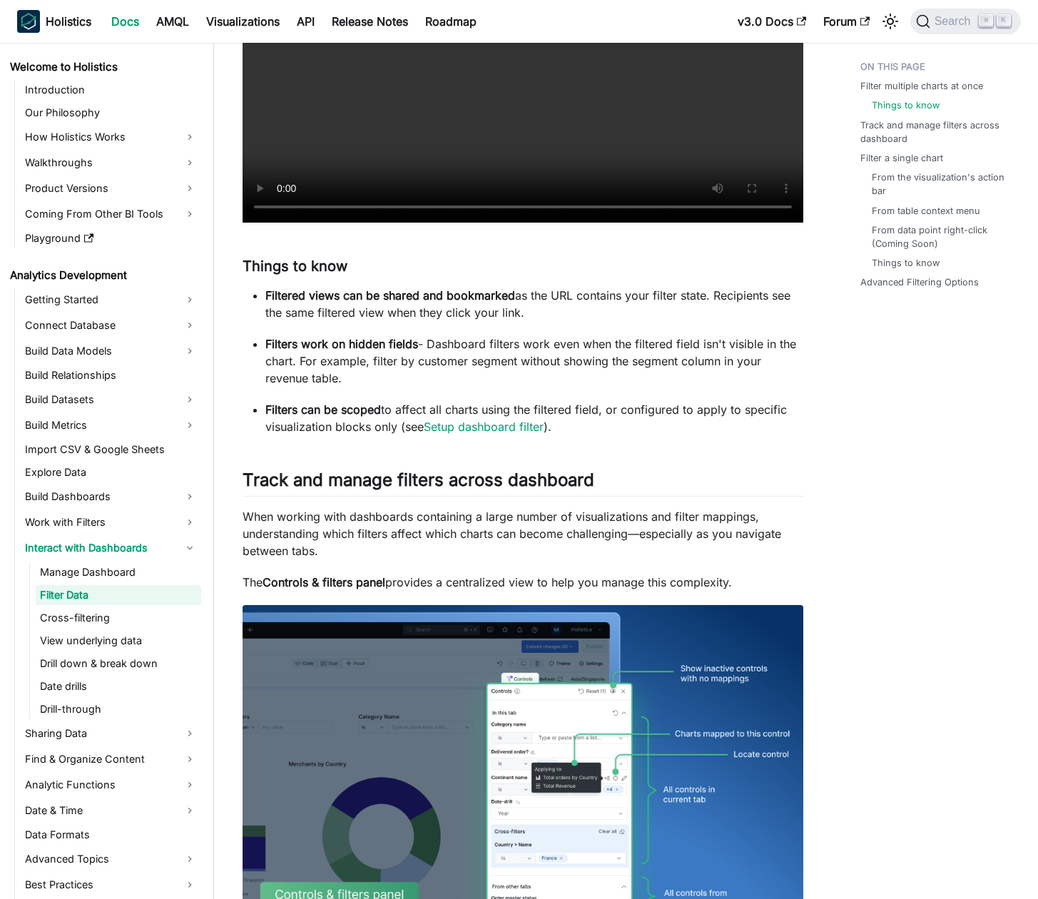
scroll to position [685, 0]
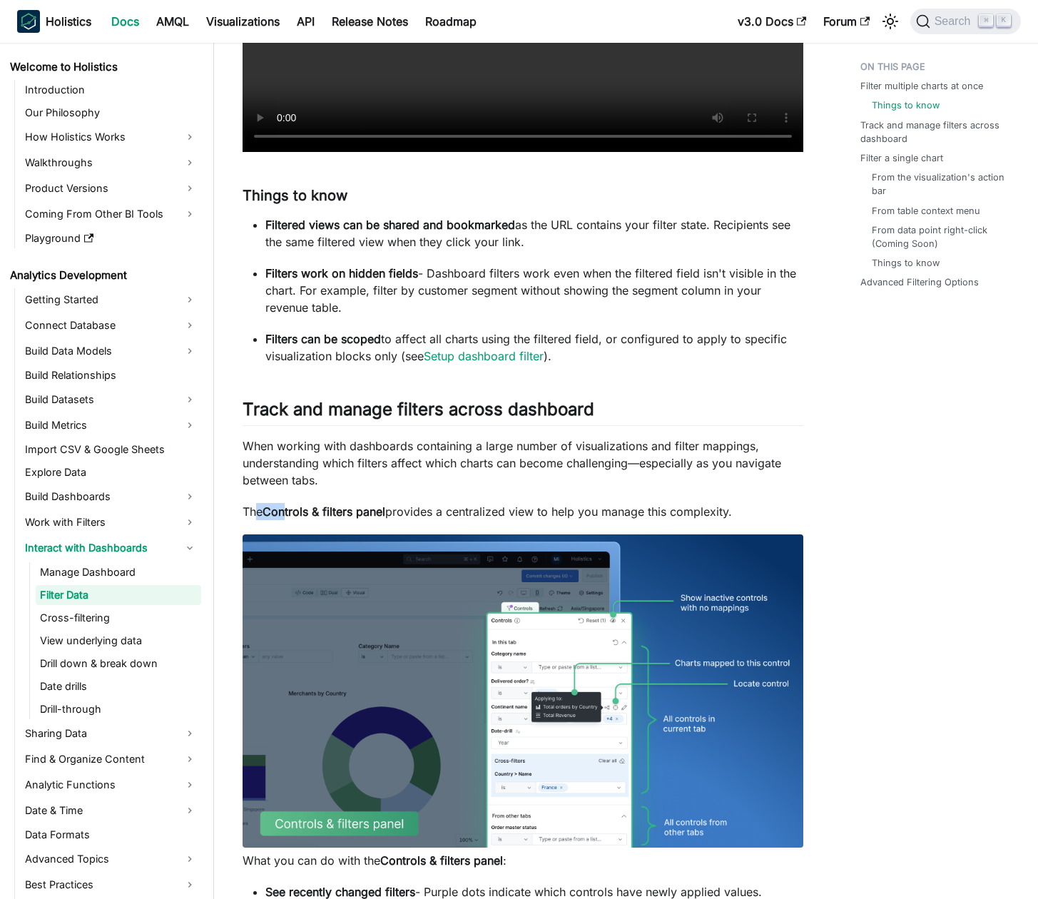
drag, startPoint x: 268, startPoint y: 509, endPoint x: 290, endPoint y: 510, distance: 22.2
click at [289, 510] on p "The Controls & filters panel provides a centralized view to help you manage thi…" at bounding box center [523, 511] width 561 height 17
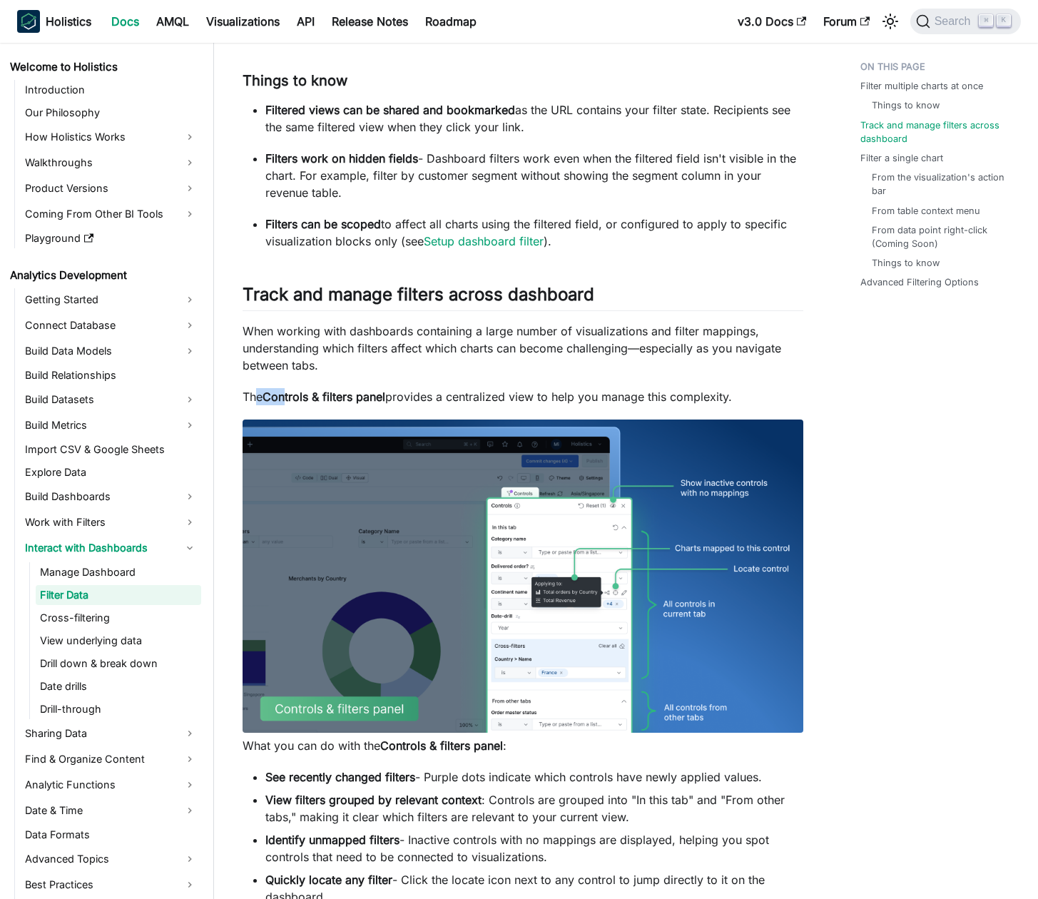
scroll to position [949, 0]
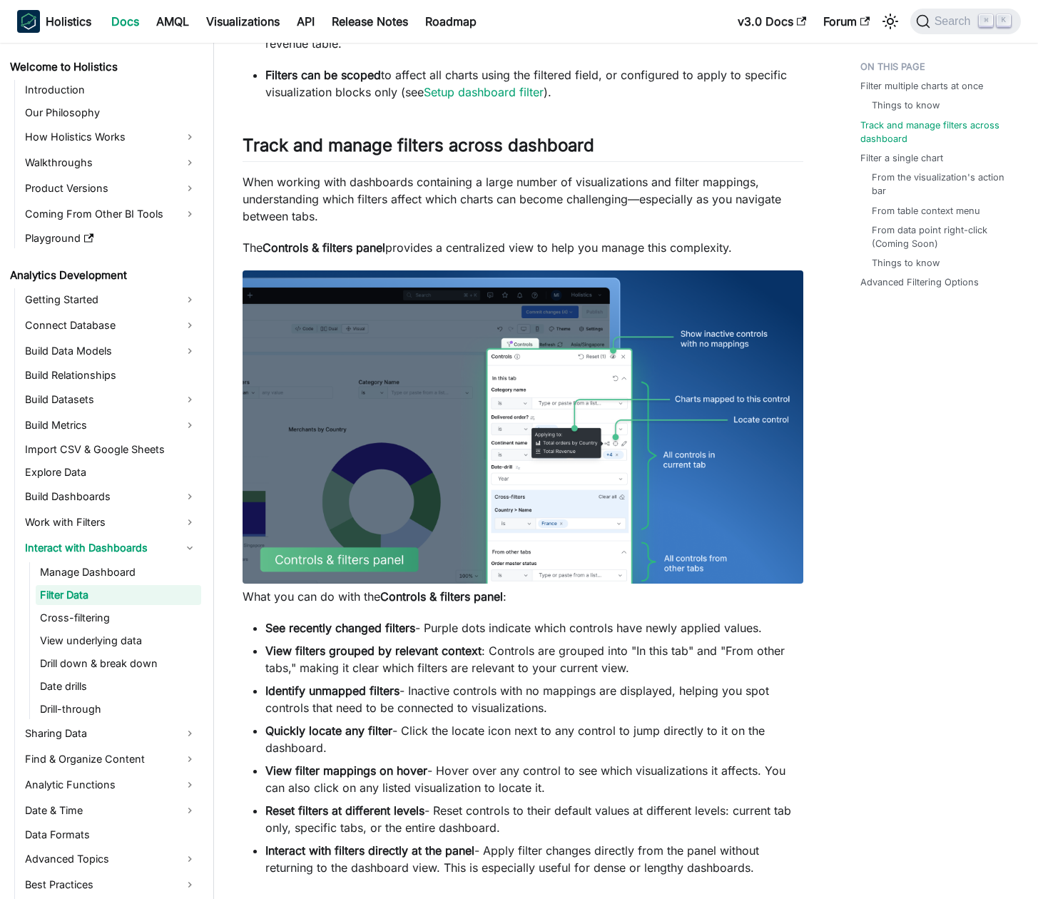
drag, startPoint x: 375, startPoint y: 595, endPoint x: 398, endPoint y: 600, distance: 23.4
click at [398, 593] on p "What you can do with the Controls & filters panel :" at bounding box center [523, 596] width 561 height 17
drag, startPoint x: 395, startPoint y: 597, endPoint x: 365, endPoint y: 597, distance: 30.0
click at [365, 597] on p "What you can do with the Controls & filters panel :" at bounding box center [523, 596] width 561 height 17
click at [373, 601] on p "What you can do with the Controls & filters panel :" at bounding box center [523, 596] width 561 height 17
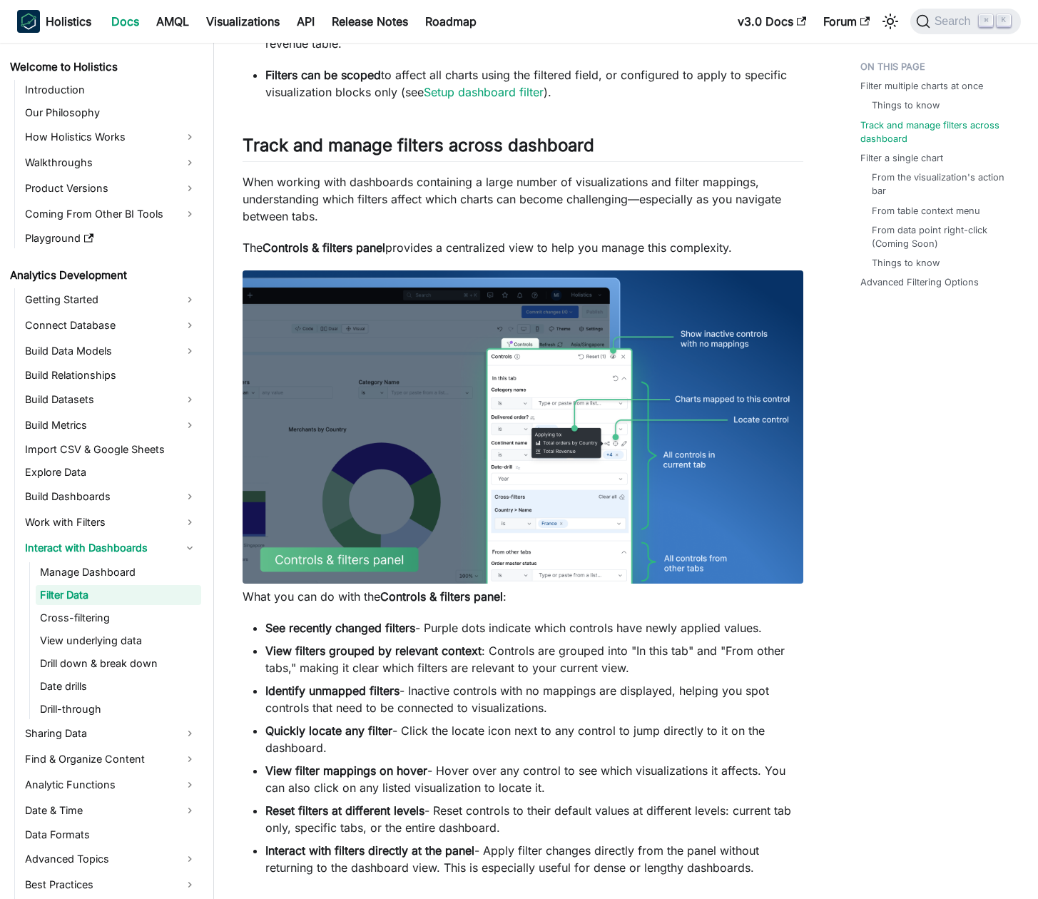
click at [380, 598] on p "What you can do with the Controls & filters panel :" at bounding box center [523, 596] width 561 height 17
click at [386, 599] on strong "Controls & filters panel" at bounding box center [441, 596] width 123 height 14
click at [380, 598] on p "What you can do with the Controls & filters panel :" at bounding box center [523, 596] width 561 height 17
click at [388, 597] on strong "Controls & filters panel" at bounding box center [441, 596] width 123 height 14
drag, startPoint x: 382, startPoint y: 597, endPoint x: 400, endPoint y: 597, distance: 17.8
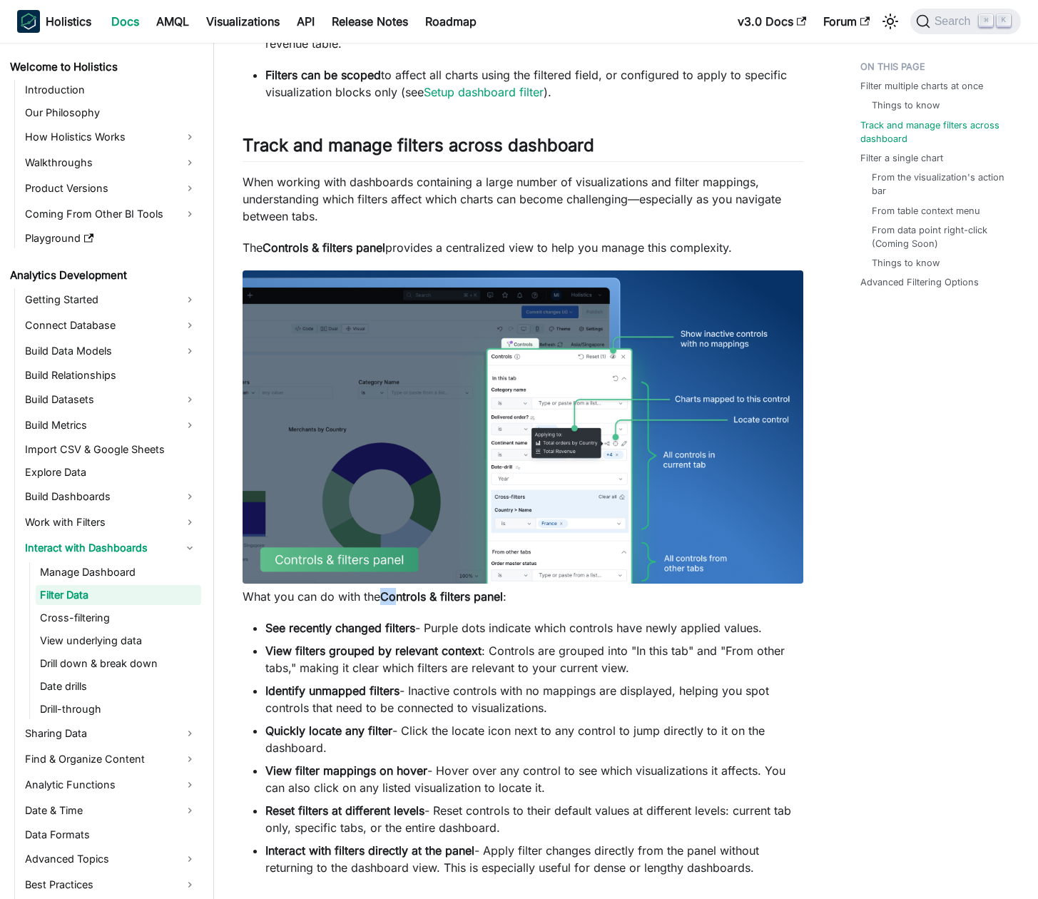
click at [400, 597] on p "What you can do with the Controls & filters panel :" at bounding box center [523, 596] width 561 height 17
click at [400, 597] on strong "Controls & filters panel" at bounding box center [441, 596] width 123 height 14
drag, startPoint x: 389, startPoint y: 596, endPoint x: 414, endPoint y: 595, distance: 25.0
click at [414, 595] on strong "Controls & filters panel" at bounding box center [441, 596] width 123 height 14
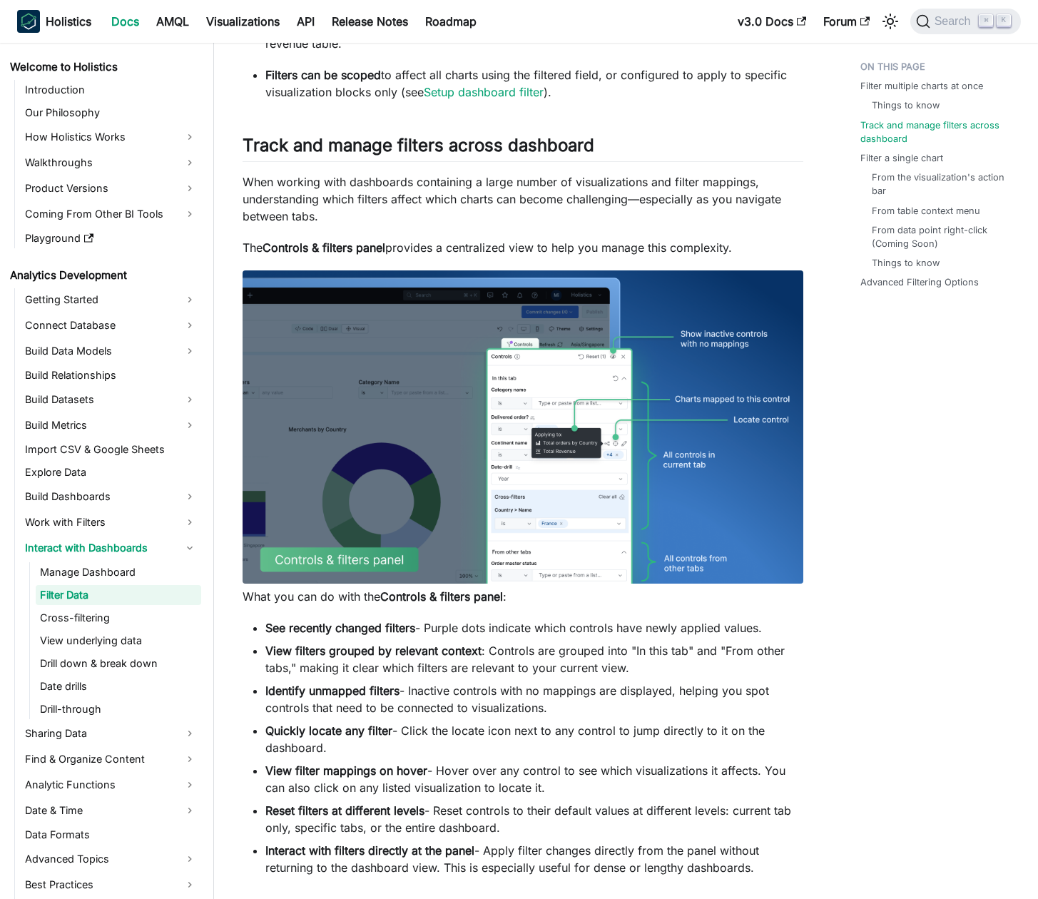
click at [384, 597] on strong "Controls & filters panel" at bounding box center [441, 596] width 123 height 14
drag, startPoint x: 384, startPoint y: 597, endPoint x: 484, endPoint y: 598, distance: 100.6
click at [502, 596] on strong "Controls & filters panel" at bounding box center [441, 596] width 123 height 14
click at [446, 601] on strong "Controls & filters panel" at bounding box center [441, 596] width 123 height 14
drag, startPoint x: 440, startPoint y: 596, endPoint x: 450, endPoint y: 597, distance: 10.7
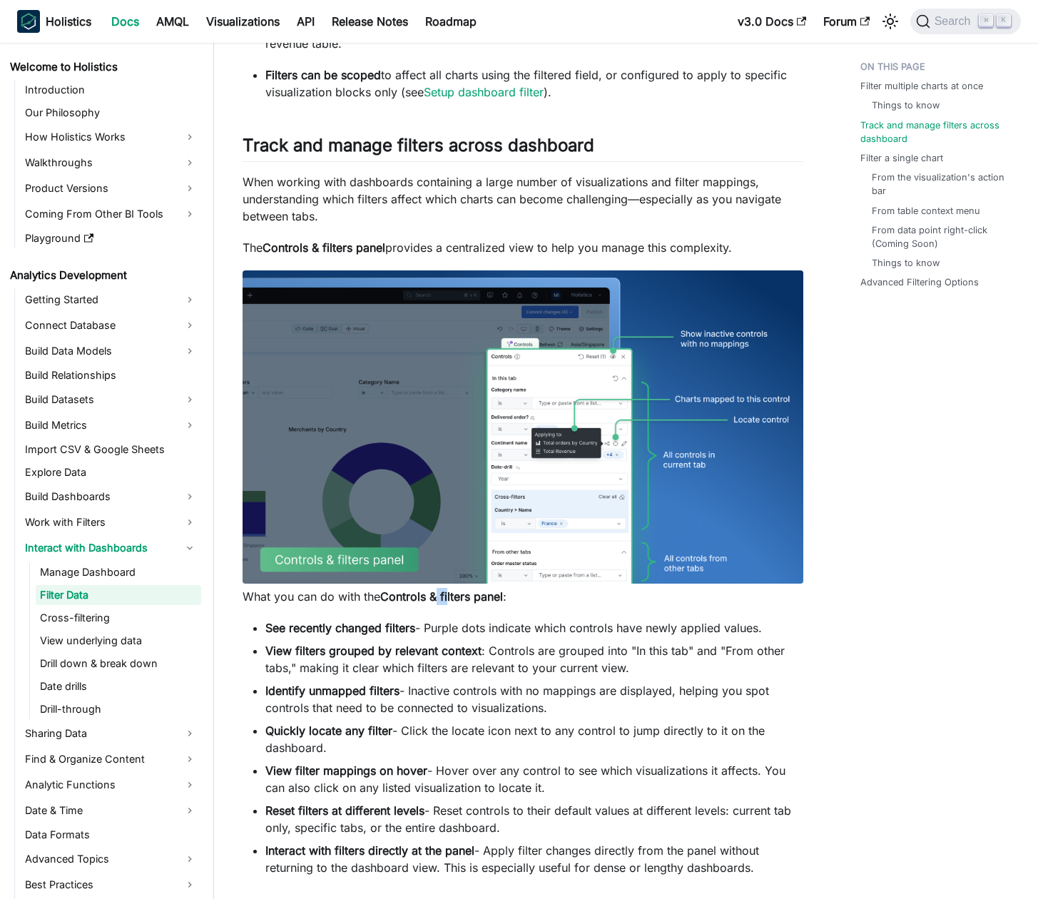
click at [450, 597] on strong "Controls & filters panel" at bounding box center [441, 596] width 123 height 14
drag, startPoint x: 487, startPoint y: 594, endPoint x: 479, endPoint y: 596, distance: 8.1
click at [479, 596] on strong "Controls & filters panel" at bounding box center [441, 596] width 123 height 14
drag, startPoint x: 442, startPoint y: 597, endPoint x: 451, endPoint y: 598, distance: 9.3
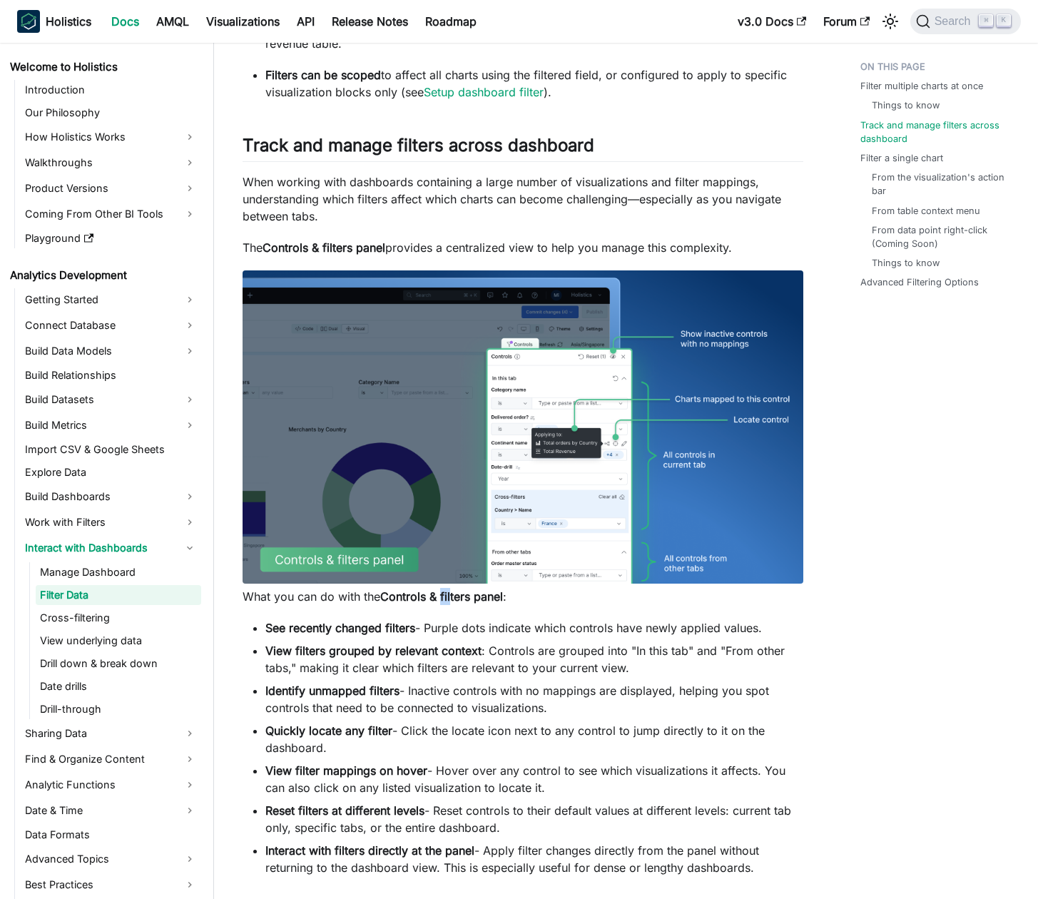
click at [451, 598] on strong "Controls & filters panel" at bounding box center [441, 596] width 123 height 14
click at [427, 598] on strong "Controls & filters panel" at bounding box center [441, 596] width 123 height 14
drag, startPoint x: 384, startPoint y: 594, endPoint x: 405, endPoint y: 596, distance: 20.9
click at [405, 596] on p "What you can do with the Controls & filters panel :" at bounding box center [523, 596] width 561 height 17
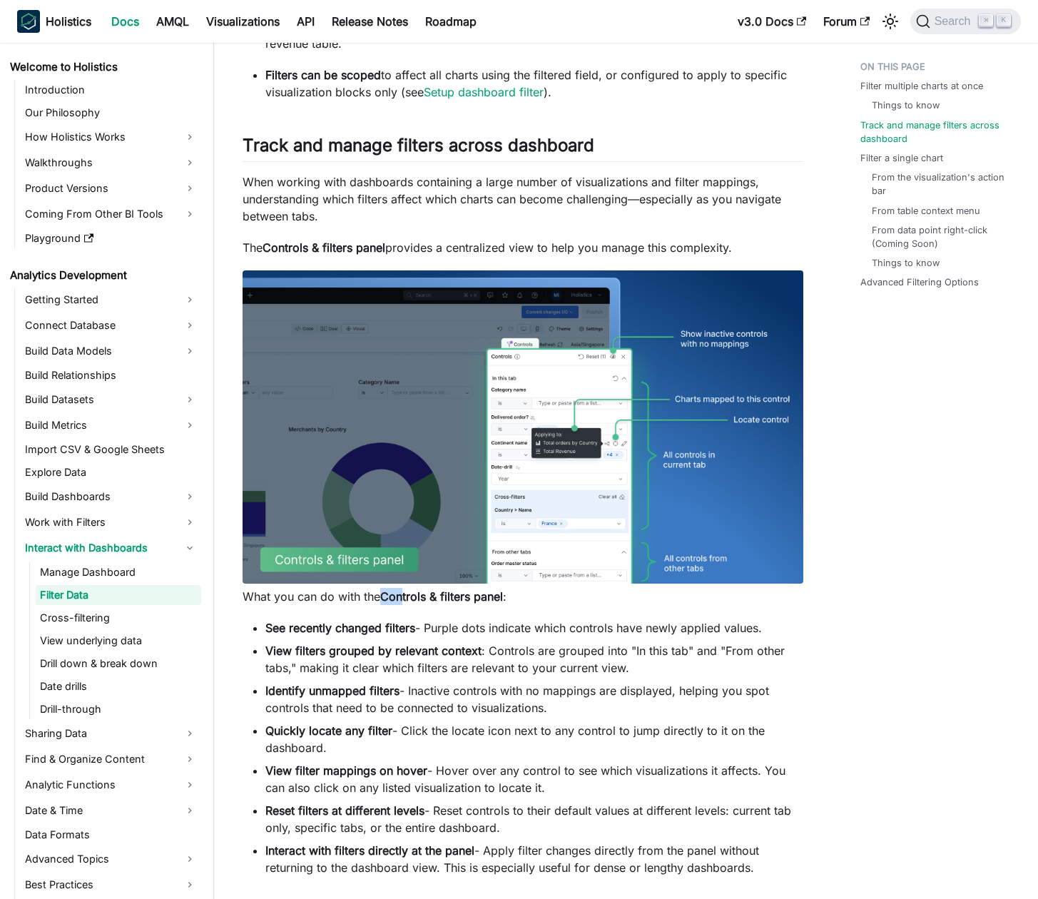
click at [405, 596] on strong "Controls & filters panel" at bounding box center [441, 596] width 123 height 14
drag, startPoint x: 397, startPoint y: 596, endPoint x: 380, endPoint y: 597, distance: 17.2
click at [380, 597] on p "What you can do with the Controls & filters panel :" at bounding box center [523, 596] width 561 height 17
drag, startPoint x: 391, startPoint y: 596, endPoint x: 400, endPoint y: 597, distance: 8.6
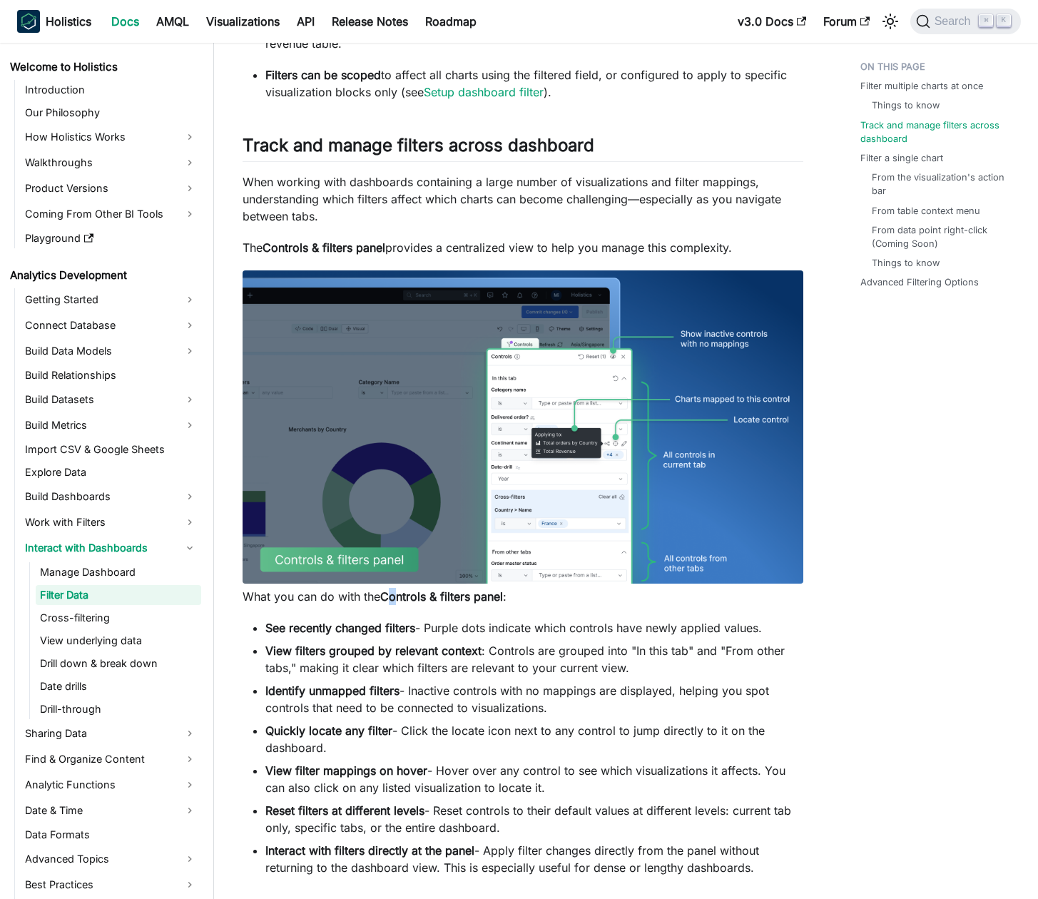
click at [400, 597] on strong "Controls & filters panel" at bounding box center [441, 596] width 123 height 14
drag, startPoint x: 400, startPoint y: 597, endPoint x: 385, endPoint y: 597, distance: 15.0
click at [397, 597] on strong "Controls & filters panel" at bounding box center [441, 596] width 123 height 14
click at [384, 597] on strong "Controls & filters panel" at bounding box center [441, 596] width 123 height 14
drag, startPoint x: 380, startPoint y: 596, endPoint x: 395, endPoint y: 597, distance: 15.0
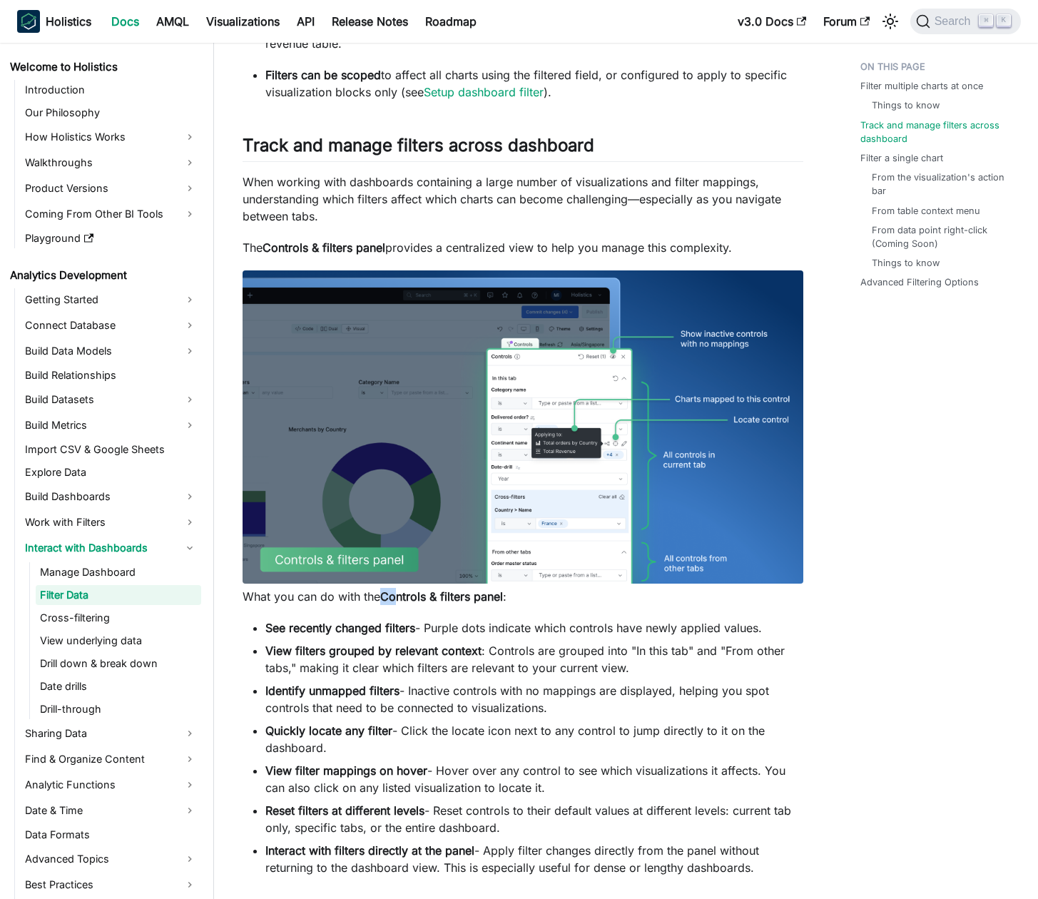
click at [395, 597] on p "What you can do with the Controls & filters panel :" at bounding box center [523, 596] width 561 height 17
click at [387, 596] on strong "Controls & filters panel" at bounding box center [441, 596] width 123 height 14
drag, startPoint x: 383, startPoint y: 596, endPoint x: 391, endPoint y: 596, distance: 7.8
click at [391, 596] on strong "Controls & filters panel" at bounding box center [441, 596] width 123 height 14
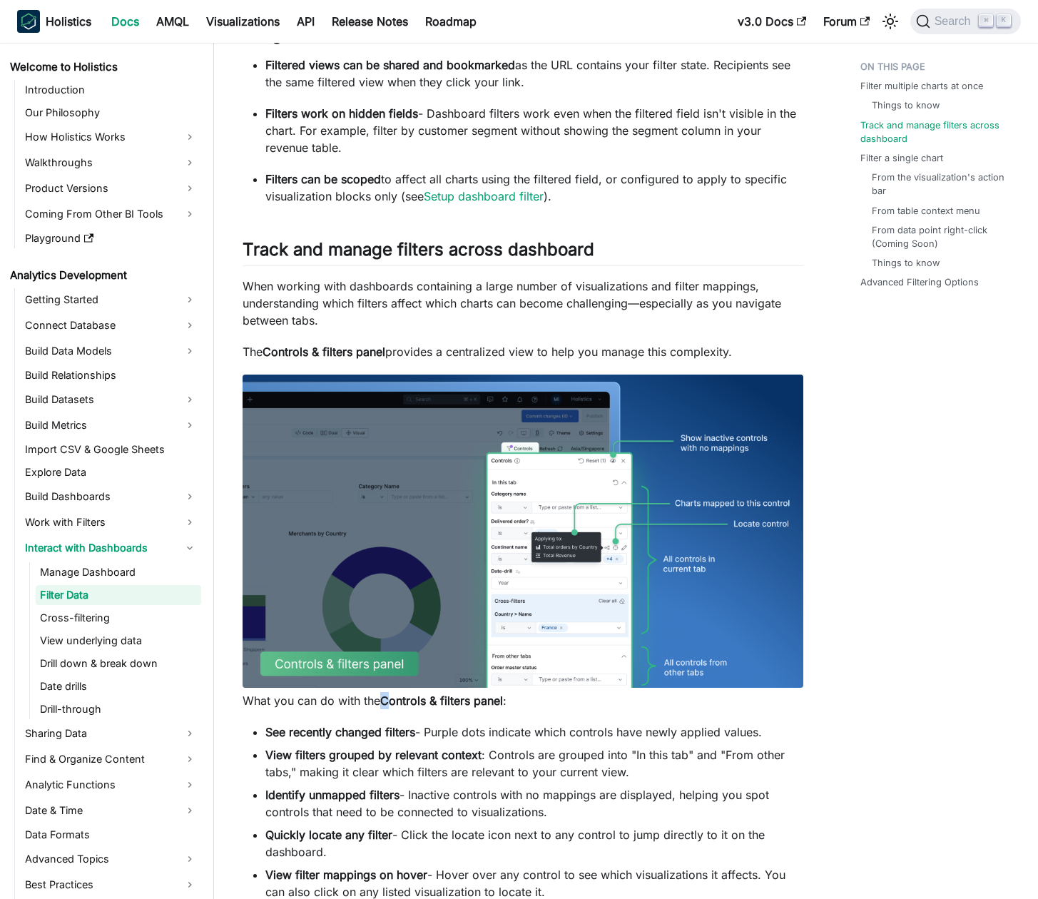
scroll to position [910, 0]
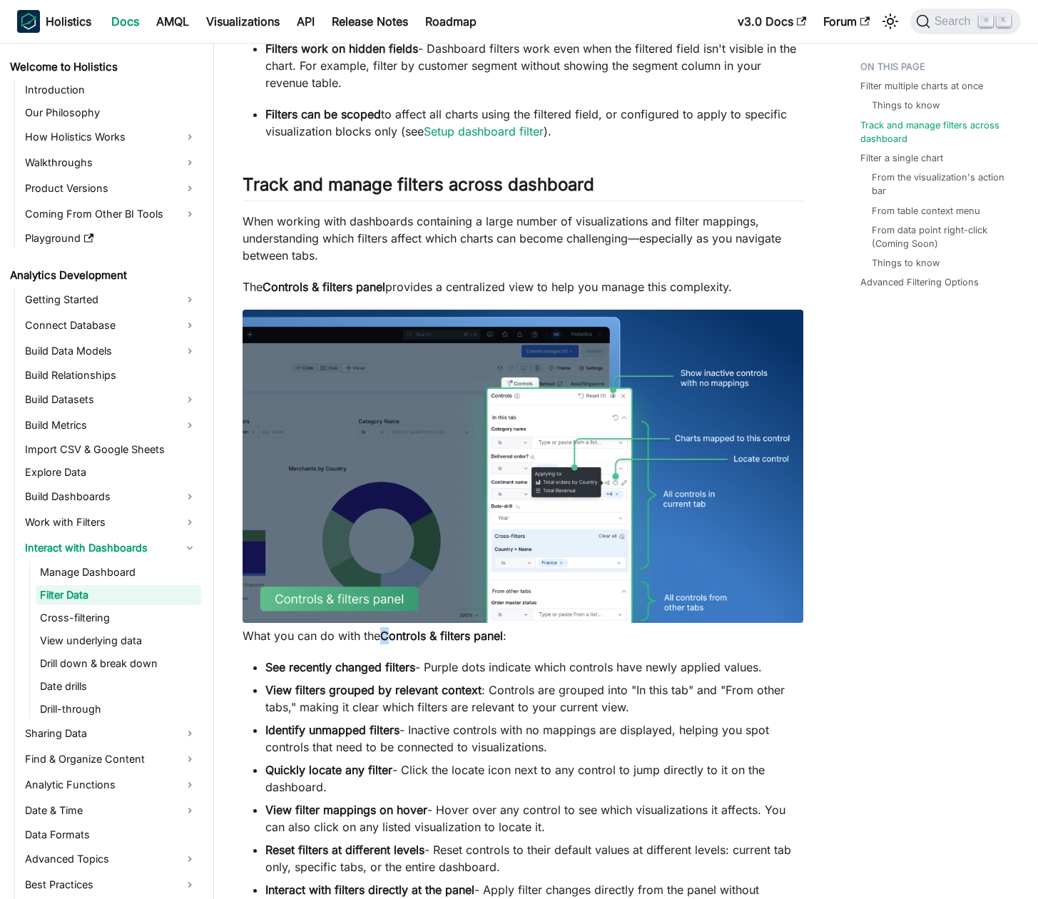
click at [539, 468] on img at bounding box center [523, 466] width 561 height 313
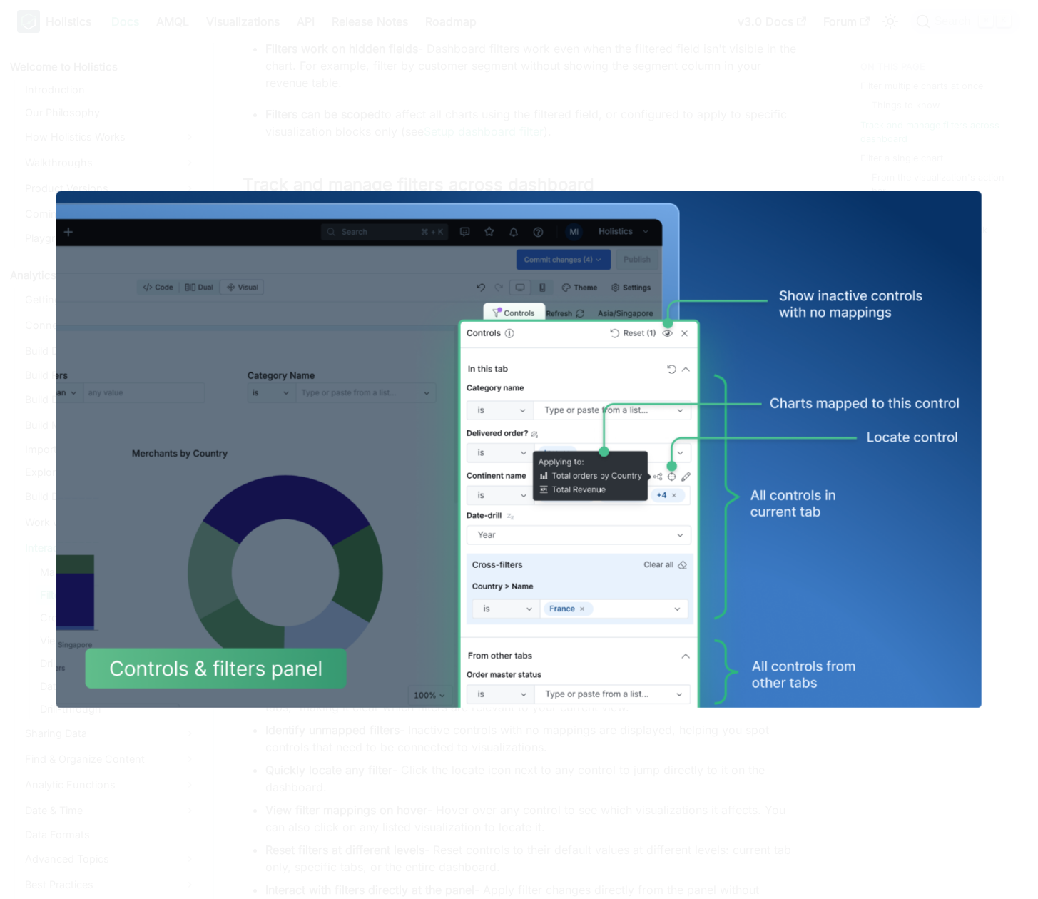
click at [532, 148] on div at bounding box center [519, 449] width 1038 height 899
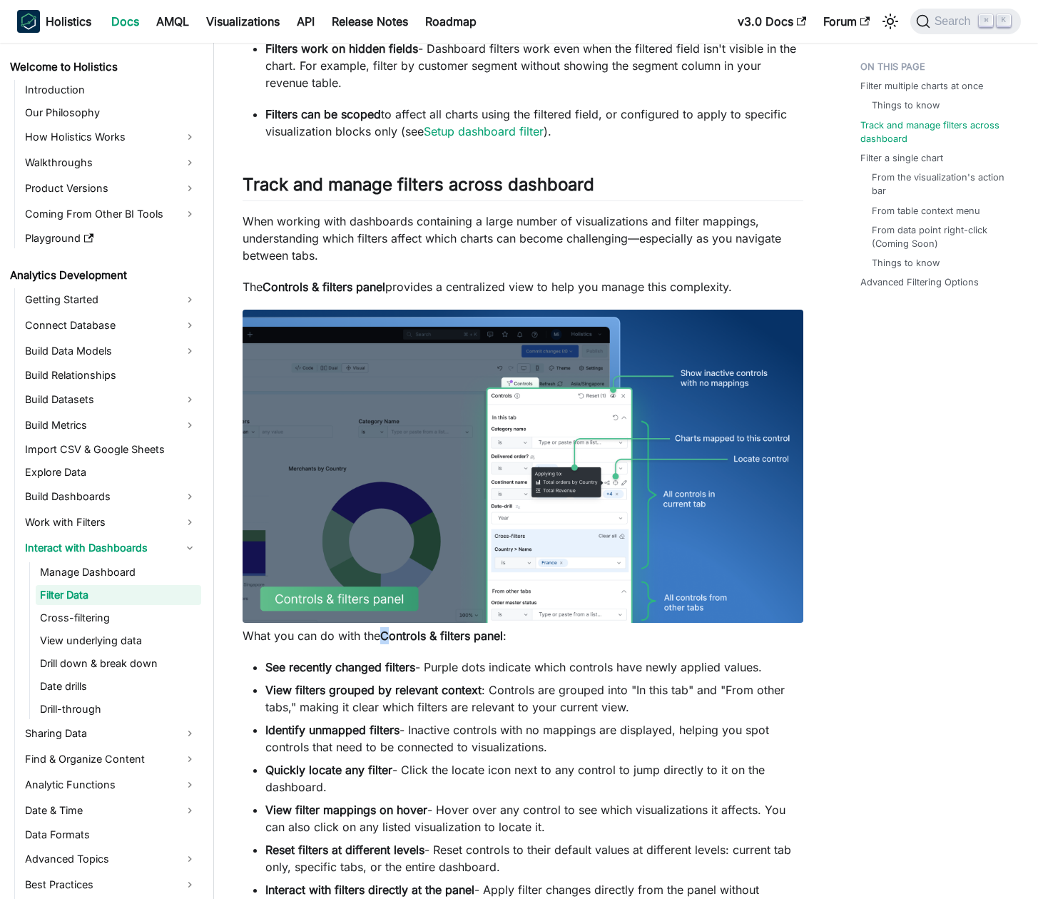
click at [599, 399] on img at bounding box center [523, 466] width 561 height 313
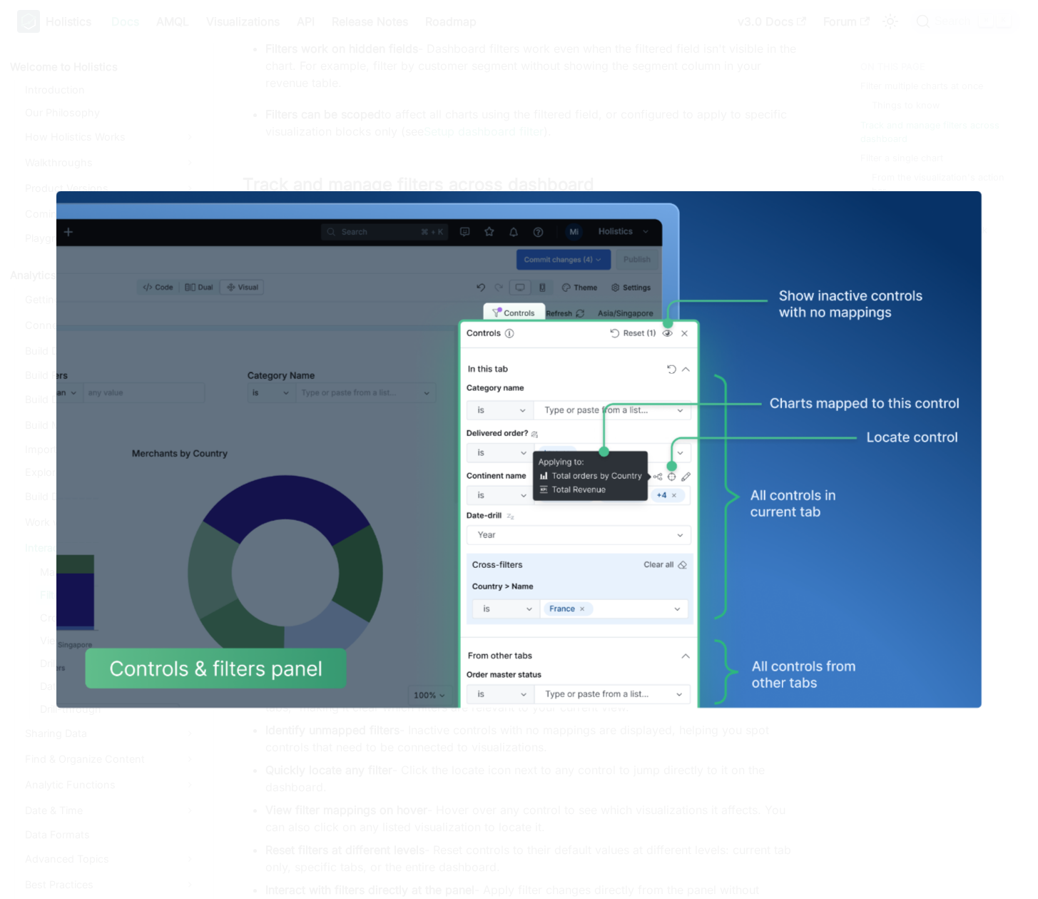
click at [614, 179] on div at bounding box center [519, 449] width 1038 height 899
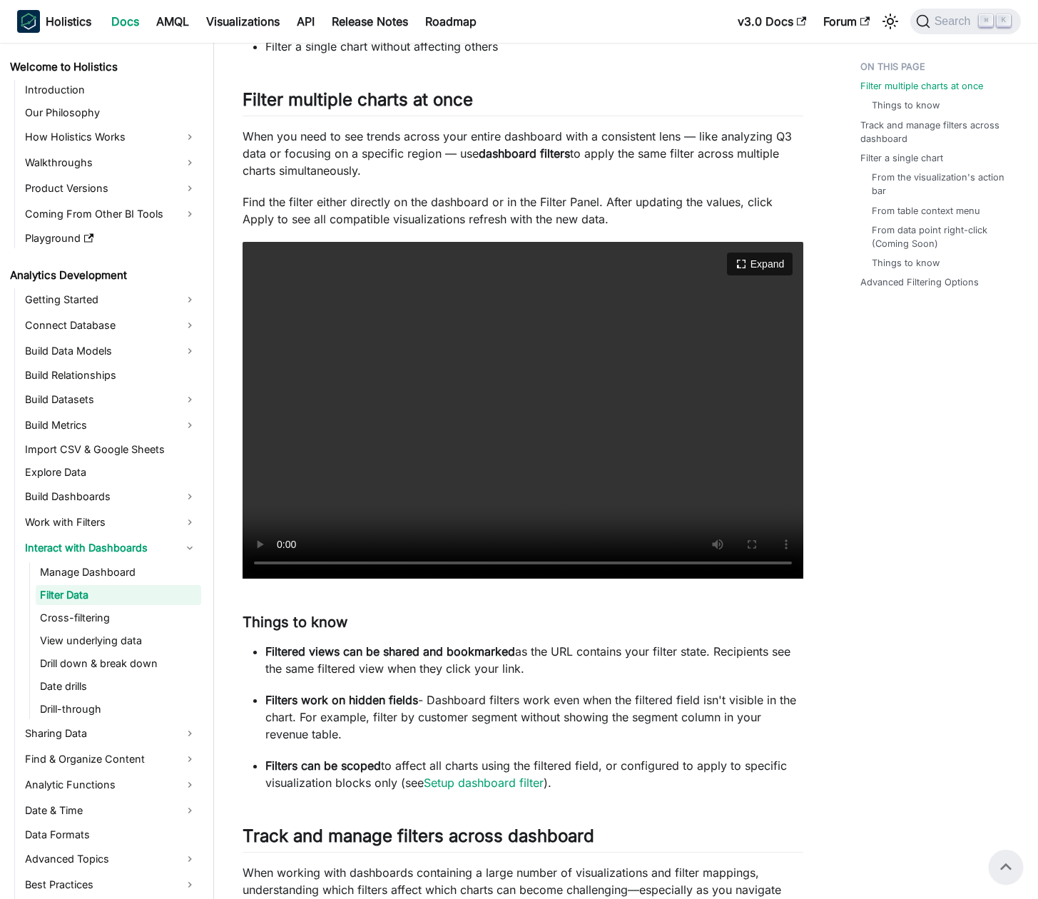
scroll to position [240, 0]
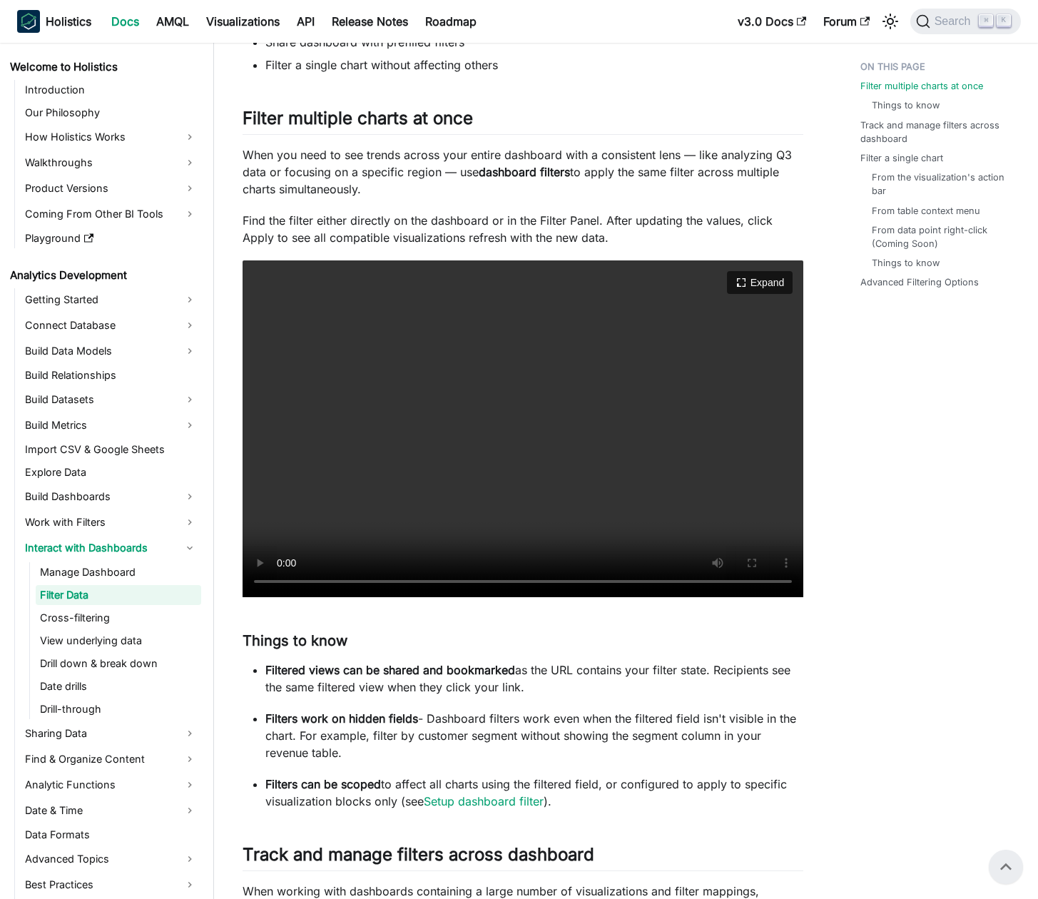
click at [577, 428] on video "Your browser does not support embedding video, but you can download it ." at bounding box center [523, 428] width 561 height 337
click at [609, 377] on video "Your browser does not support embedding video, but you can download it ." at bounding box center [523, 428] width 561 height 337
click at [619, 400] on video "Your browser does not support embedding video, but you can download it ." at bounding box center [523, 428] width 561 height 337
click at [576, 240] on p "Find the filter either directly on the dashboard or in the Filter Panel. After …" at bounding box center [523, 229] width 561 height 34
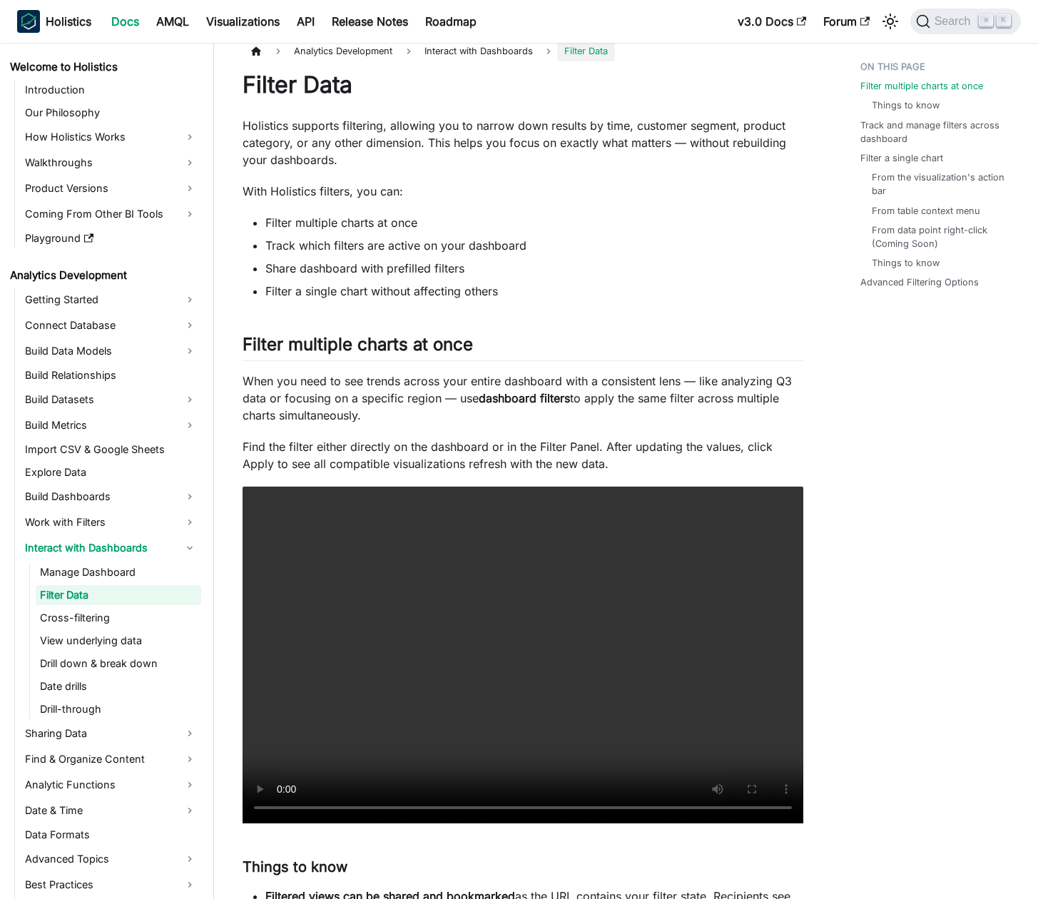
scroll to position [96, 0]
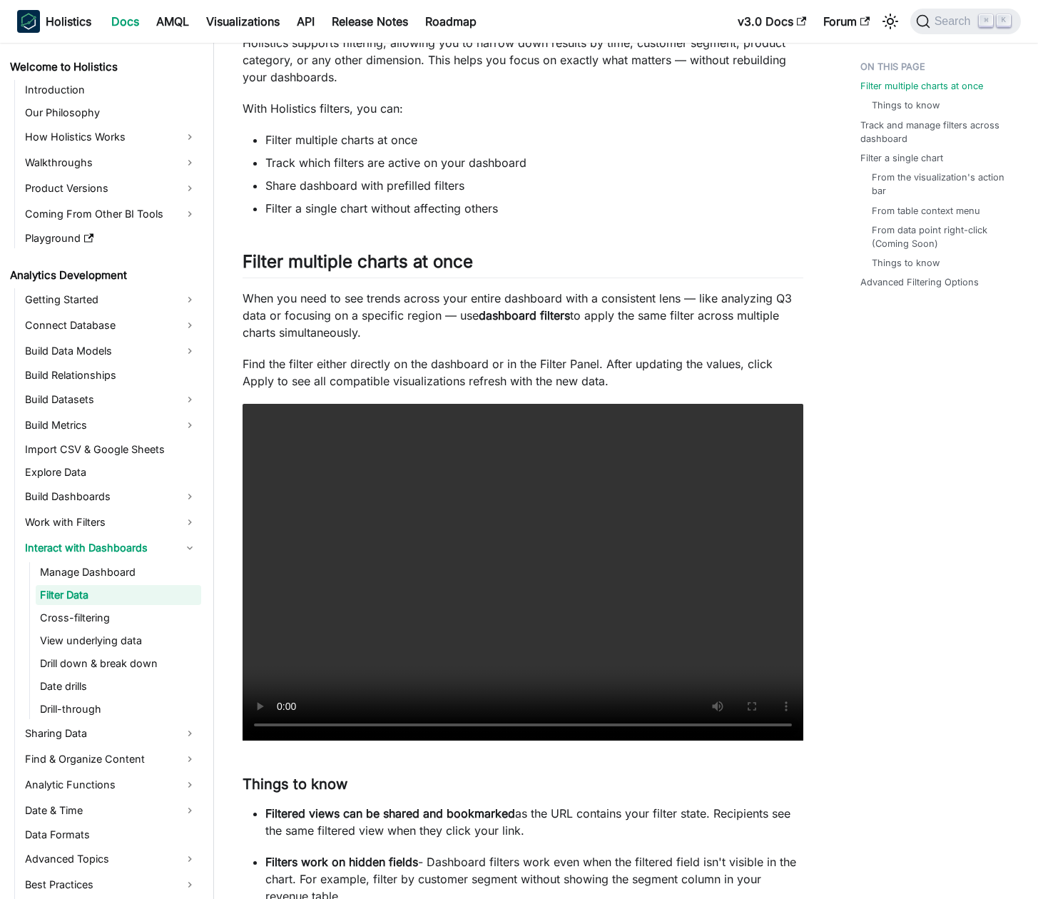
drag, startPoint x: 239, startPoint y: 294, endPoint x: 405, endPoint y: 333, distance: 170.1
drag, startPoint x: 406, startPoint y: 334, endPoint x: 419, endPoint y: 340, distance: 14.1
click at [407, 334] on p "When you need to see trends across your entire dashboard with a consistent lens…" at bounding box center [523, 315] width 561 height 51
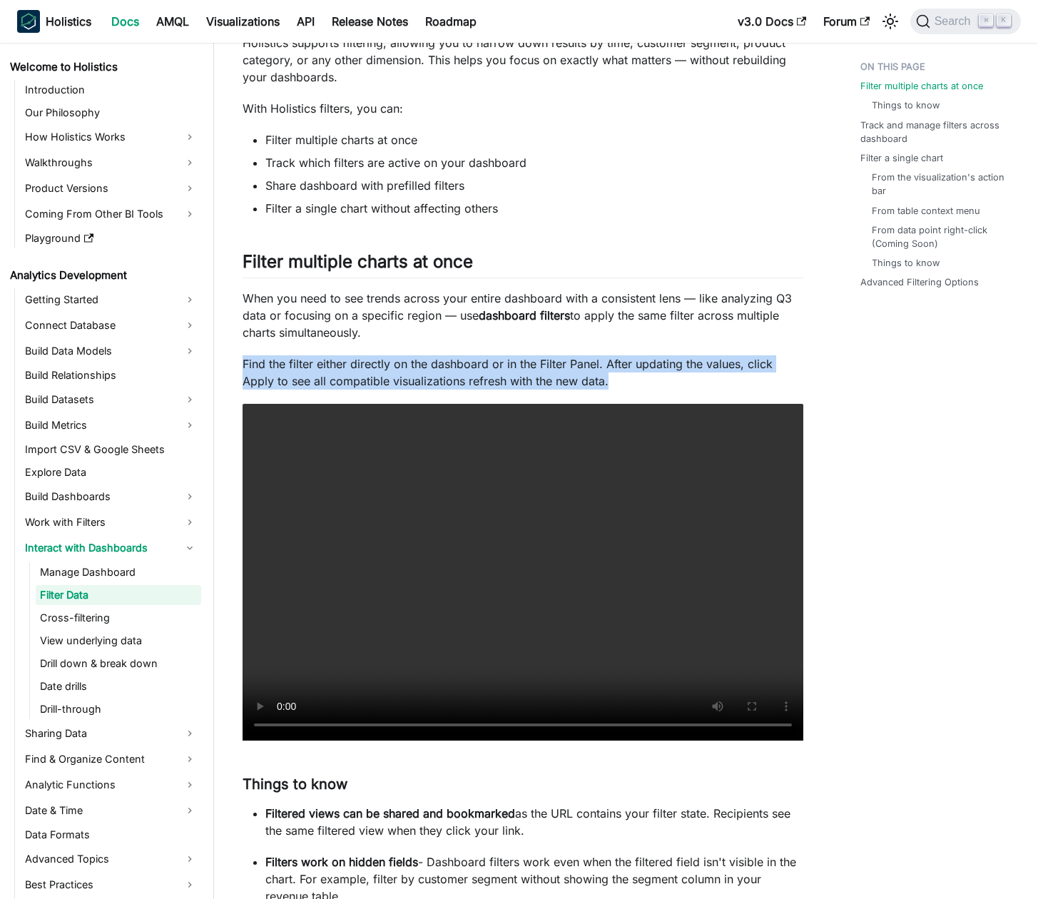
drag, startPoint x: 512, startPoint y: 356, endPoint x: 677, endPoint y: 382, distance: 166.9
click at [677, 382] on p "Find the filter either directly on the dashboard or in the Filter Panel. After …" at bounding box center [523, 372] width 561 height 34
drag, startPoint x: 673, startPoint y: 375, endPoint x: 588, endPoint y: 323, distance: 99.2
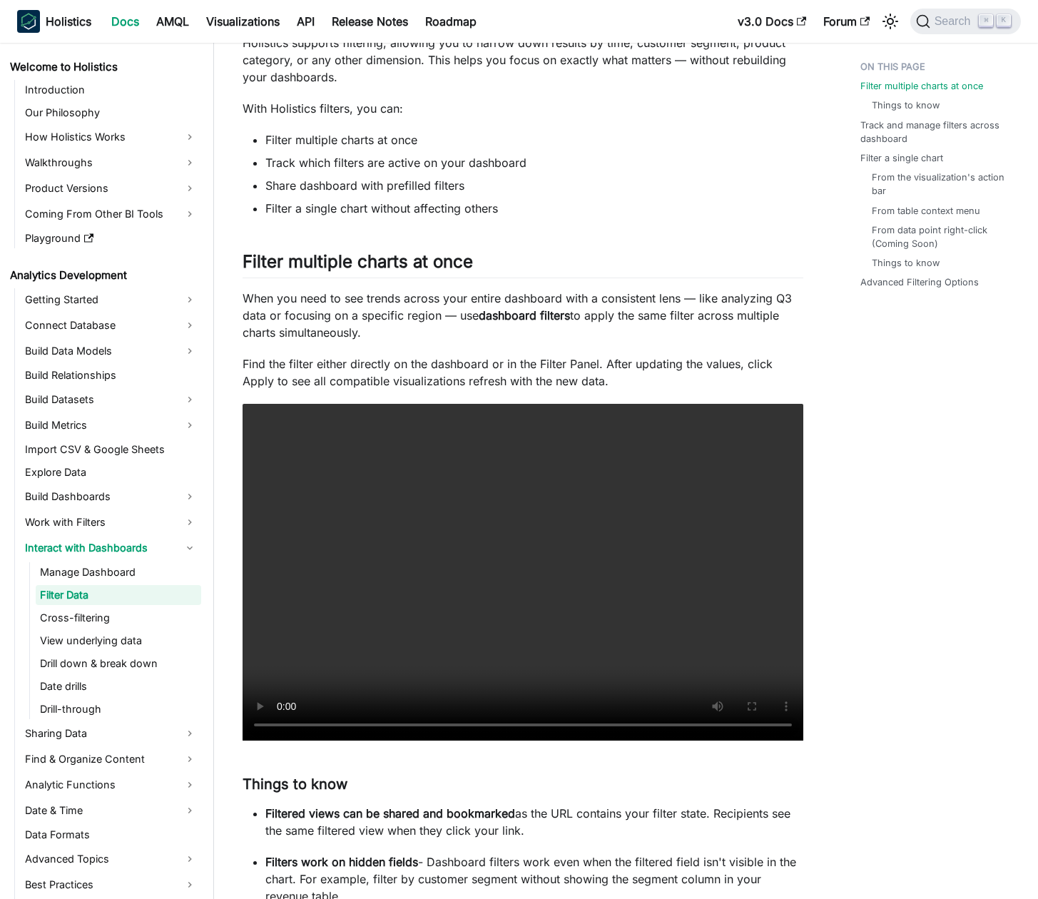
click at [588, 323] on p "When you need to see trends across your entire dashboard with a consistent lens…" at bounding box center [523, 315] width 561 height 51
drag, startPoint x: 235, startPoint y: 275, endPoint x: 447, endPoint y: 325, distance: 216.9
click at [464, 328] on p "When you need to see trends across your entire dashboard with a consistent lens…" at bounding box center [523, 315] width 561 height 51
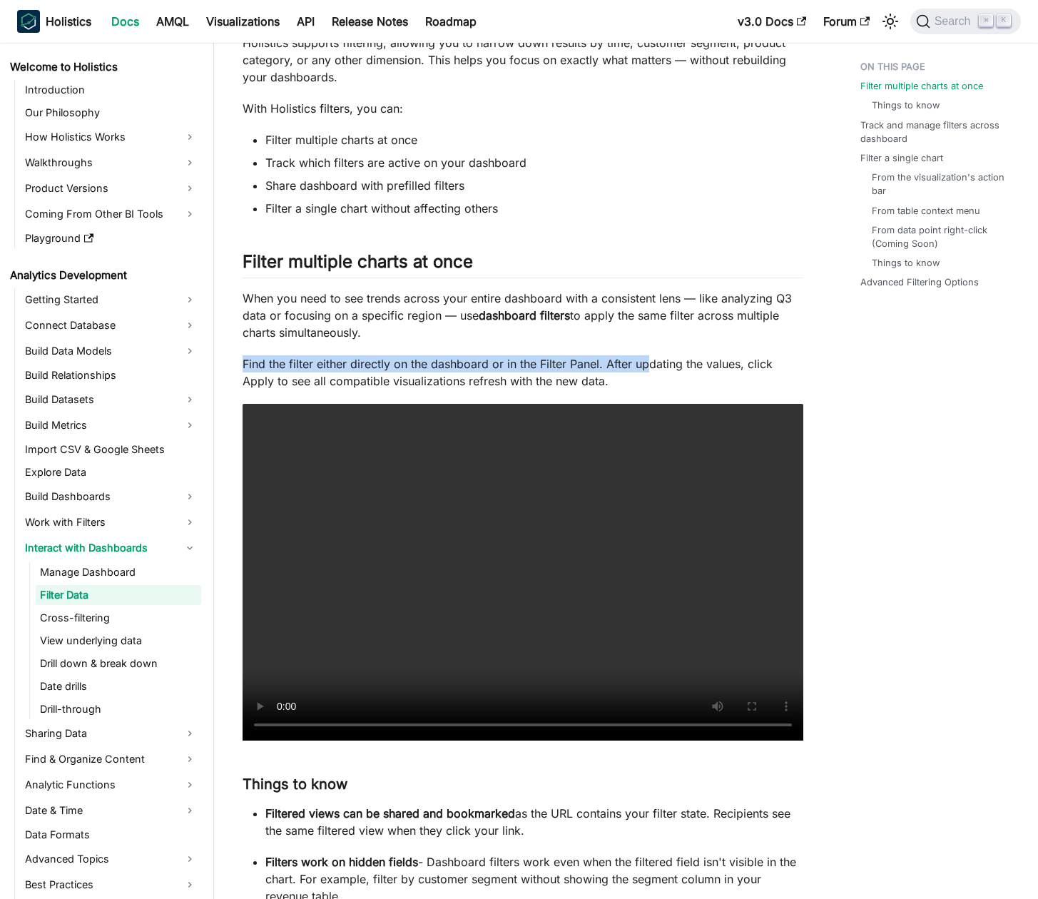
scroll to position [400, 0]
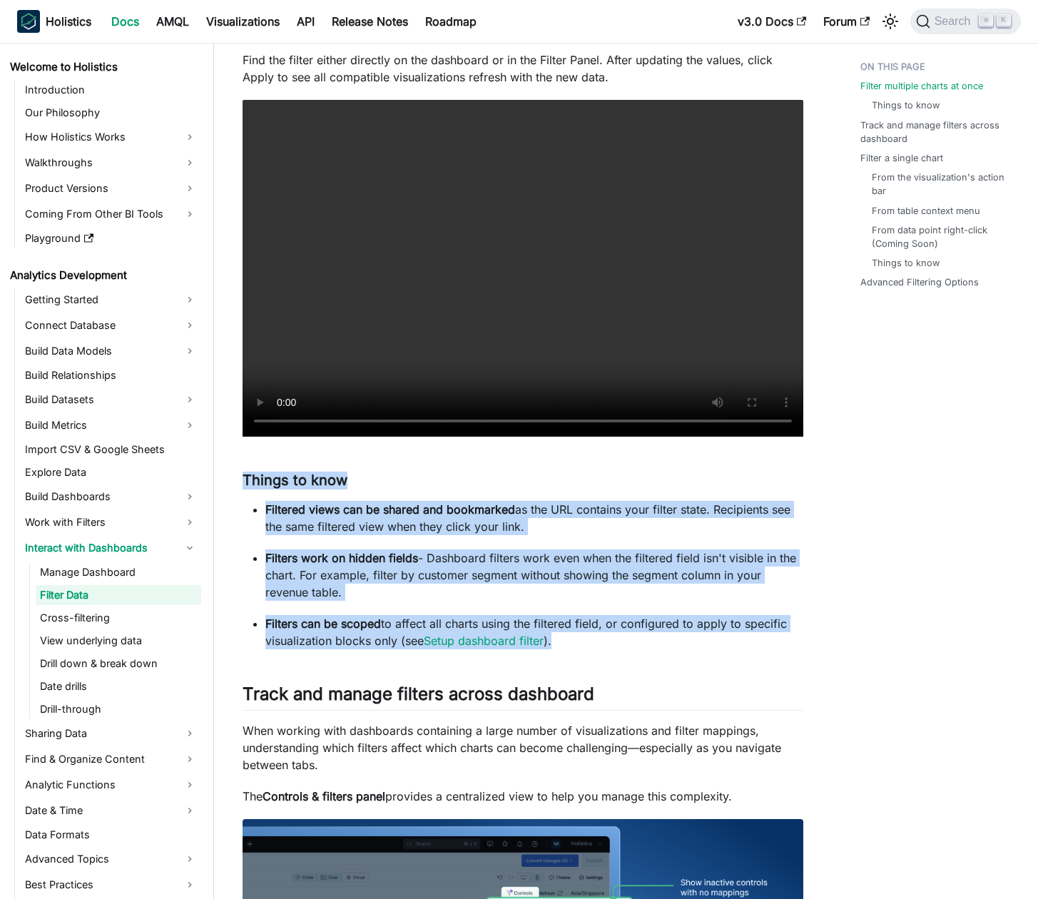
drag, startPoint x: 242, startPoint y: 474, endPoint x: 647, endPoint y: 644, distance: 439.1
click at [647, 644] on p "Filters can be scoped to affect all charts using the filtered field, or configu…" at bounding box center [534, 632] width 538 height 34
drag, startPoint x: 647, startPoint y: 638, endPoint x: 274, endPoint y: 478, distance: 405.9
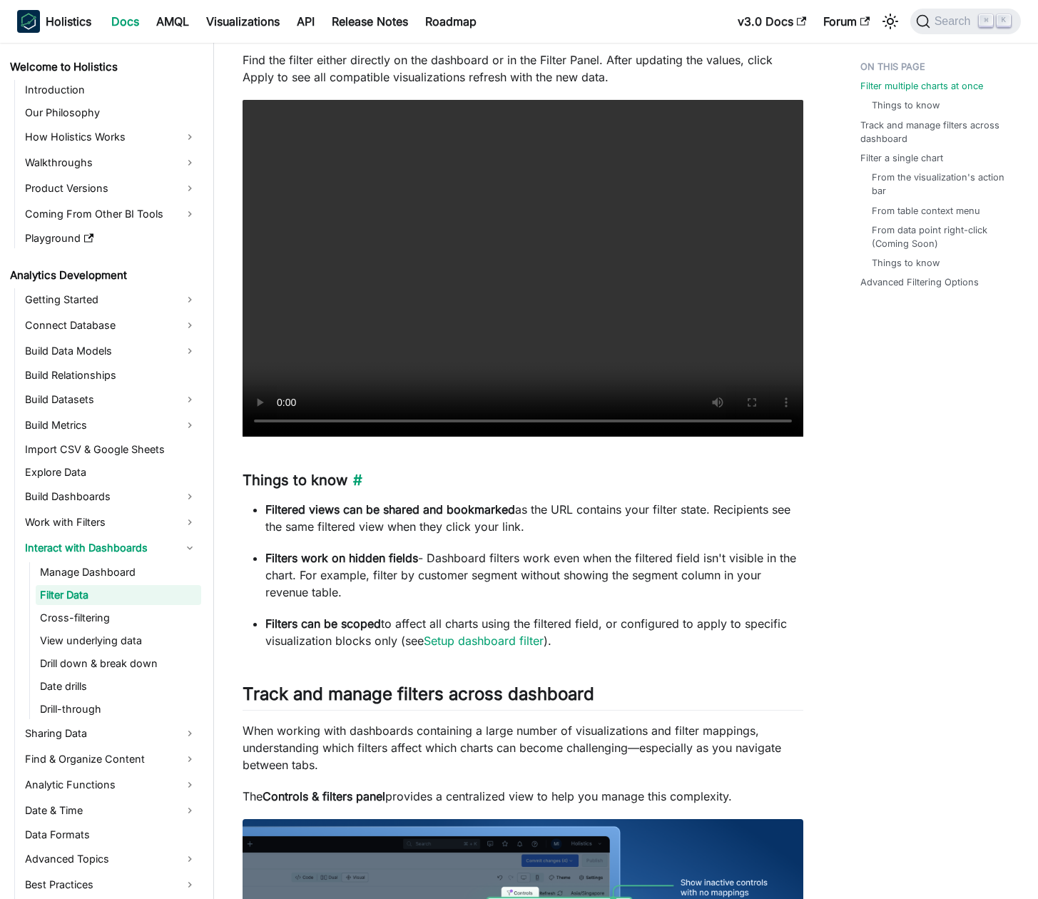
click at [274, 478] on h3 "Things to know ​" at bounding box center [523, 481] width 561 height 18
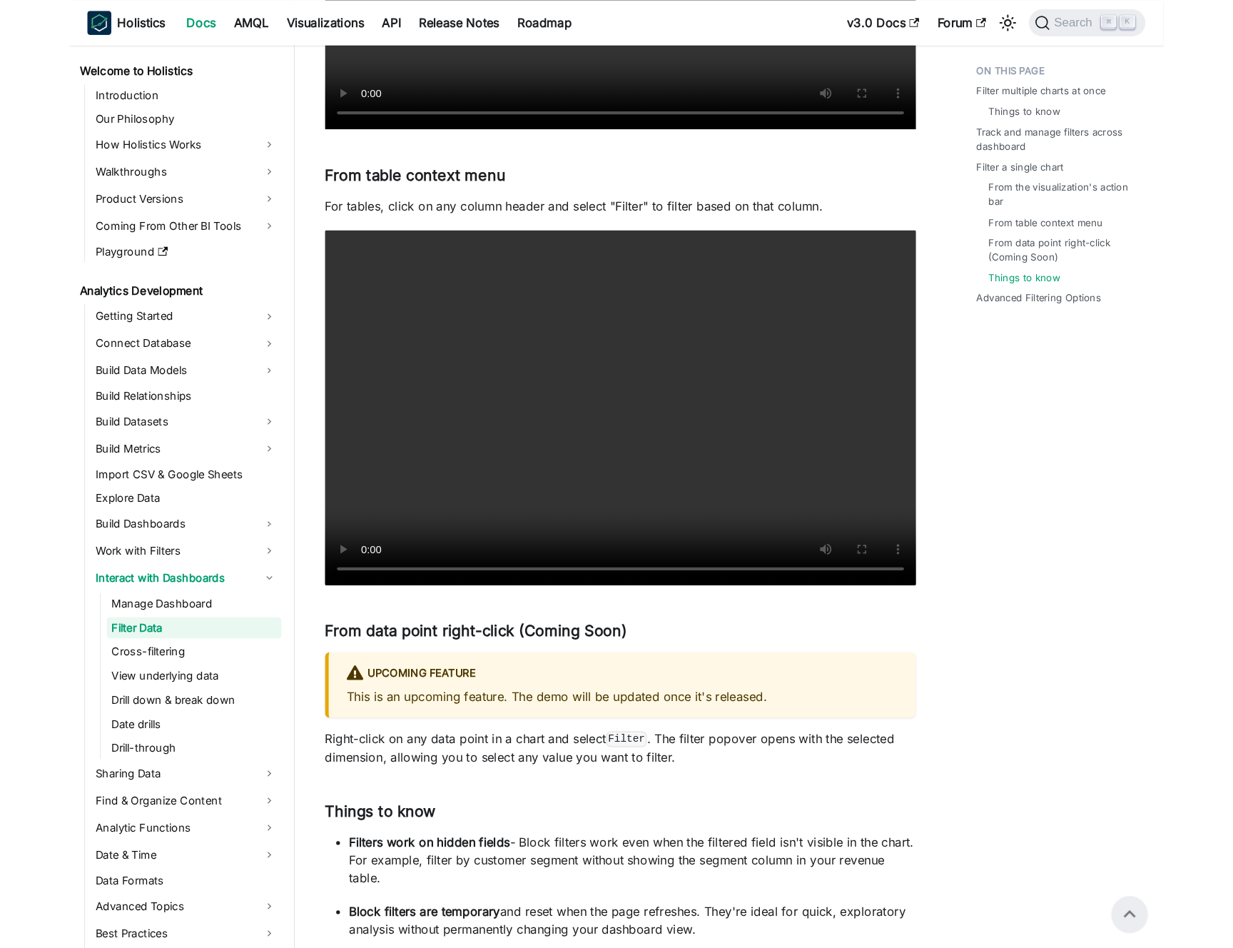
scroll to position [0, 0]
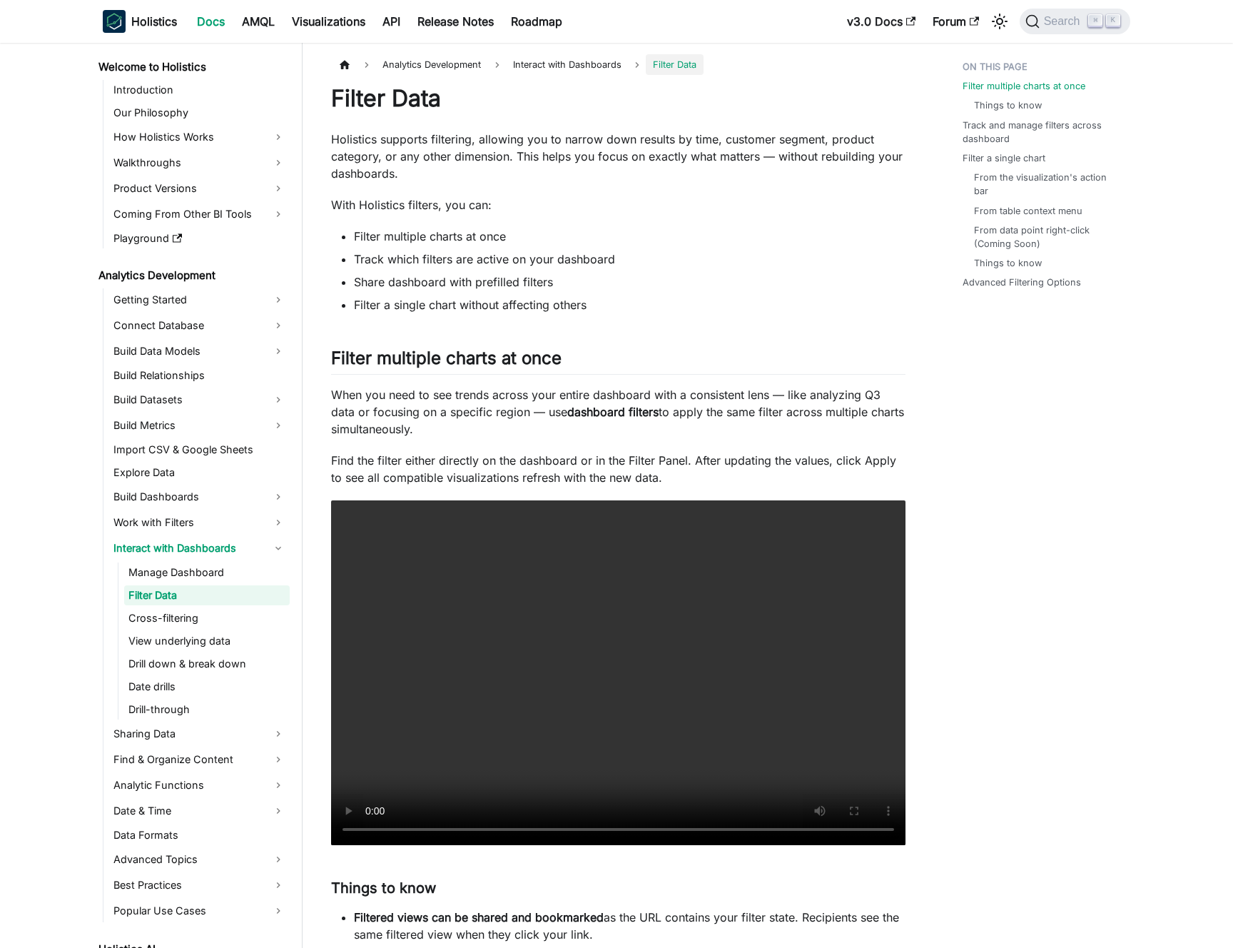
click at [564, 162] on p "Holistics supports filtering, allowing you to narrow down results by time, cust…" at bounding box center [618, 156] width 574 height 51
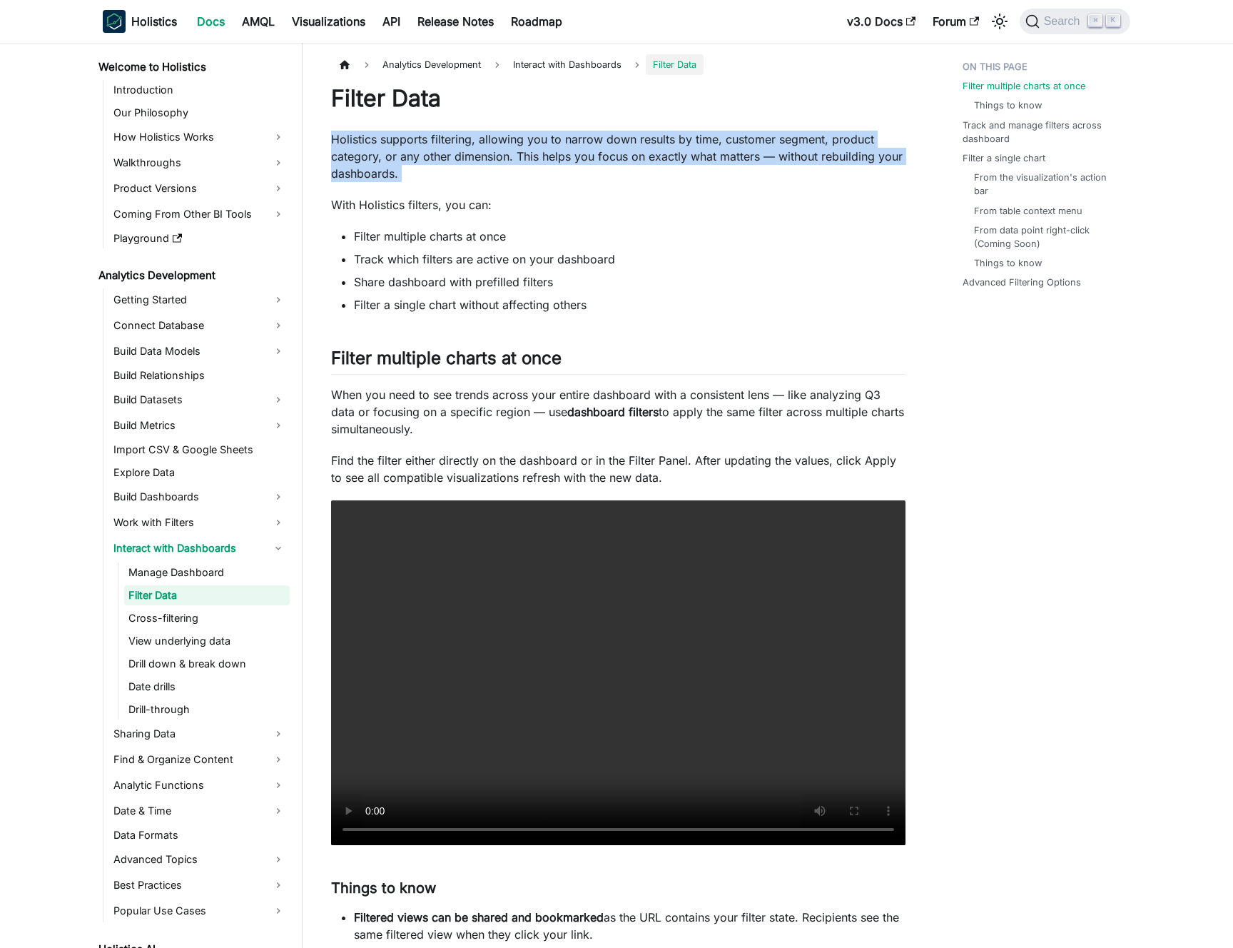
click at [564, 162] on p "Holistics supports filtering, allowing you to narrow down results by time, cust…" at bounding box center [618, 156] width 574 height 51
click at [537, 156] on p "Holistics supports filtering, allowing you to narrow down results by time, cust…" at bounding box center [618, 156] width 574 height 51
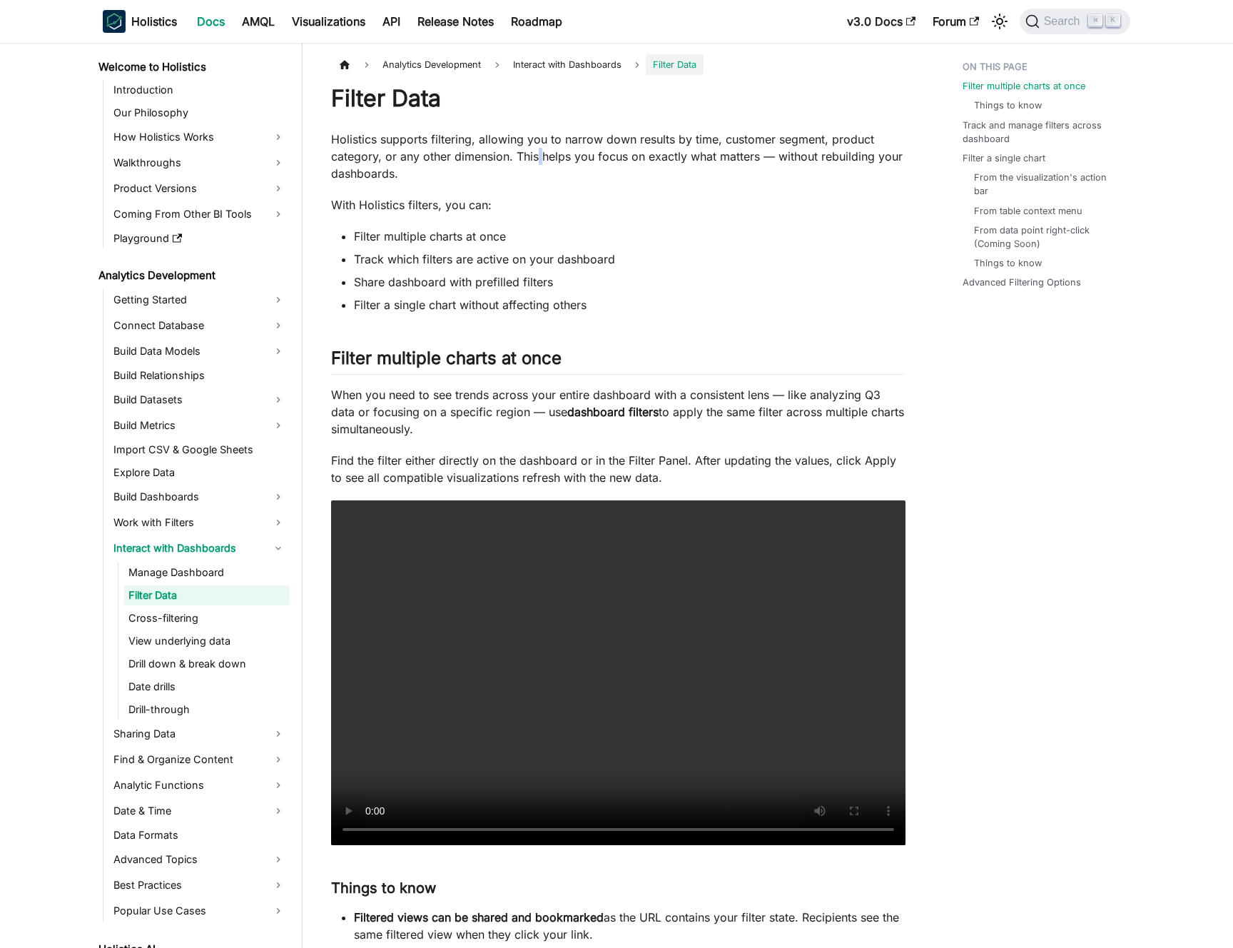
click at [537, 156] on p "Holistics supports filtering, allowing you to narrow down results by time, cust…" at bounding box center [618, 156] width 574 height 51
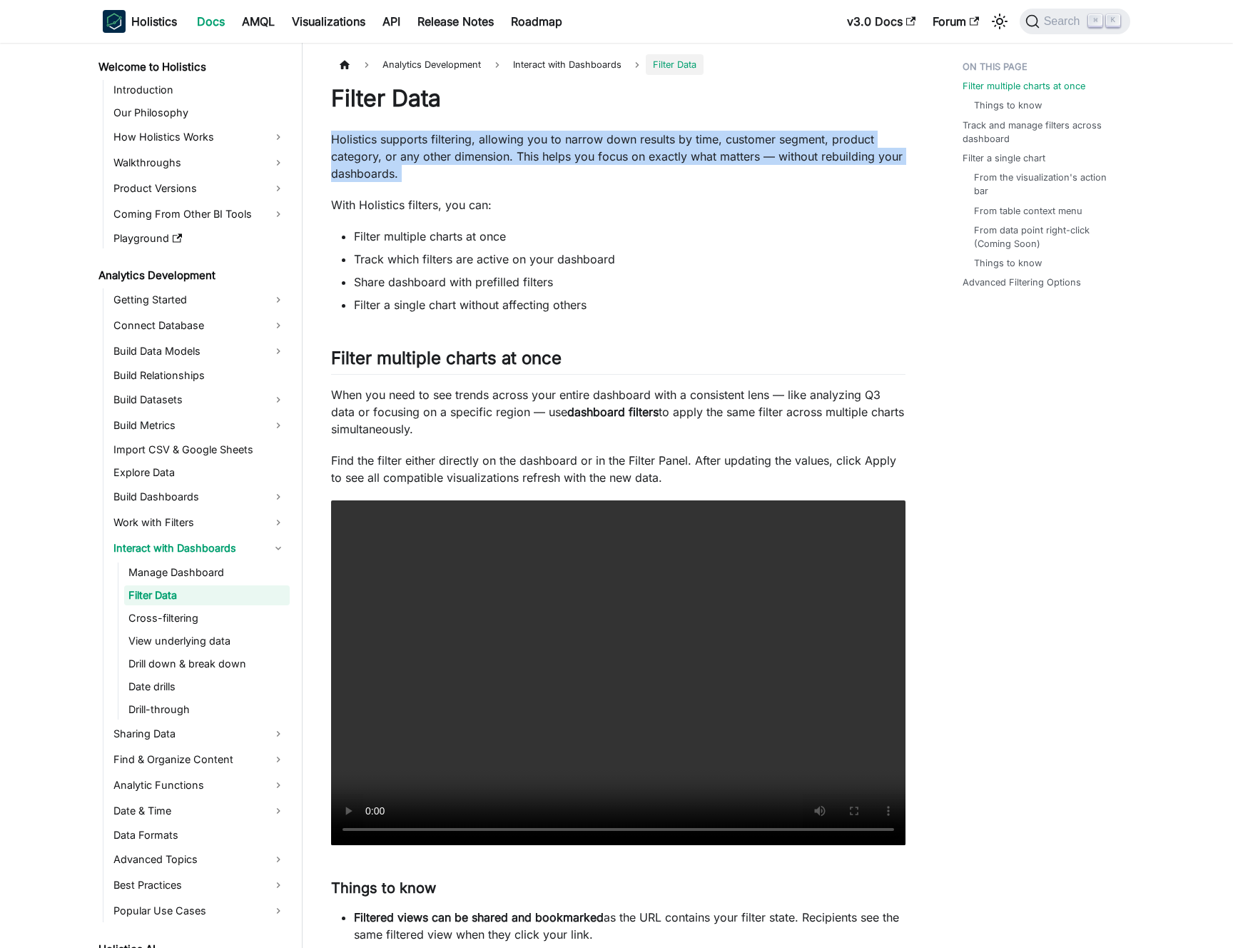
click at [537, 156] on p "Holistics supports filtering, allowing you to narrow down results by time, cust…" at bounding box center [618, 156] width 574 height 51
click at [518, 154] on p "Holistics supports filtering, allowing you to narrow down results by time, cust…" at bounding box center [618, 156] width 574 height 51
